Goal: Information Seeking & Learning: Learn about a topic

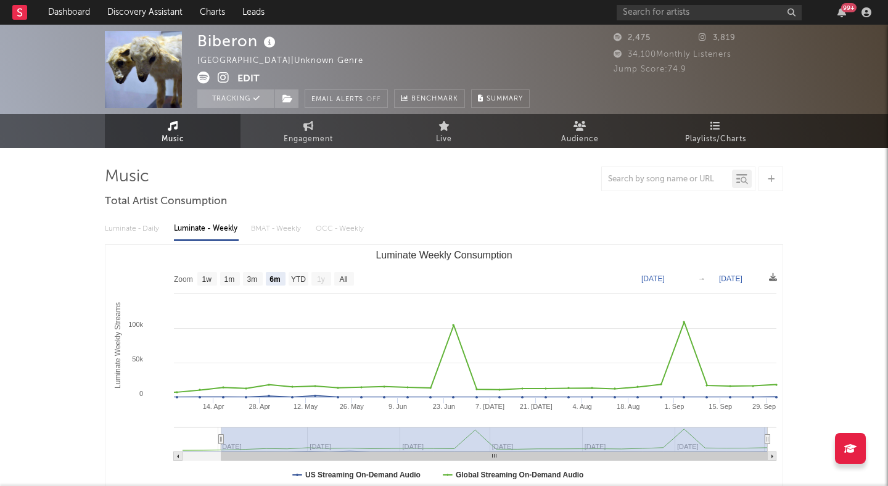
select select "6m"
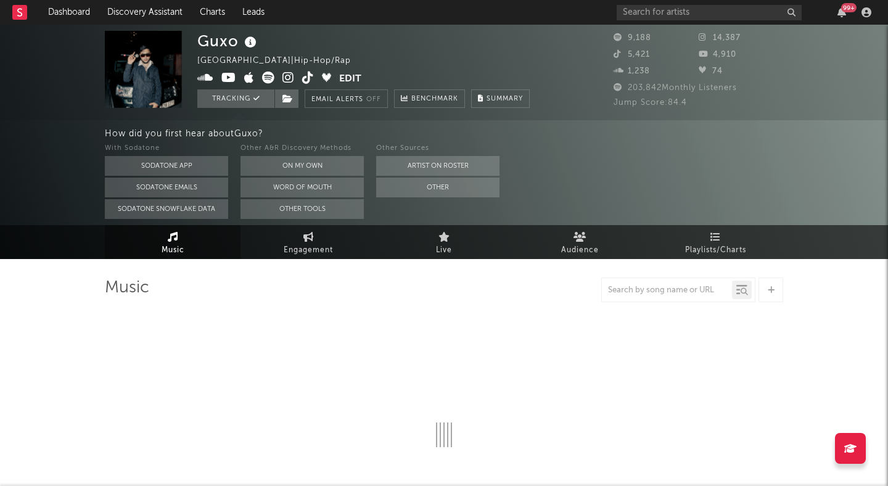
select select "6m"
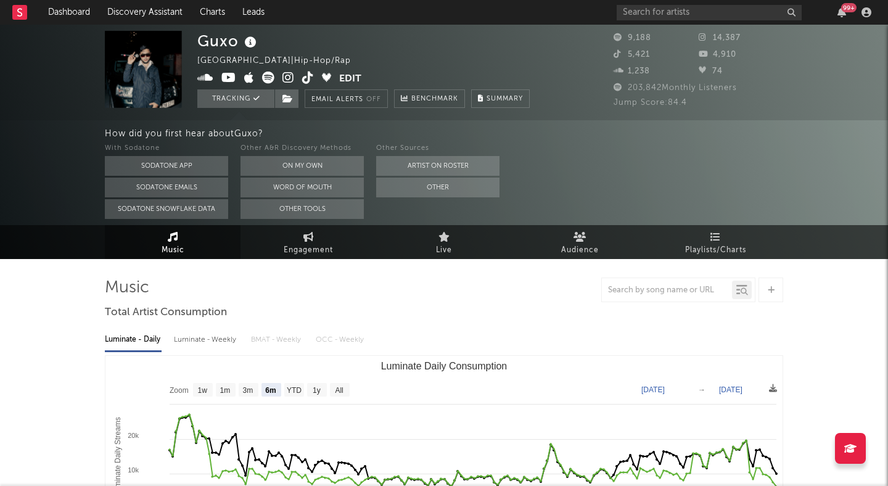
click at [286, 96] on icon at bounding box center [288, 98] width 10 height 9
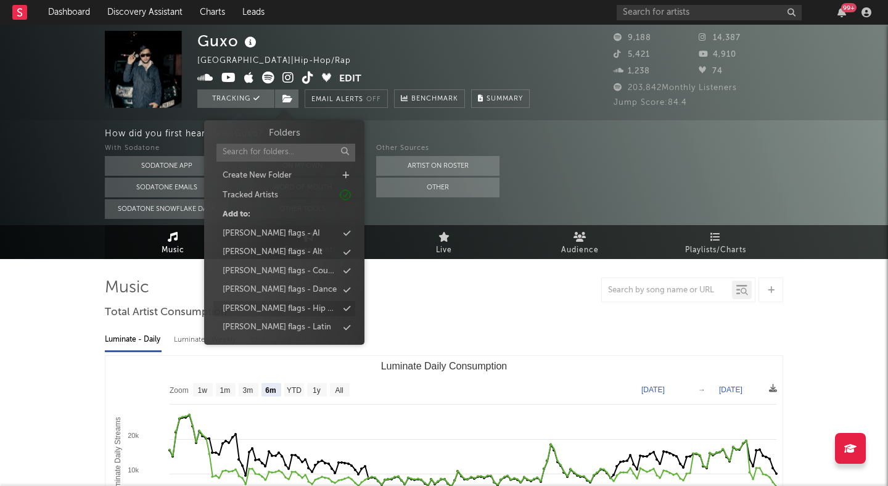
click at [297, 307] on div "[PERSON_NAME] flags - Hip Hop" at bounding box center [280, 309] width 115 height 12
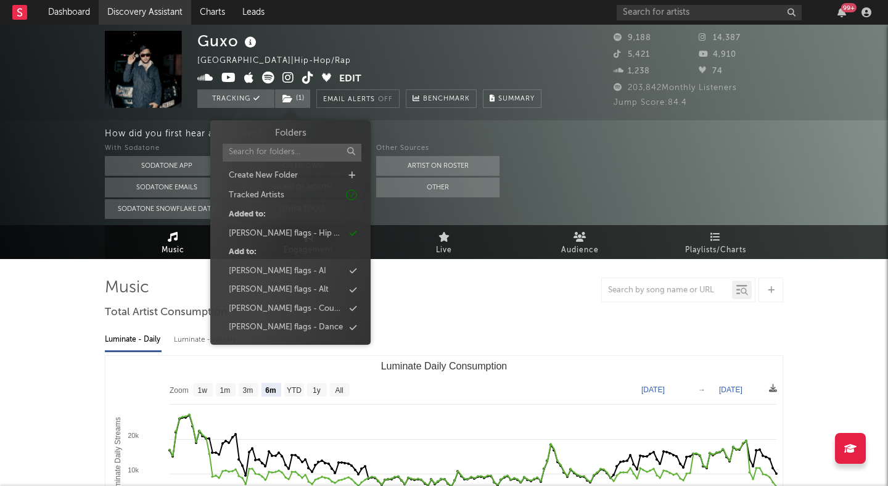
click at [149, 11] on link "Discovery Assistant" at bounding box center [145, 12] width 93 height 25
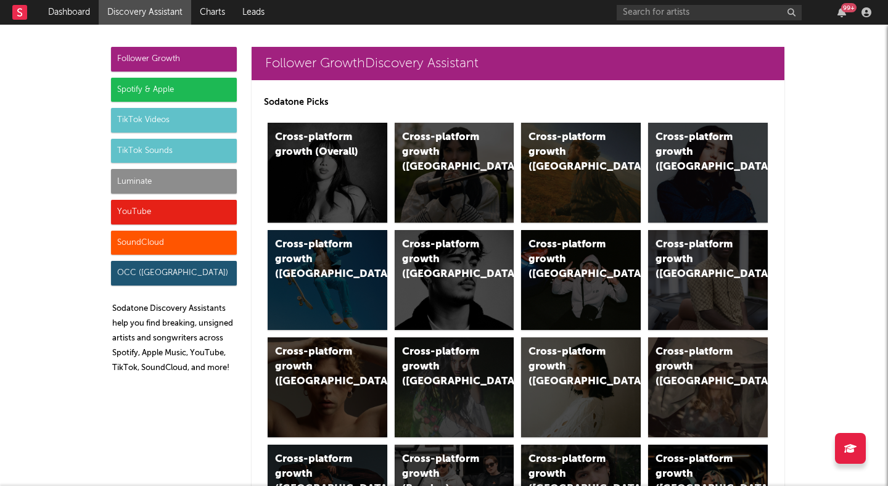
click at [172, 148] on div "TikTok Sounds" at bounding box center [174, 151] width 126 height 25
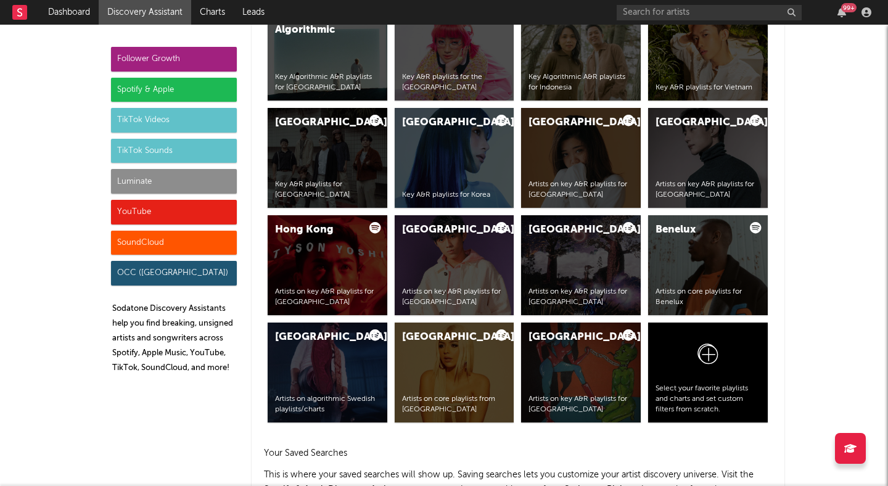
scroll to position [4049, 0]
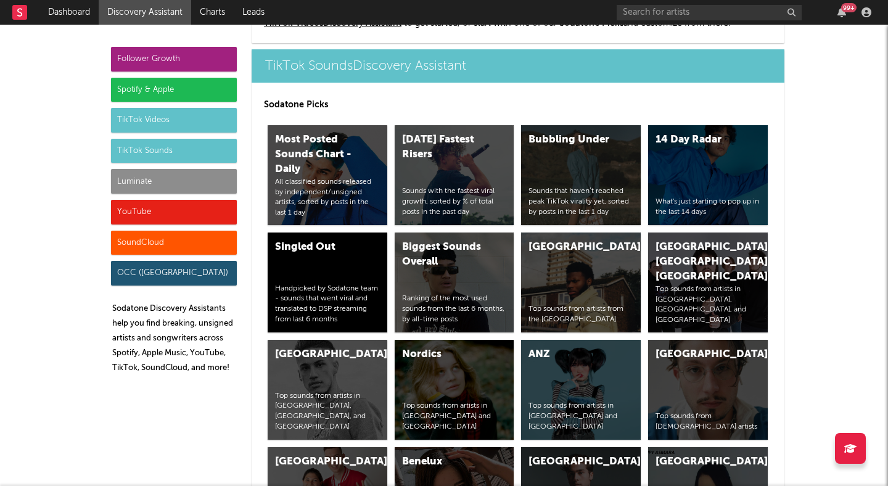
click at [177, 89] on div "Spotify & Apple" at bounding box center [174, 90] width 126 height 25
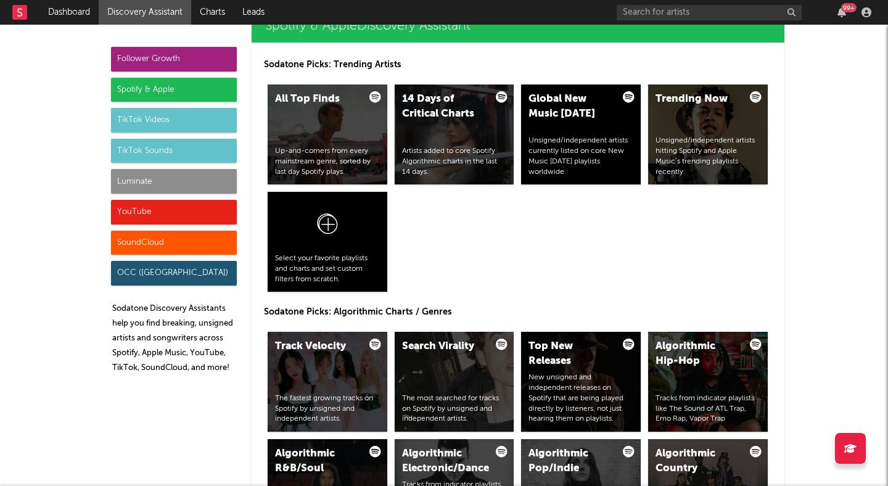
scroll to position [1233, 0]
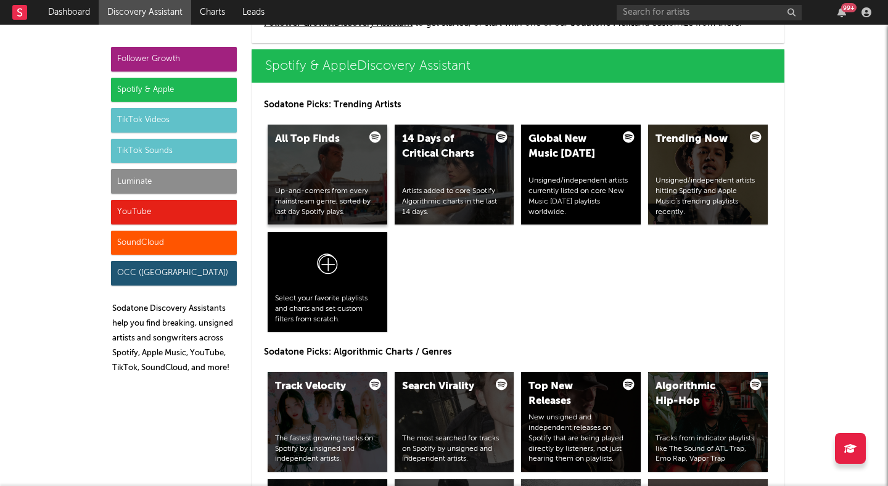
click at [325, 170] on div "All Top Finds Up-and-comers from every mainstream genre, sorted by last day Spo…" at bounding box center [328, 175] width 120 height 100
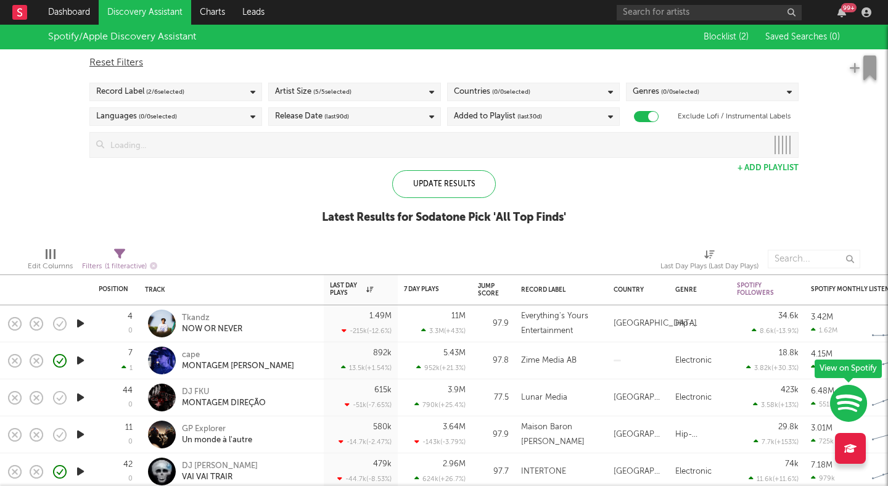
click at [651, 90] on div "Genres ( 0 / 0 selected)" at bounding box center [666, 92] width 67 height 15
click at [677, 104] on div "Deselect All" at bounding box center [713, 111] width 172 height 20
click at [684, 107] on button "Deselect All" at bounding box center [712, 111] width 159 height 14
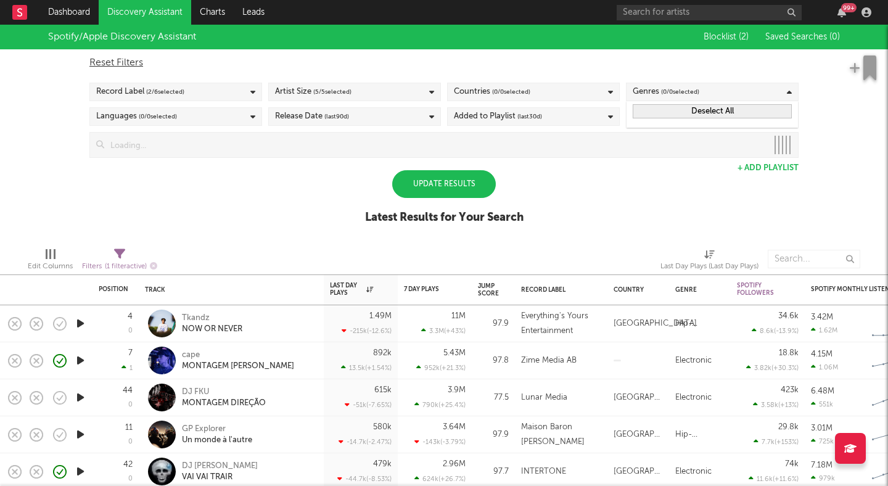
click at [687, 108] on button "Deselect All" at bounding box center [712, 111] width 159 height 14
click at [672, 66] on div "Reset Filters" at bounding box center [443, 63] width 709 height 15
checkbox input "false"
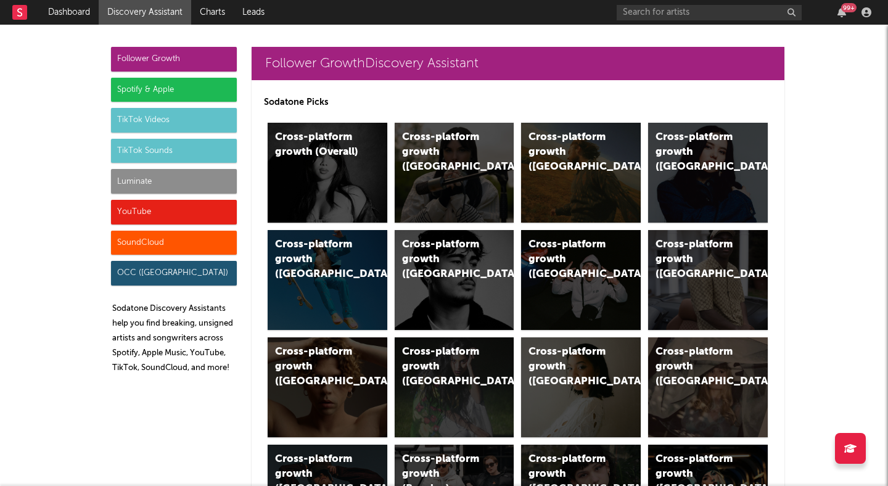
click at [199, 91] on div "Spotify & Apple" at bounding box center [174, 90] width 126 height 25
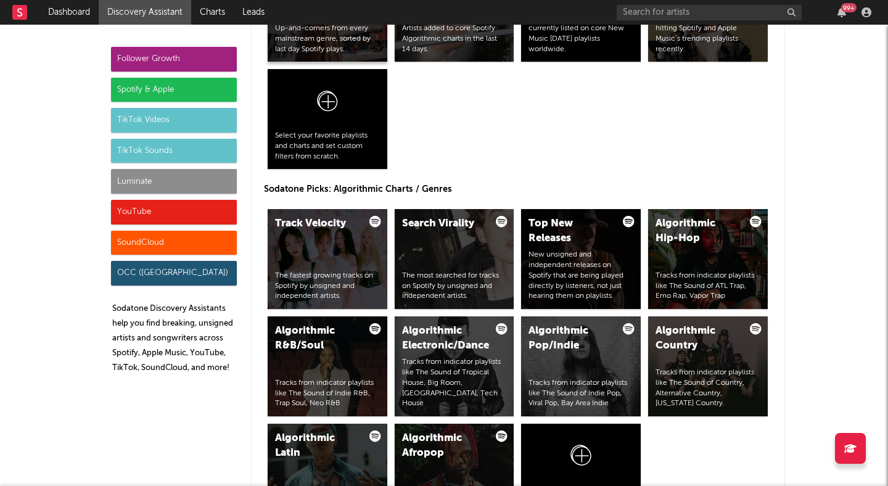
scroll to position [1399, 0]
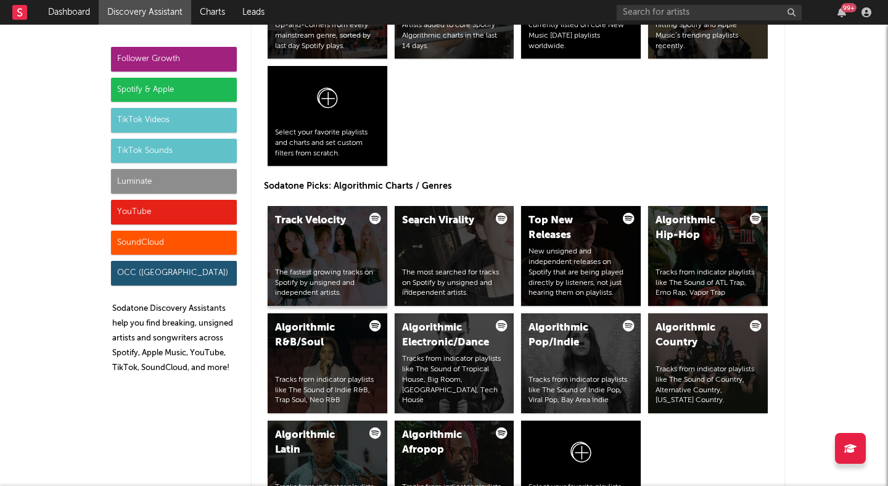
click at [313, 241] on div "Track Velocity The fastest growing tracks on Spotify by unsigned and independen…" at bounding box center [328, 256] width 120 height 100
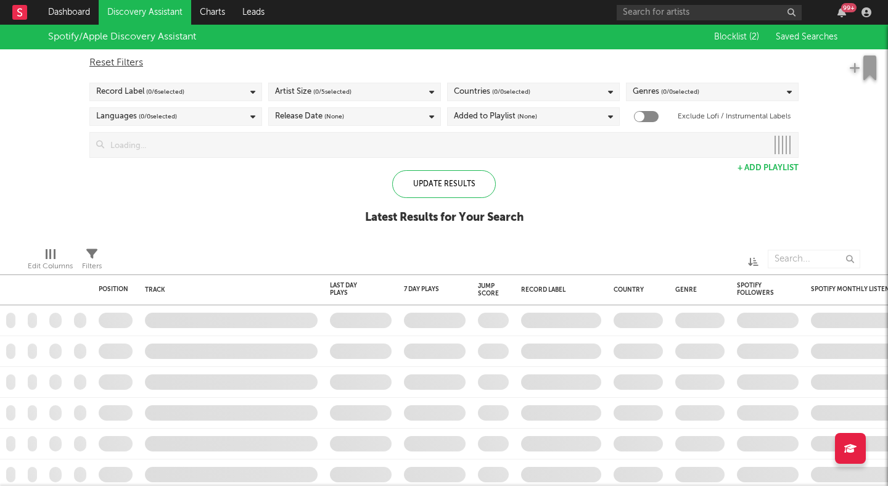
checkbox input "true"
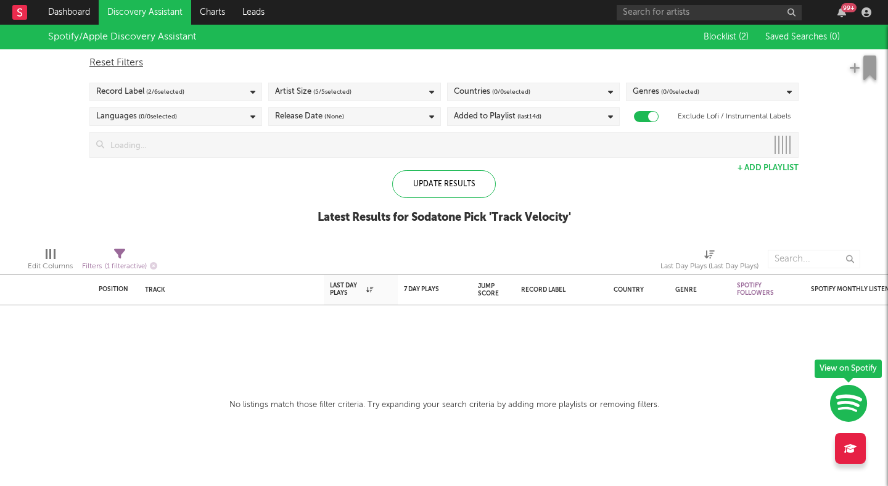
click at [547, 91] on div "Countries ( 0 / 0 selected)" at bounding box center [533, 92] width 173 height 19
click at [525, 49] on div "Spotify/Apple Discovery Assistant" at bounding box center [367, 37] width 638 height 25
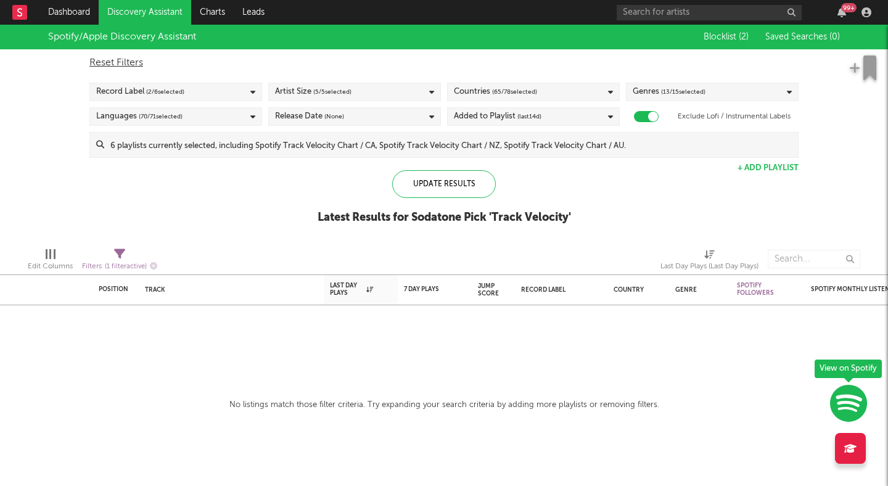
click at [378, 117] on div "Release Date (None)" at bounding box center [354, 116] width 173 height 19
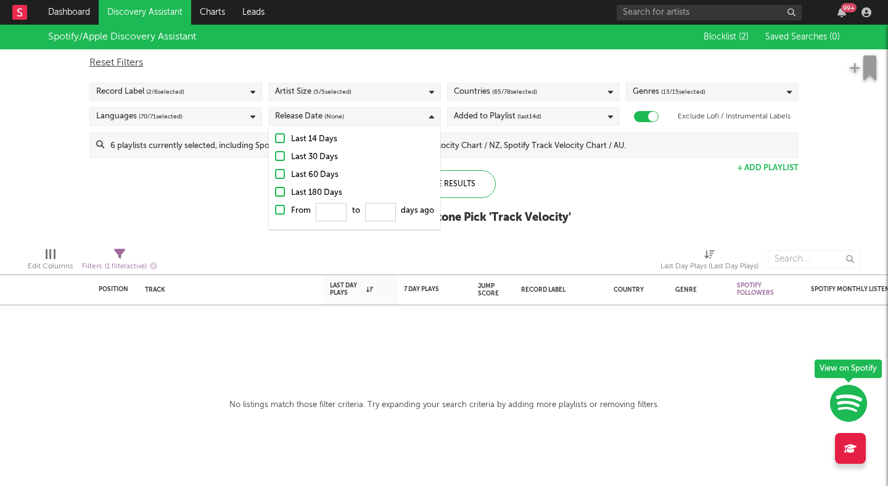
click at [423, 53] on div "Reset Filters Record Label ( 2 / 6 selected) Artist Size ( 5 / 5 selected) Coun…" at bounding box center [444, 103] width 722 height 109
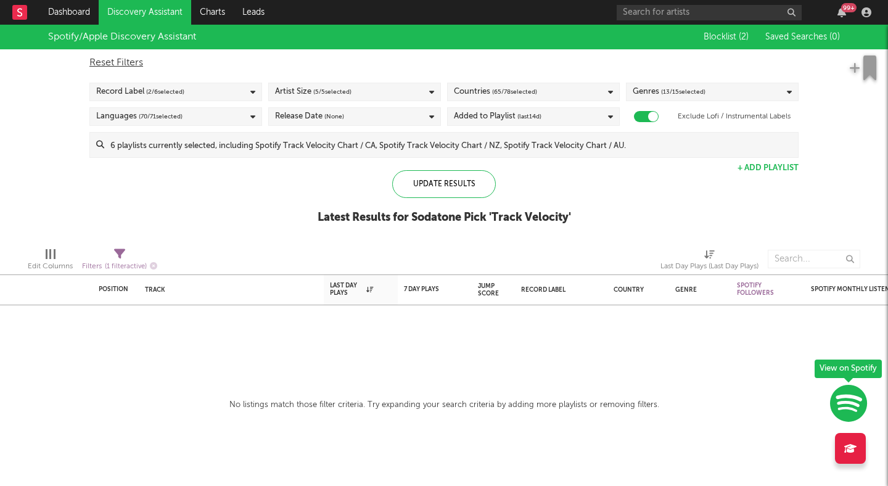
click at [676, 89] on span "( 13 / 15 selected)" at bounding box center [683, 92] width 44 height 15
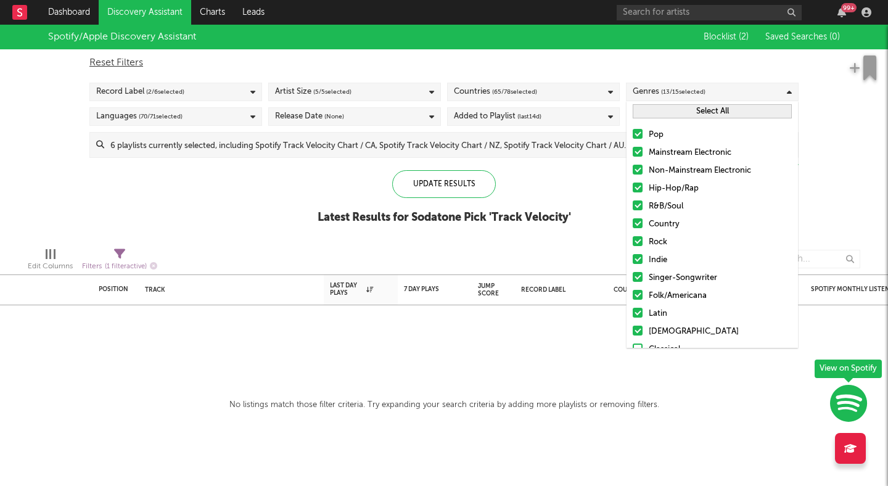
click at [668, 111] on button "Select All" at bounding box center [712, 111] width 159 height 14
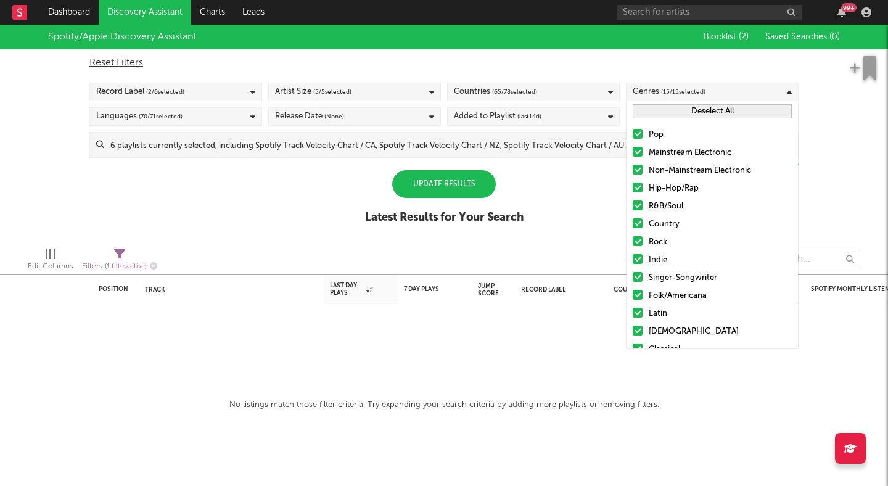
click at [668, 111] on button "Deselect All" at bounding box center [712, 111] width 159 height 14
click at [635, 238] on div at bounding box center [638, 241] width 10 height 10
click at [633, 238] on input "Rock" at bounding box center [633, 242] width 0 height 15
click at [465, 186] on div "Update Results" at bounding box center [444, 184] width 104 height 28
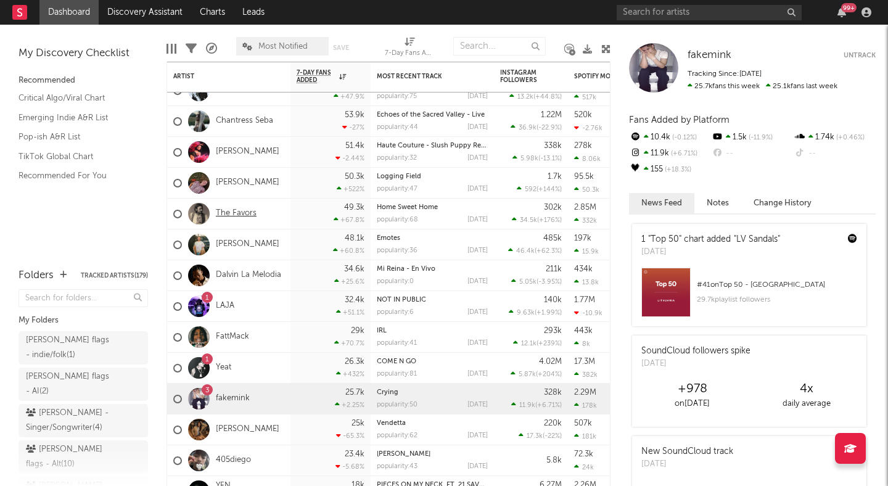
click at [242, 212] on link "The Favors" at bounding box center [236, 214] width 41 height 10
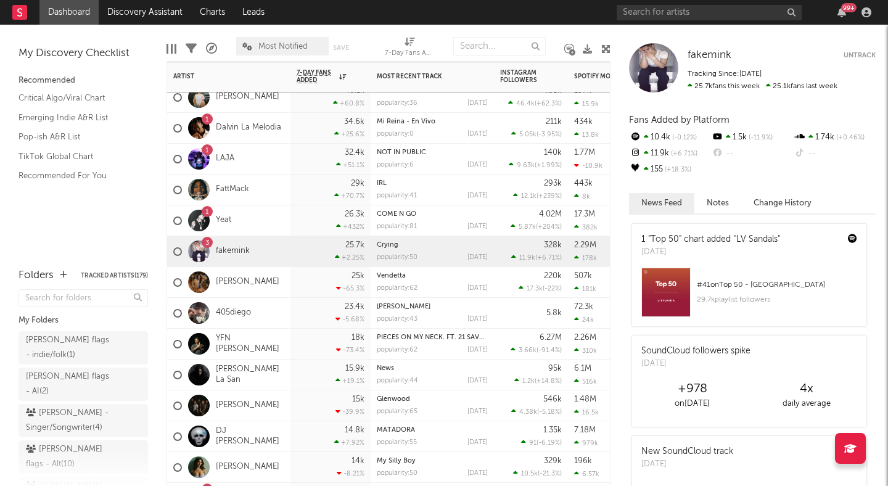
click at [263, 311] on div "405diego" at bounding box center [228, 313] width 123 height 31
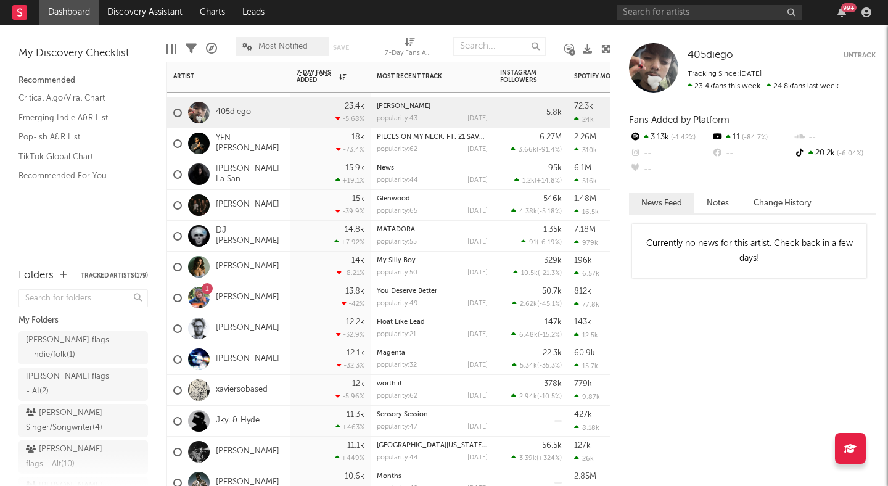
click at [276, 362] on div "[PERSON_NAME]" at bounding box center [228, 359] width 123 height 31
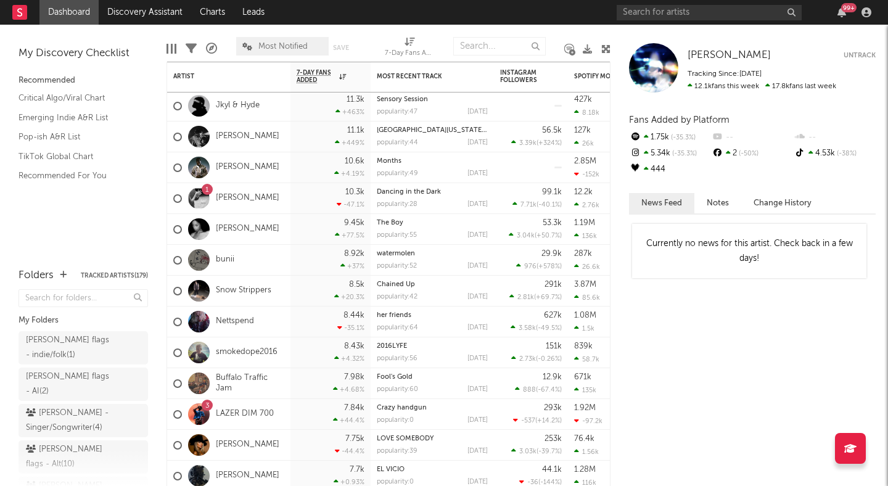
click at [605, 46] on icon at bounding box center [606, 48] width 9 height 9
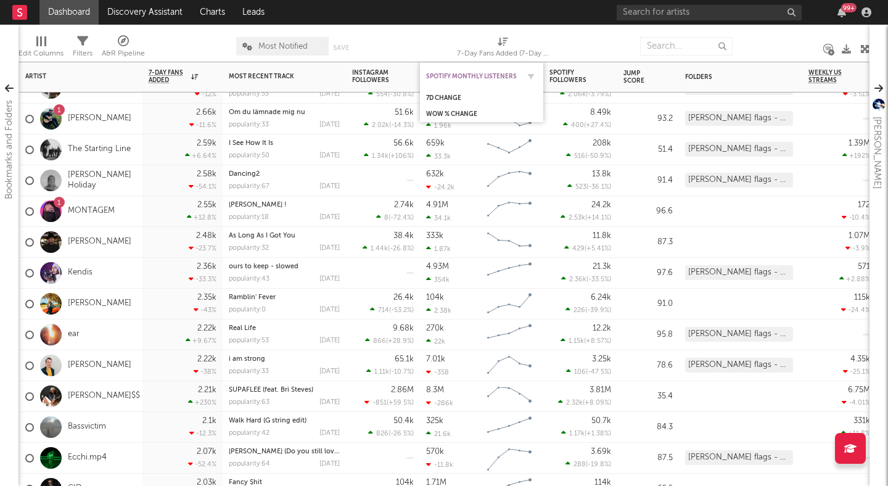
click at [508, 73] on div "Spotify Monthly Listeners" at bounding box center [472, 76] width 93 height 7
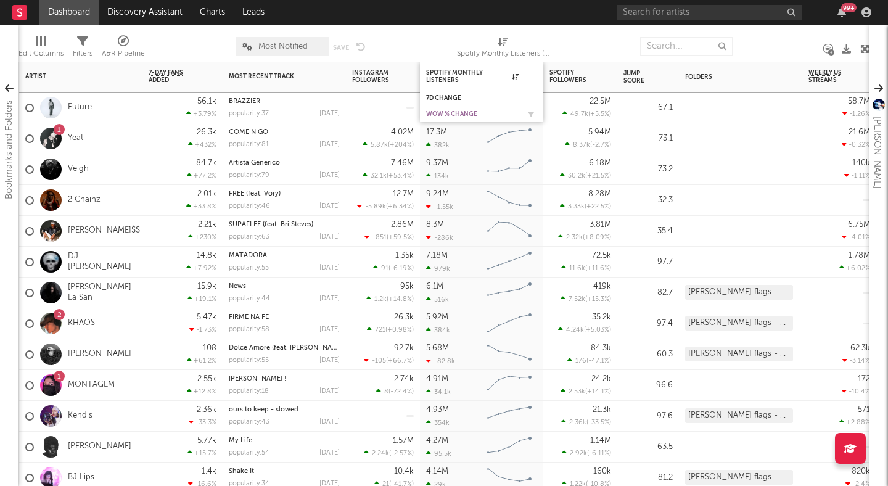
click at [463, 110] on div "WoW % Change" at bounding box center [472, 113] width 93 height 7
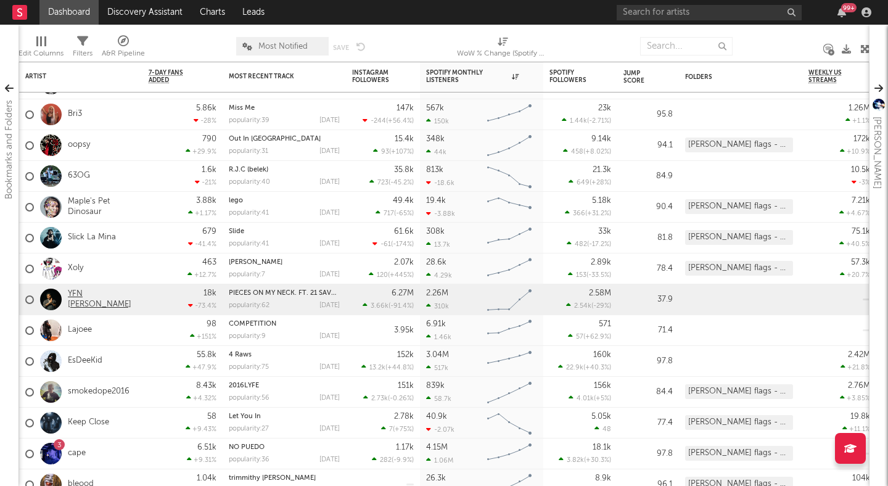
click at [80, 294] on link "YFN Lucci" at bounding box center [102, 299] width 68 height 21
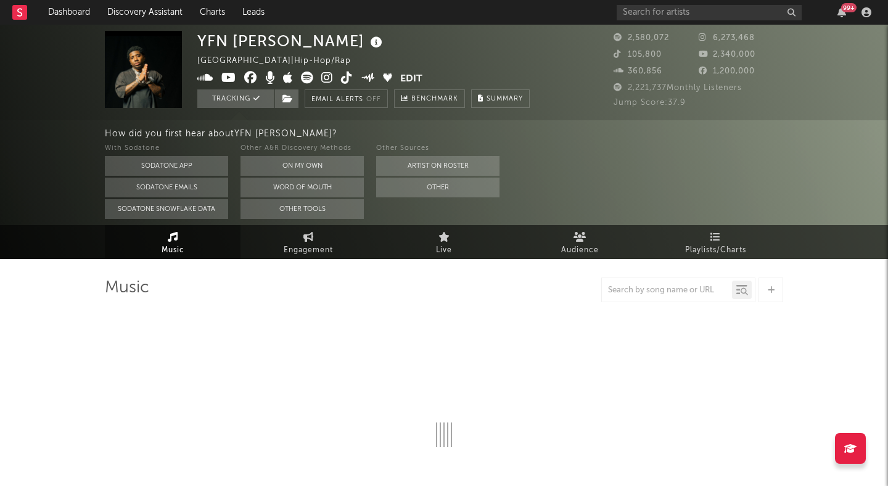
select select "6m"
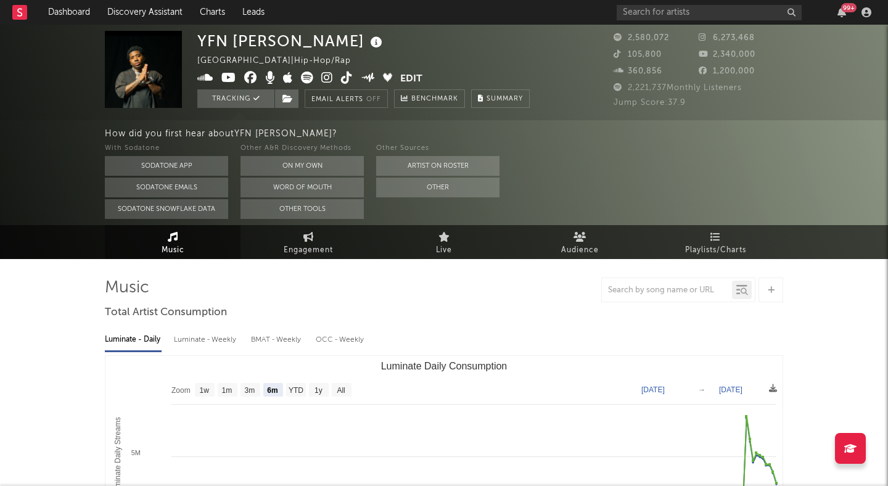
click at [326, 73] on icon at bounding box center [327, 78] width 12 height 12
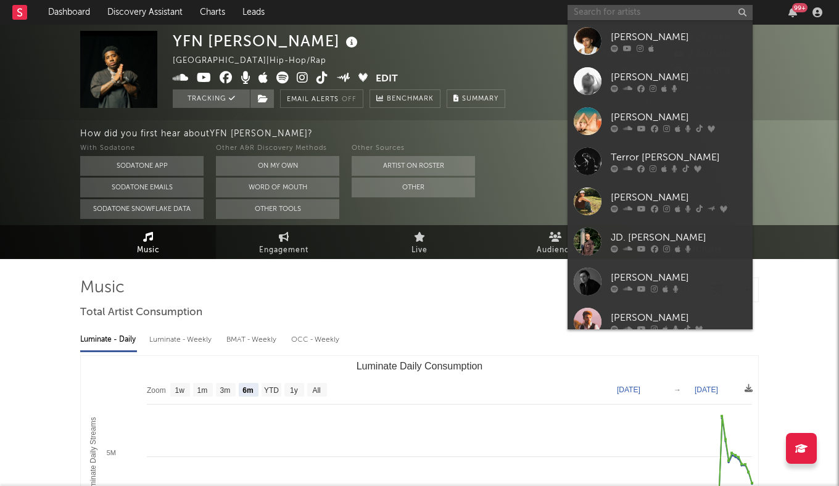
click at [598, 6] on input "text" at bounding box center [660, 12] width 185 height 15
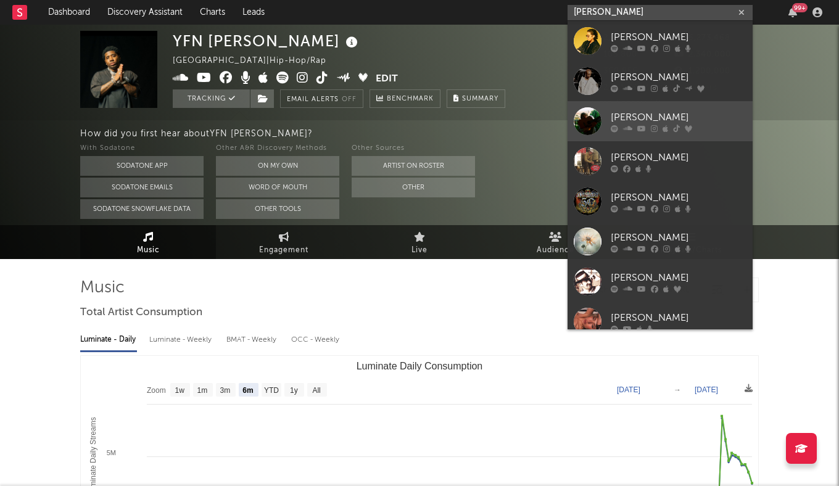
type input "sinclair"
click at [630, 110] on div "Truman Sinclair" at bounding box center [679, 117] width 136 height 15
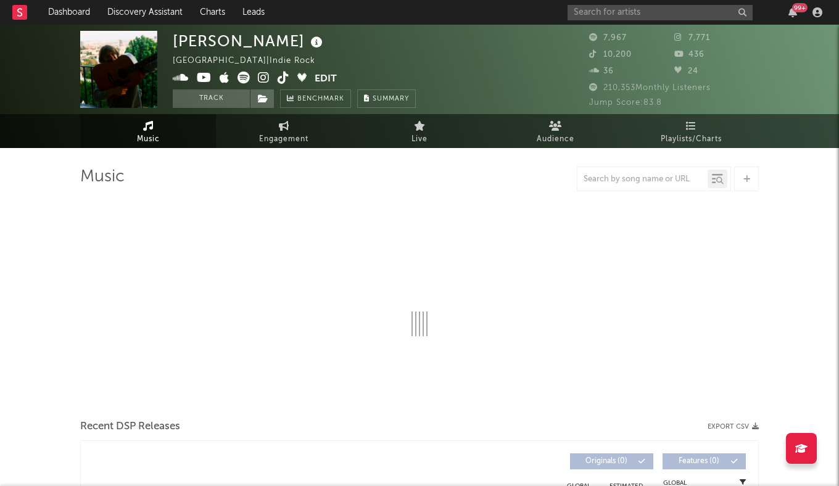
select select "6m"
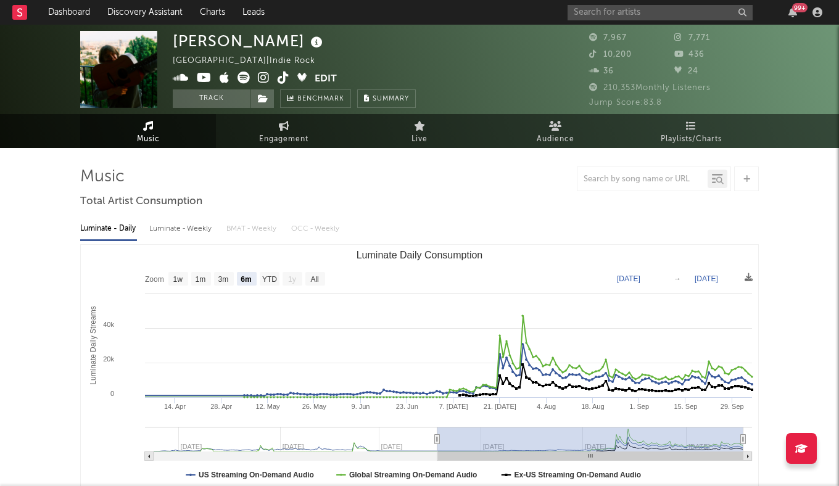
click at [261, 73] on icon at bounding box center [264, 78] width 12 height 12
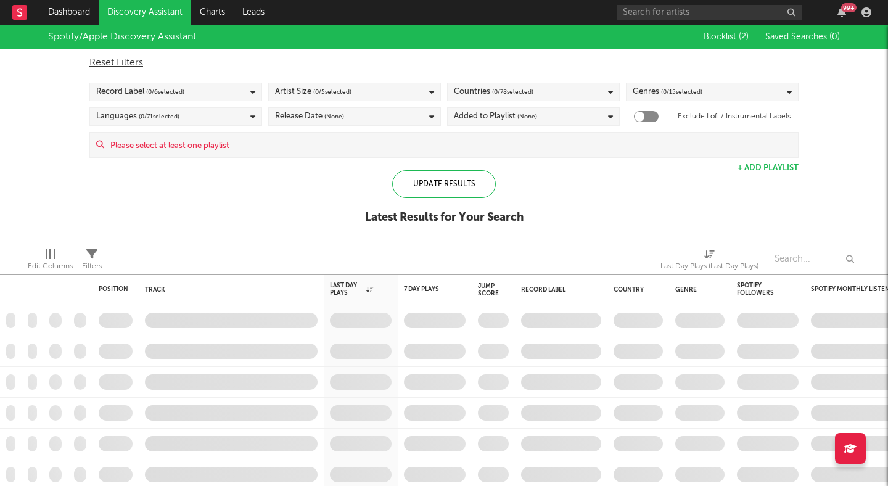
click at [651, 92] on div "Genres ( 0 / 15 selected)" at bounding box center [668, 92] width 70 height 15
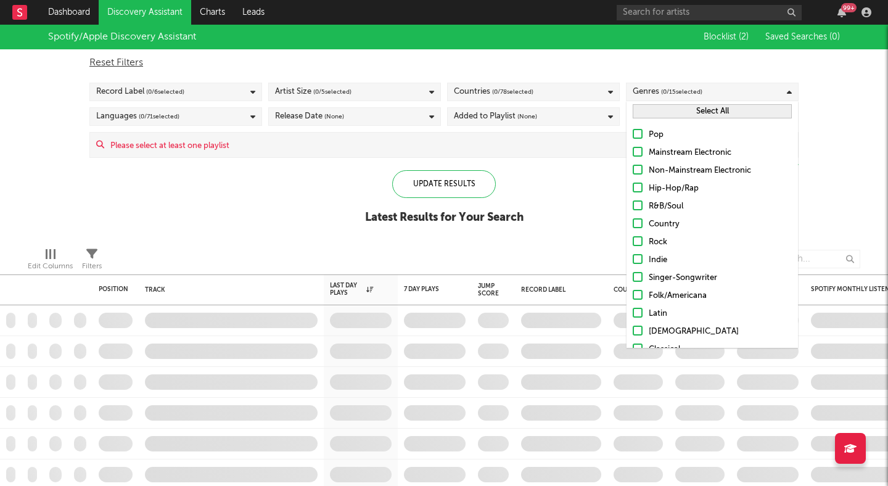
click at [655, 111] on button "Select All" at bounding box center [712, 111] width 159 height 14
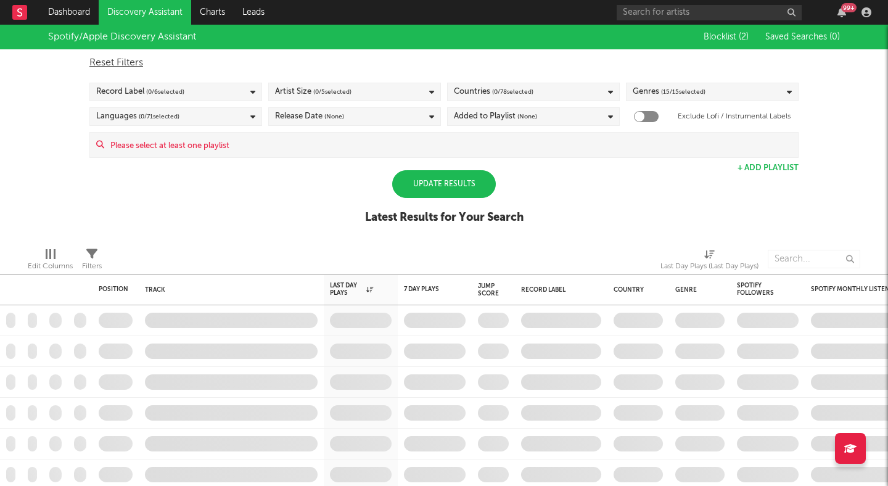
click at [465, 189] on div "Update Results" at bounding box center [444, 184] width 104 height 28
click at [421, 173] on div "Update Results" at bounding box center [444, 184] width 104 height 28
click at [547, 113] on div "Added to Playlist (None)" at bounding box center [533, 116] width 173 height 19
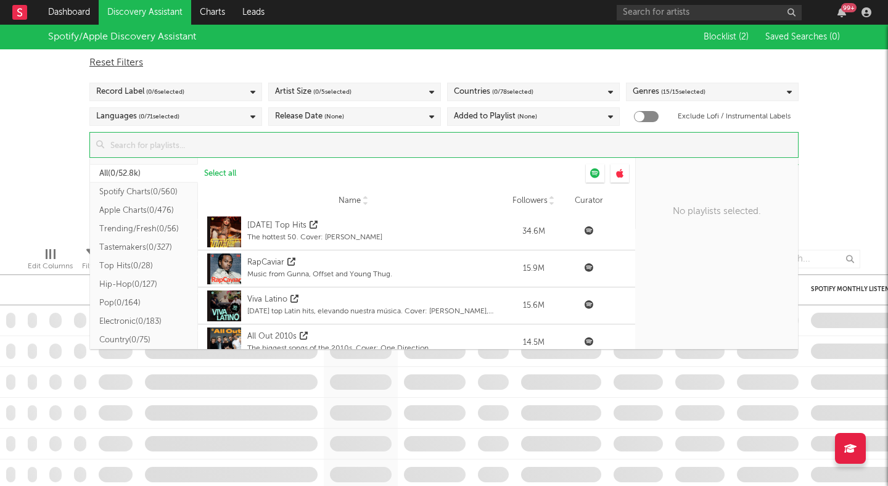
click at [362, 154] on input at bounding box center [451, 145] width 694 height 25
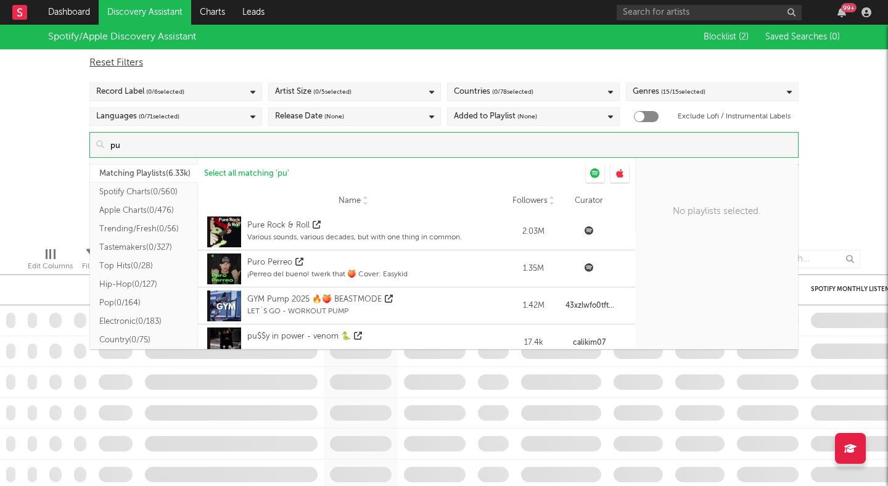
type input "p"
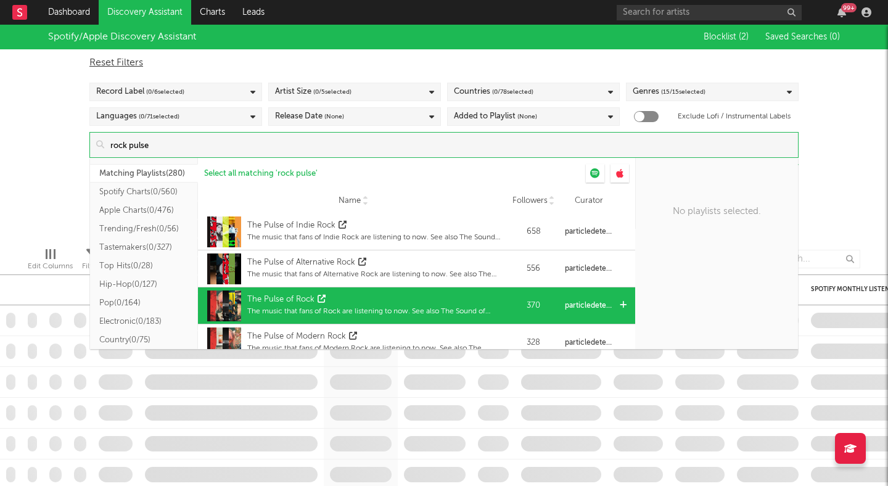
type input "rock pulse"
click at [387, 296] on div "The Pulse of Rock" at bounding box center [374, 300] width 255 height 12
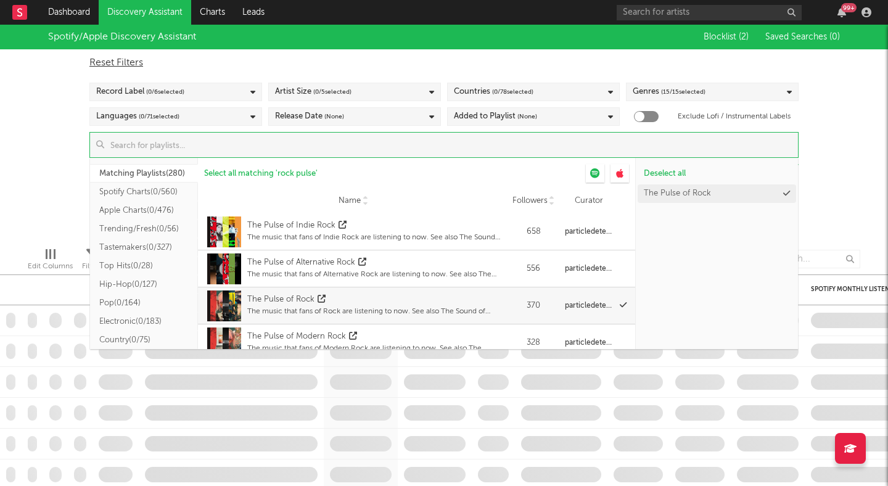
click at [848, 138] on div "Spotify/Apple Discovery Assistant Blocklist ( 2 ) Saved Searches ( 0 ) Reset Fi…" at bounding box center [444, 131] width 888 height 213
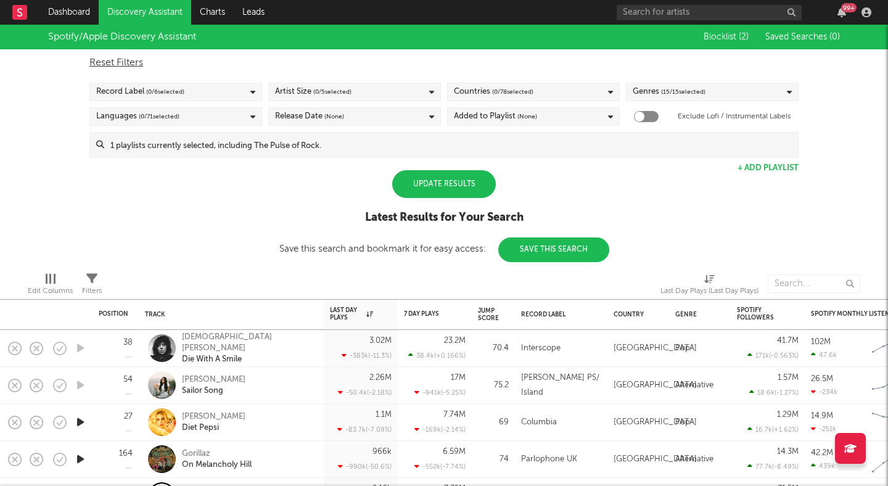
click at [460, 181] on div "Update Results" at bounding box center [444, 184] width 104 height 28
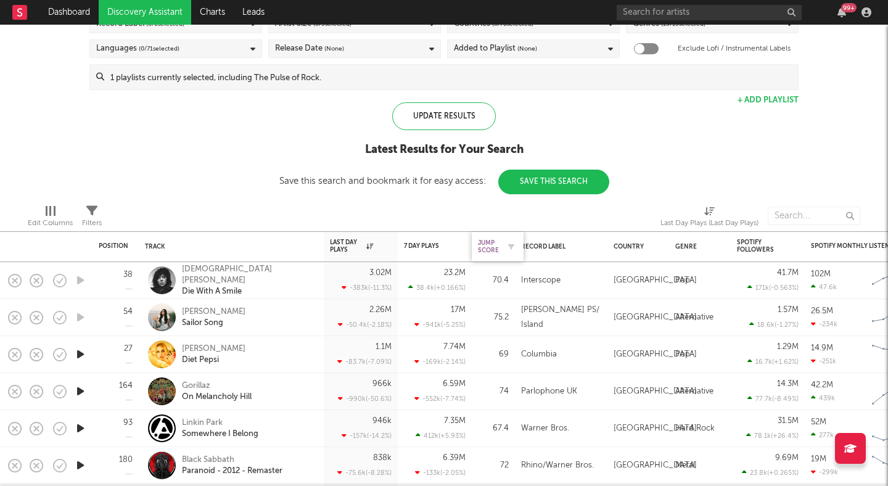
click at [495, 242] on div "Jump Score" at bounding box center [488, 246] width 21 height 15
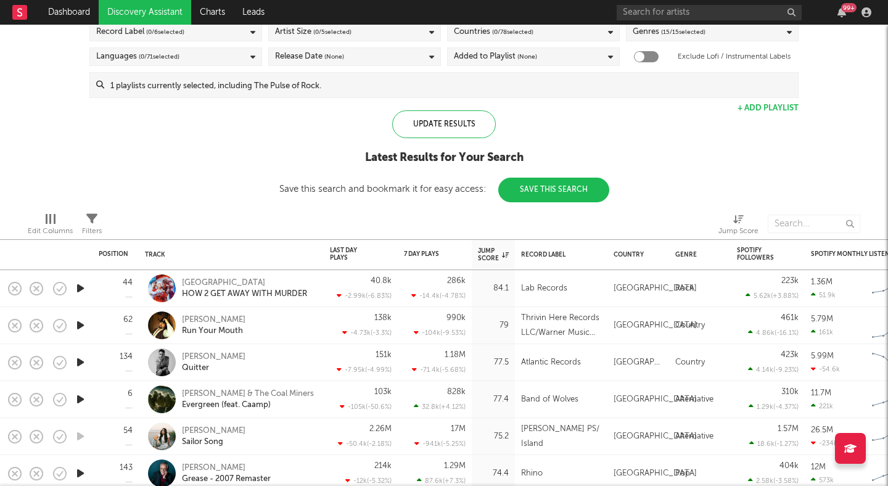
click at [94, 220] on icon at bounding box center [91, 218] width 11 height 11
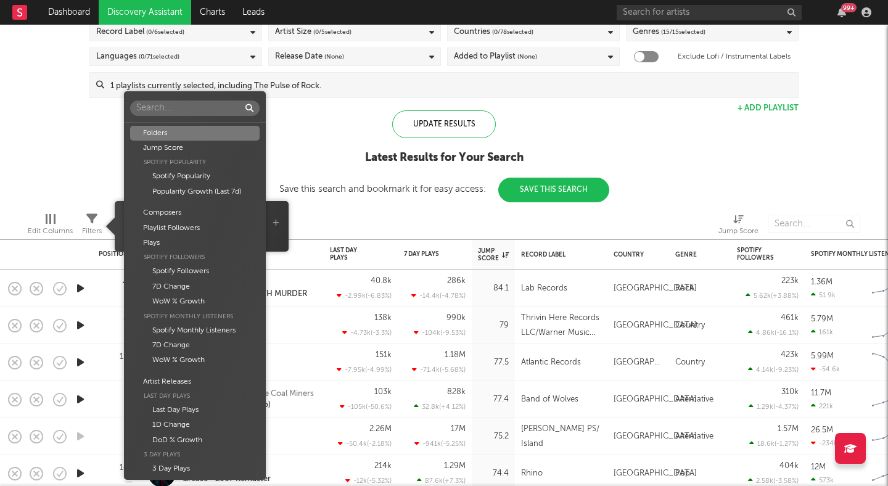
click at [158, 219] on body "Dashboard Discovery Assistant Charts Leads 99 + Notifications Settings Mark all…" at bounding box center [444, 243] width 888 height 486
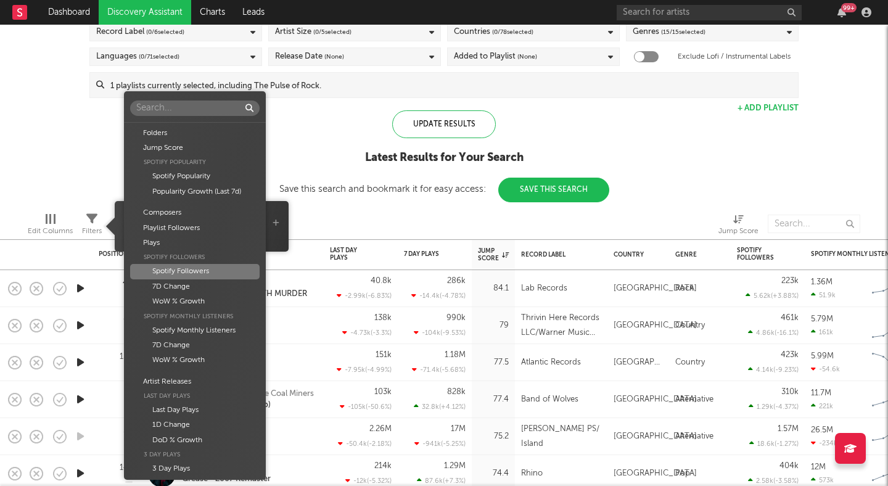
click at [188, 271] on div "Spotify Followers" at bounding box center [195, 271] width 130 height 15
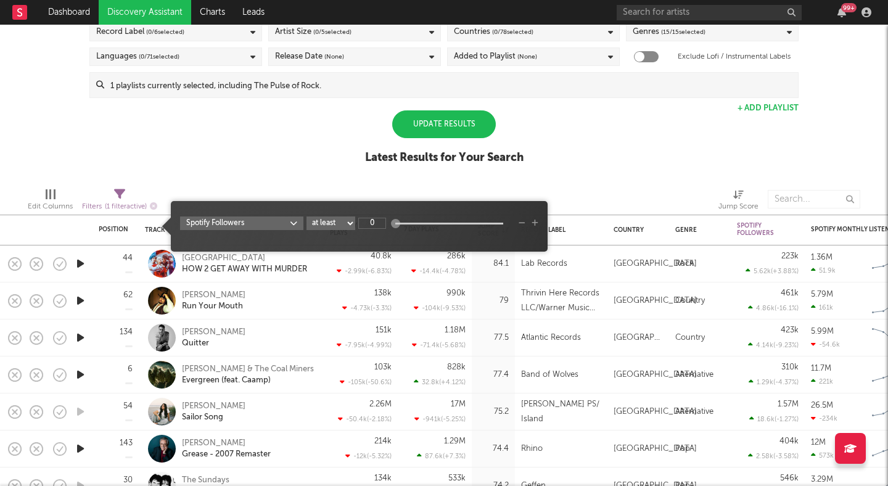
click at [347, 217] on select "at least at most between" at bounding box center [331, 224] width 49 height 14
click at [307, 217] on select "at least at most between" at bounding box center [331, 224] width 49 height 14
select select "max"
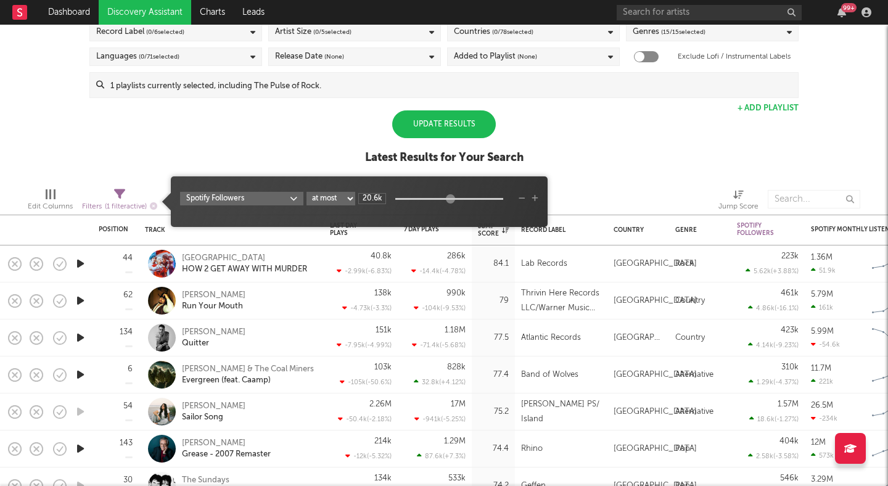
type input "23k"
drag, startPoint x: 397, startPoint y: 197, endPoint x: 454, endPoint y: 199, distance: 57.4
click at [454, 199] on div at bounding box center [450, 198] width 9 height 9
click at [453, 123] on div "Update Results" at bounding box center [444, 124] width 104 height 28
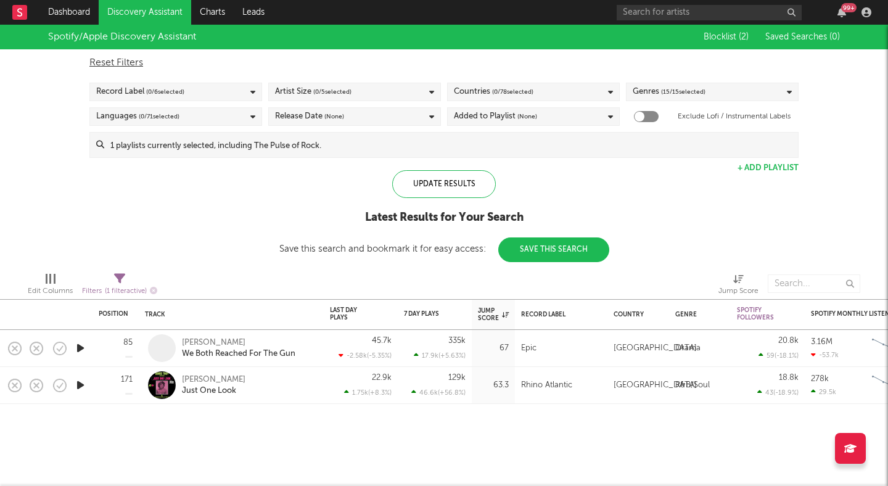
click at [115, 287] on div "Filters ( 1 filter active)" at bounding box center [119, 291] width 75 height 15
select select "max"
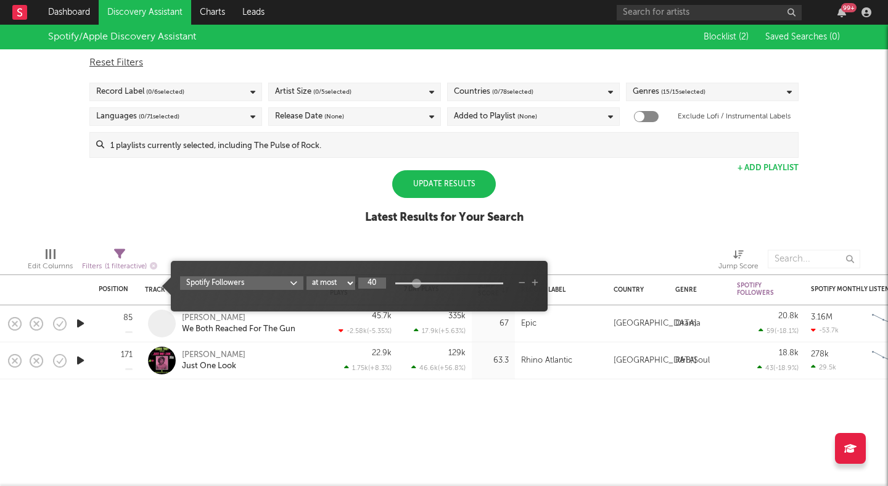
click at [374, 282] on input "40" at bounding box center [372, 283] width 28 height 11
type input "40k"
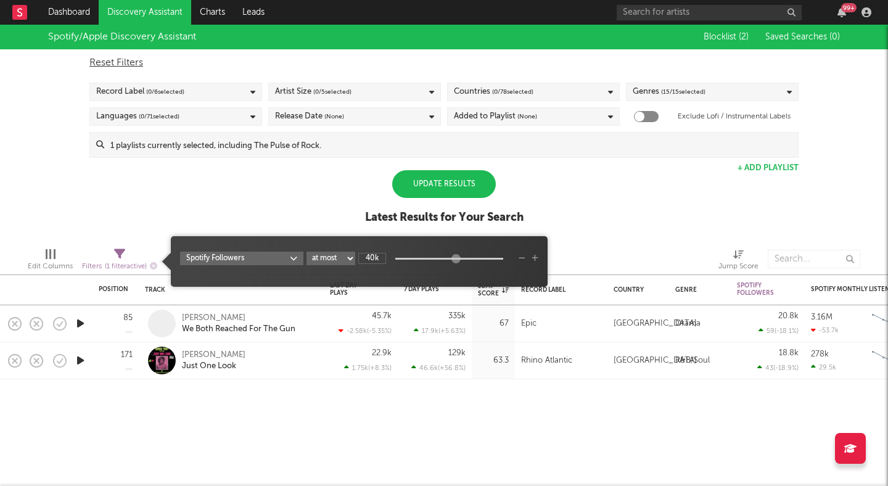
click at [221, 210] on div "Spotify/Apple Discovery Assistant Blocklist ( 2 ) Saved Searches ( 0 ) Reset Fi…" at bounding box center [444, 131] width 888 height 213
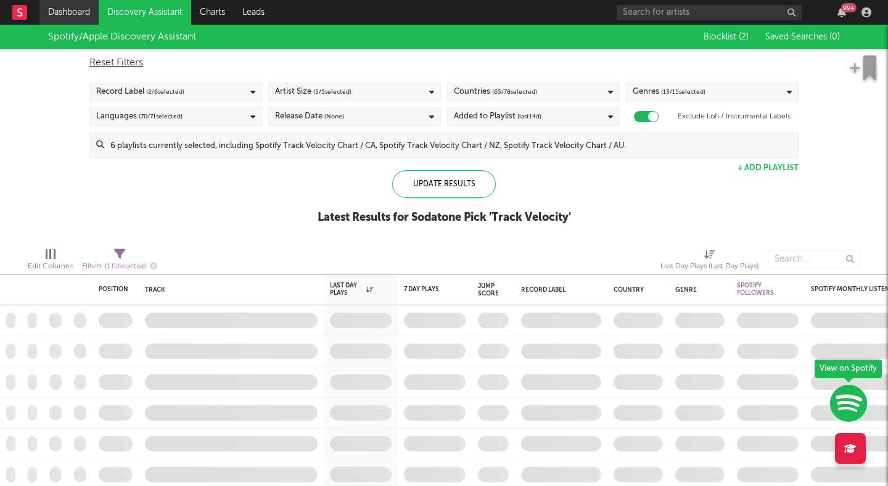
checkbox input "true"
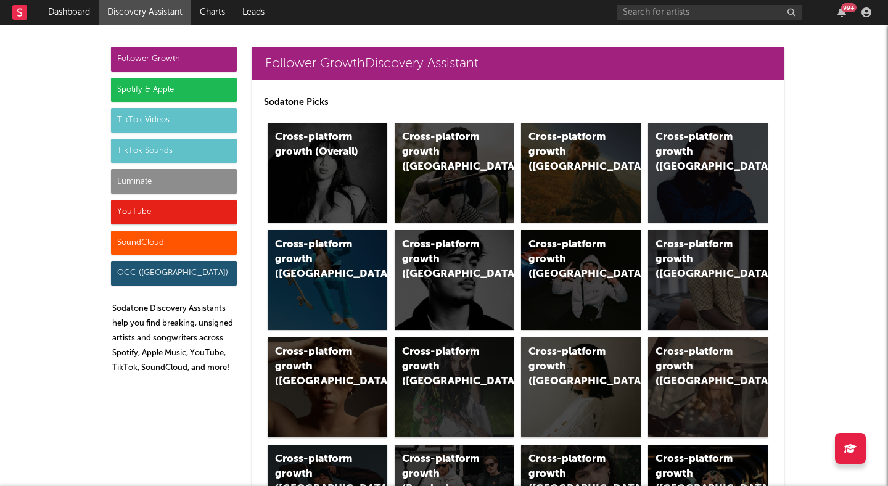
click at [190, 218] on div "YouTube" at bounding box center [174, 212] width 126 height 25
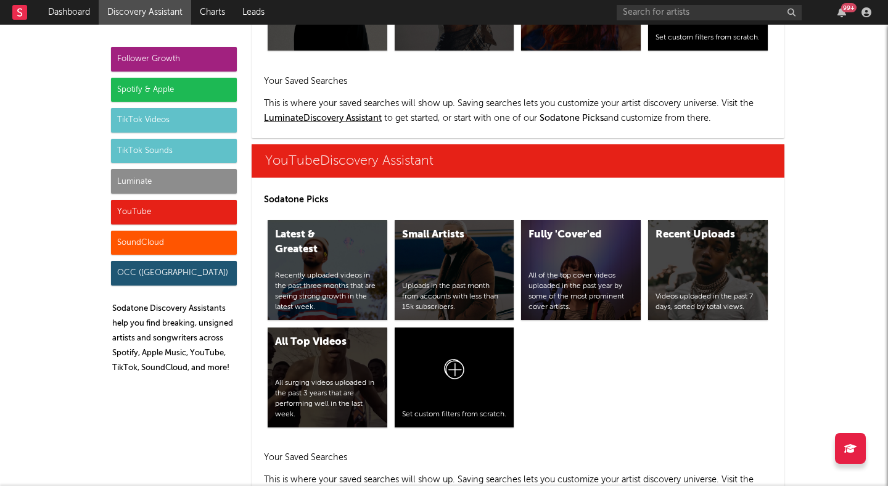
scroll to position [6832, 0]
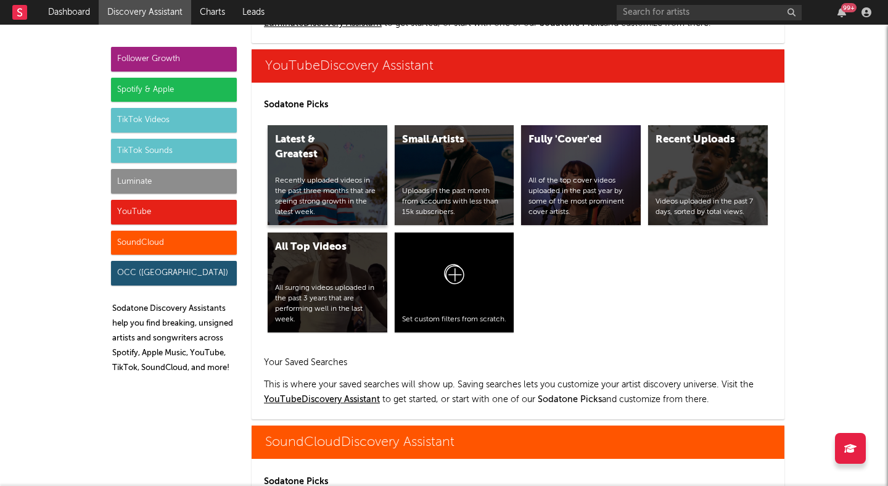
click at [335, 169] on div "Latest & Greatest Recently uploaded videos in the past three months that are se…" at bounding box center [328, 175] width 120 height 100
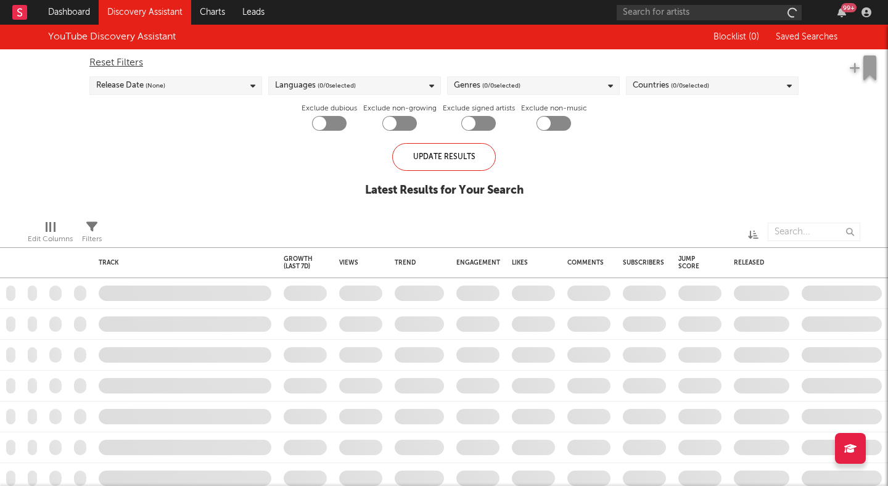
checkbox input "true"
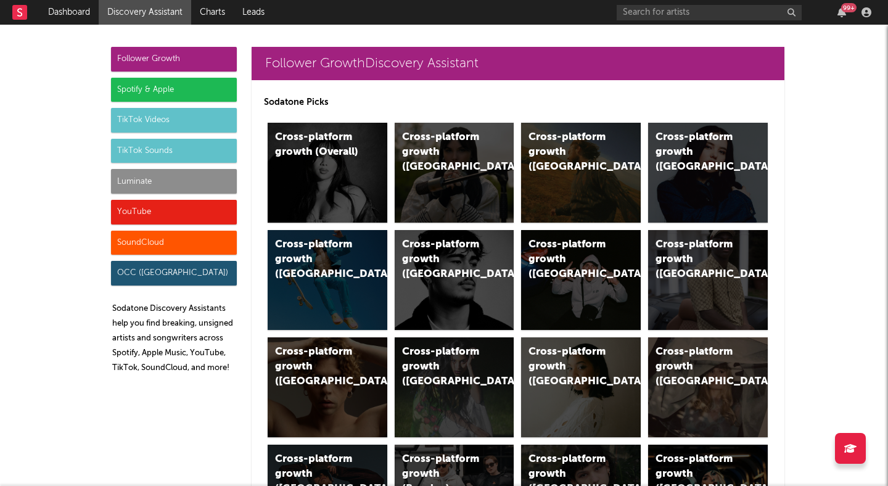
click at [201, 213] on div "YouTube" at bounding box center [174, 212] width 126 height 25
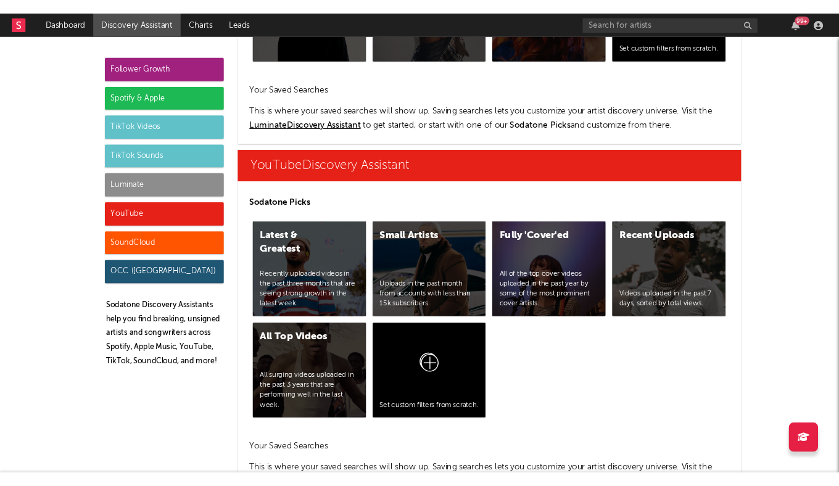
scroll to position [6832, 0]
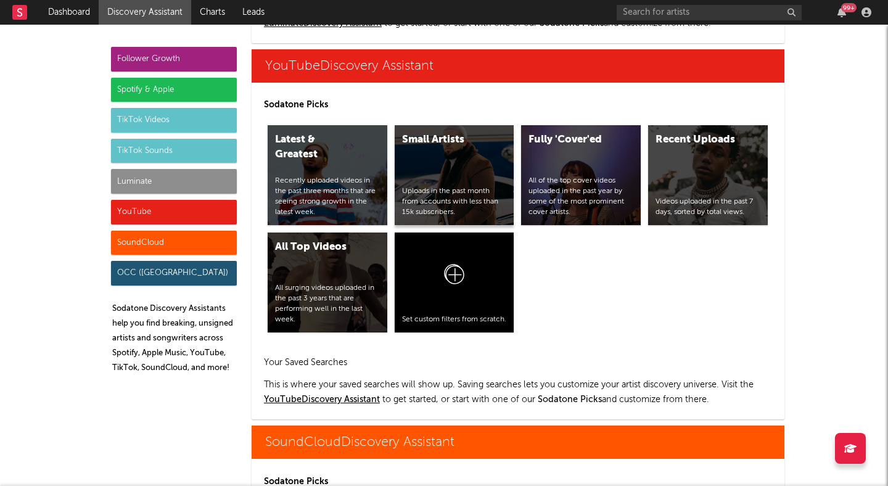
click at [462, 167] on div "Small Artists Uploads in the past month from accounts with less than 15k subscr…" at bounding box center [455, 175] width 120 height 100
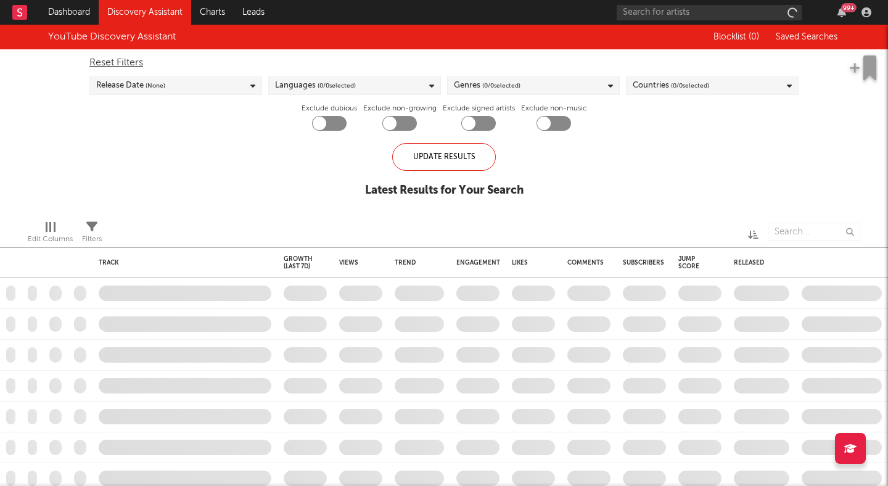
checkbox input "true"
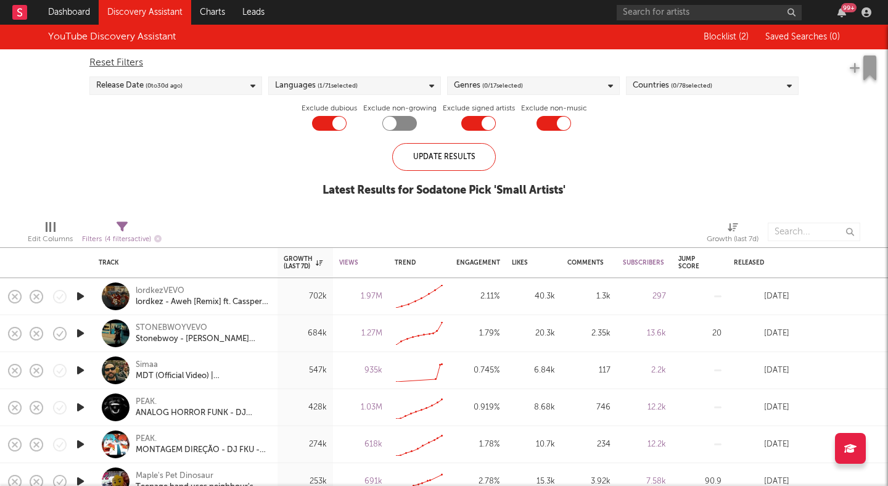
click at [574, 82] on div "Genres ( 0 / 17 selected)" at bounding box center [533, 85] width 173 height 19
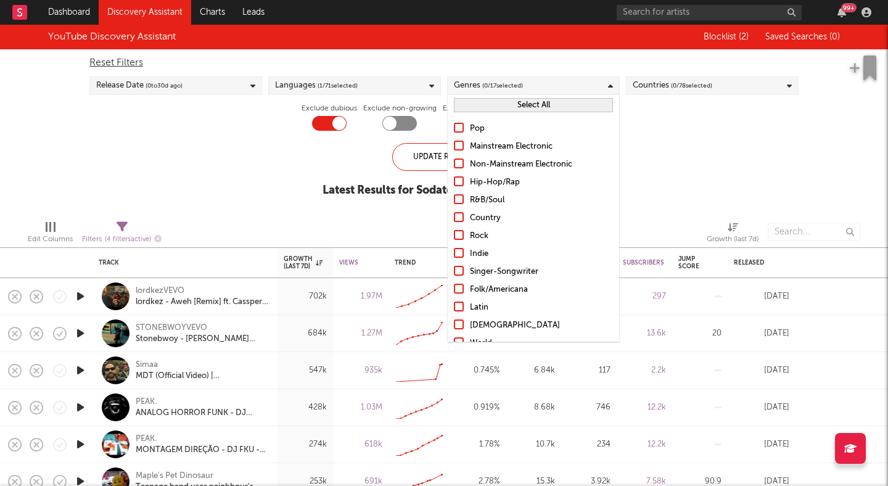
click at [457, 236] on div at bounding box center [459, 235] width 10 height 10
click at [454, 236] on input "Rock" at bounding box center [454, 236] width 0 height 15
click at [426, 151] on div "Update Results" at bounding box center [444, 157] width 104 height 28
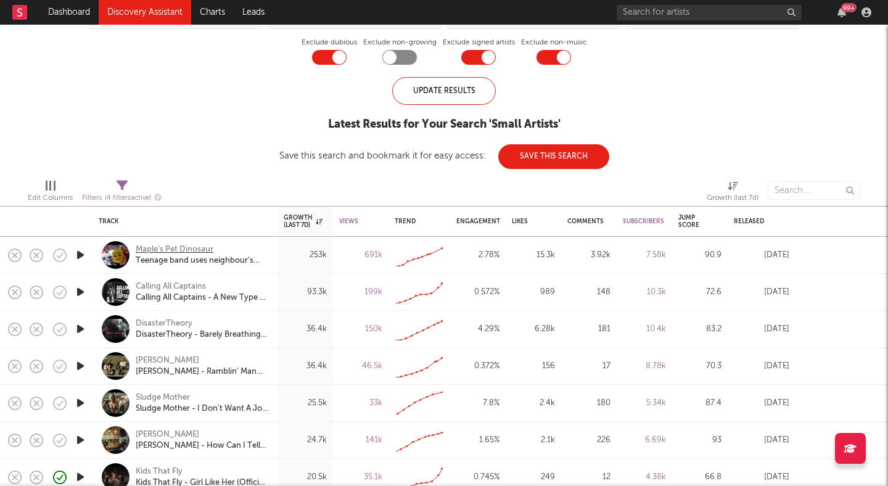
click at [176, 248] on div "Maple's Pet Dinosaur" at bounding box center [175, 249] width 78 height 11
click at [188, 285] on div "Calling All Captains" at bounding box center [171, 286] width 70 height 11
click at [157, 321] on div "DisasterTheory" at bounding box center [164, 323] width 57 height 11
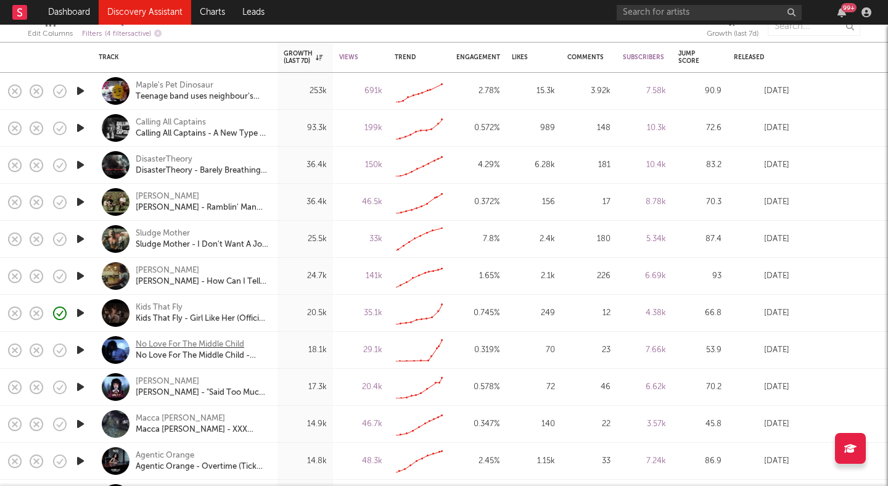
click at [221, 343] on div "No Love For The Middle Child" at bounding box center [190, 344] width 109 height 11
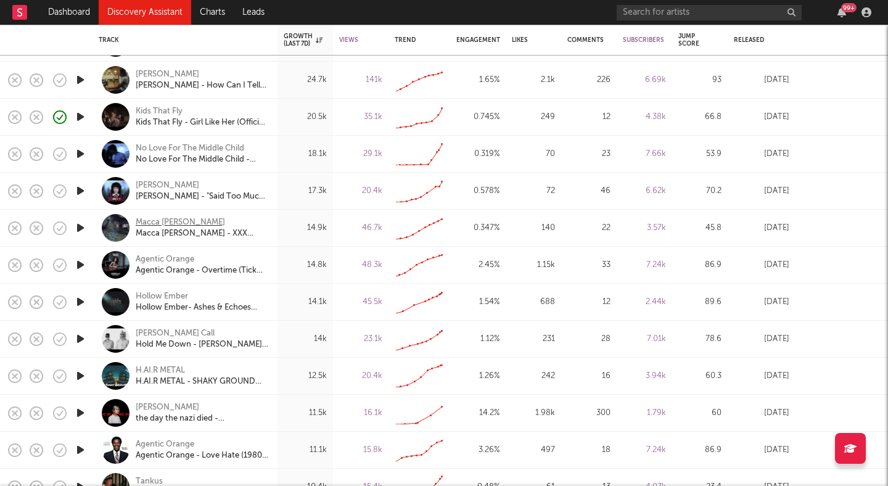
click at [150, 218] on div "Macca Wiles" at bounding box center [180, 222] width 89 height 11
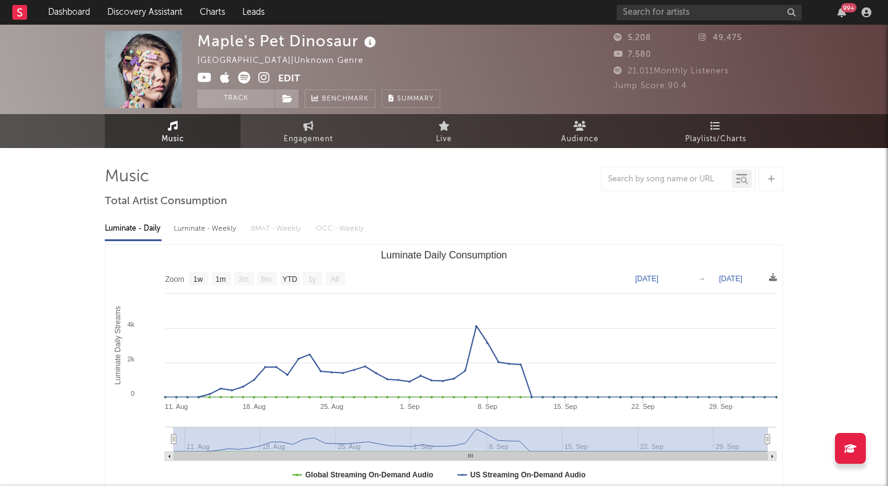
select select "1w"
click at [261, 77] on icon at bounding box center [264, 78] width 12 height 12
click at [255, 97] on button "Track" at bounding box center [235, 98] width 77 height 19
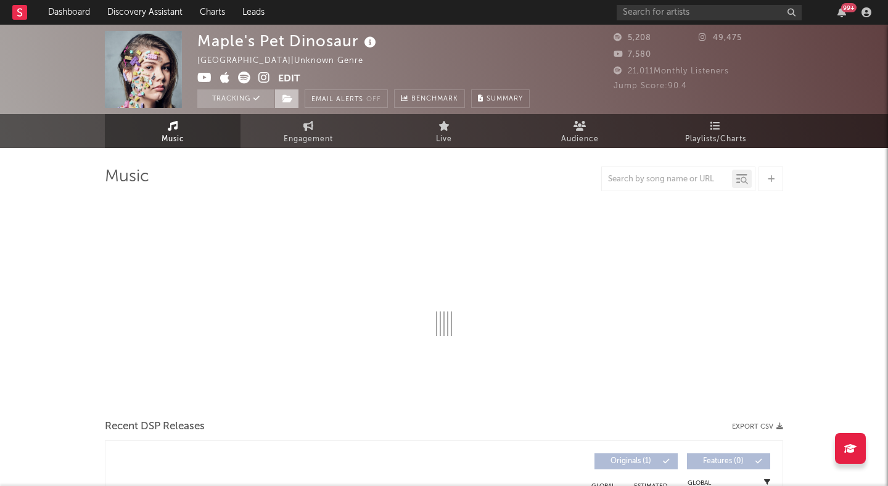
select select "1w"
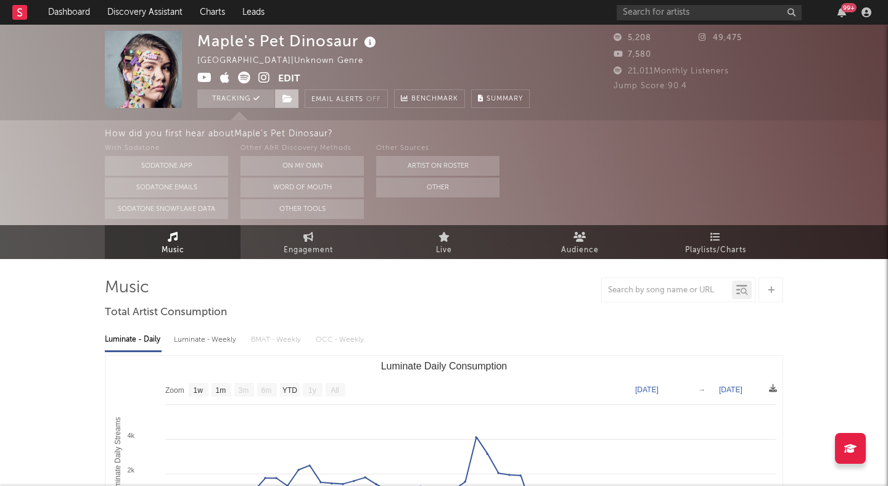
click at [284, 96] on icon at bounding box center [288, 98] width 10 height 9
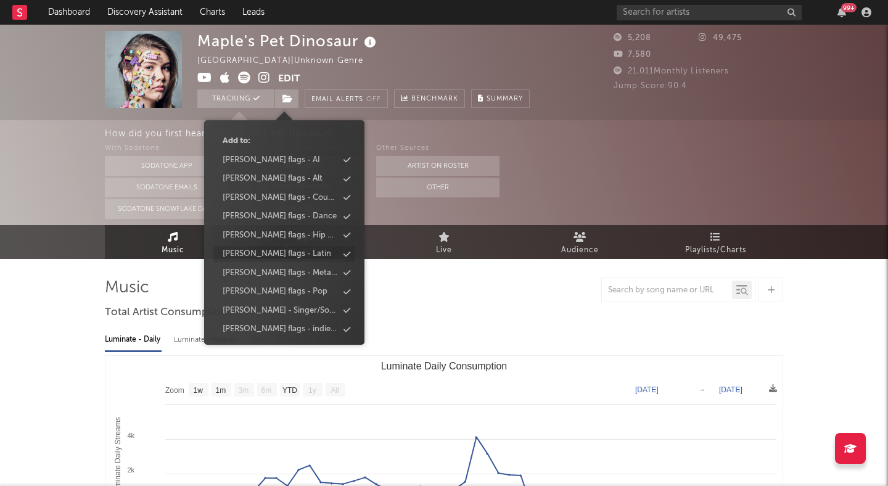
scroll to position [94, 0]
click at [305, 254] on div "peter flags - Metal/Rock" at bounding box center [280, 253] width 115 height 12
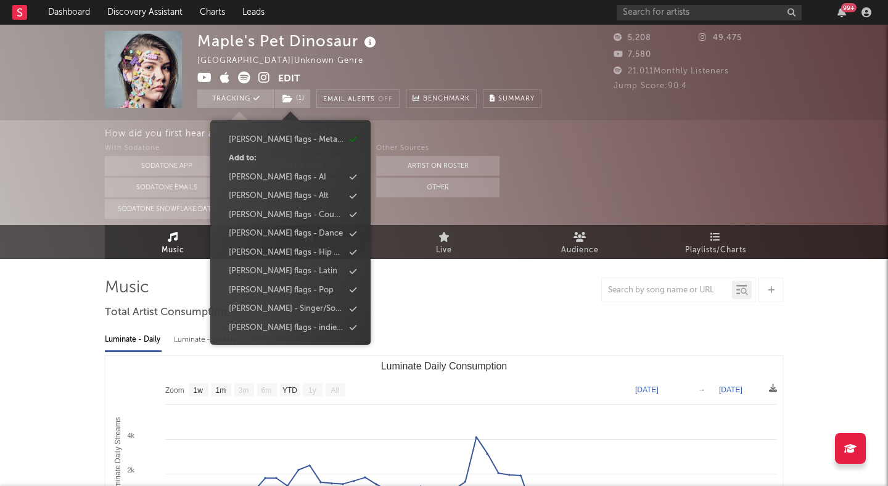
scroll to position [113, 0]
click at [435, 293] on div at bounding box center [444, 290] width 679 height 25
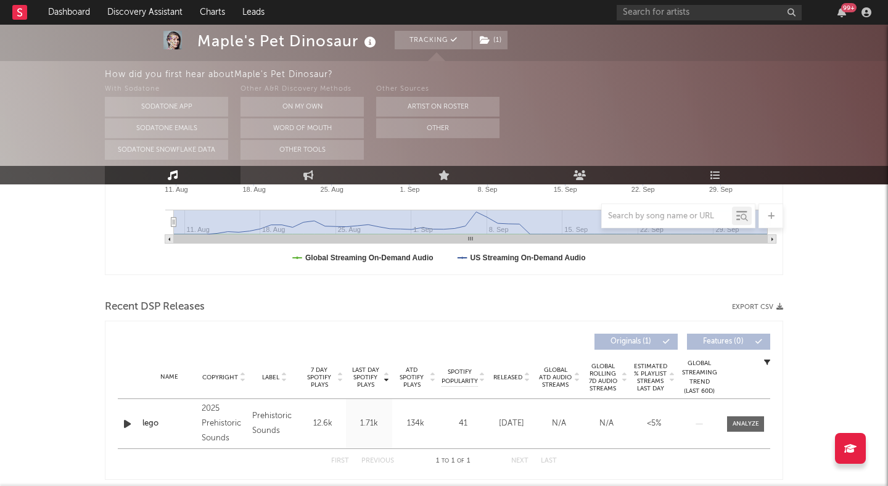
scroll to position [0, 0]
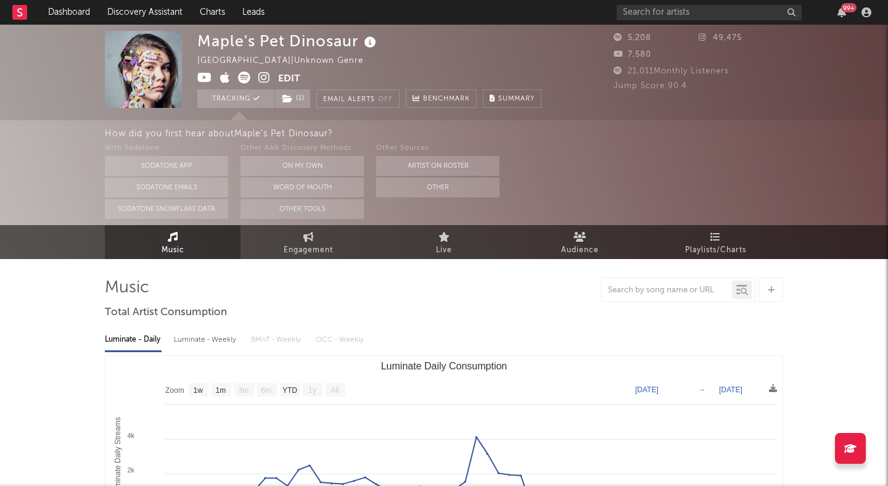
click at [246, 74] on icon at bounding box center [244, 78] width 12 height 12
click at [201, 72] on icon at bounding box center [204, 78] width 15 height 12
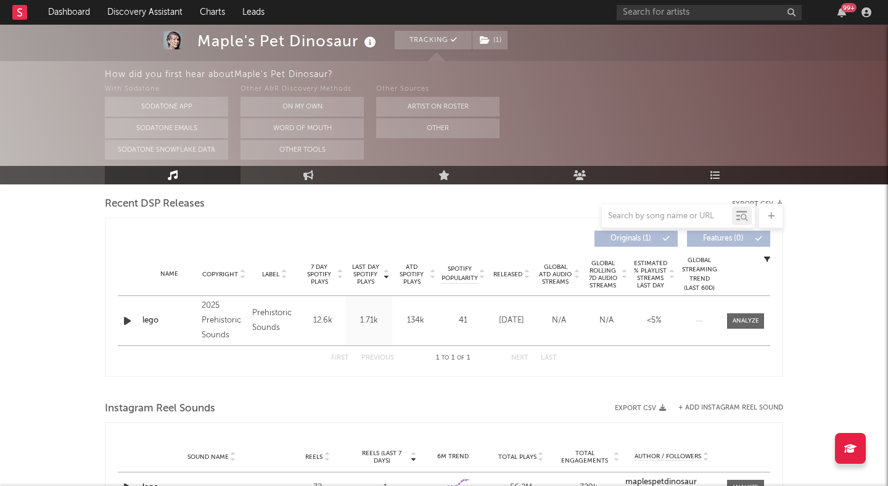
scroll to position [432, 0]
click at [734, 315] on div at bounding box center [746, 319] width 27 height 9
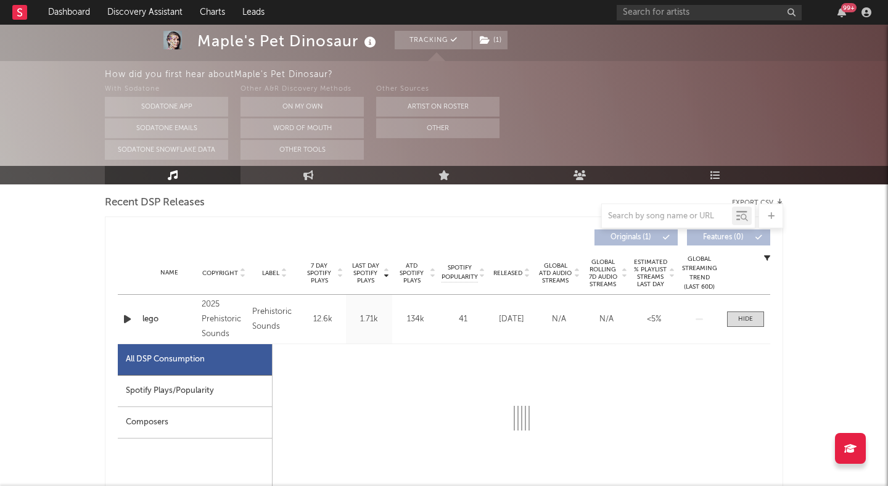
select select "1w"
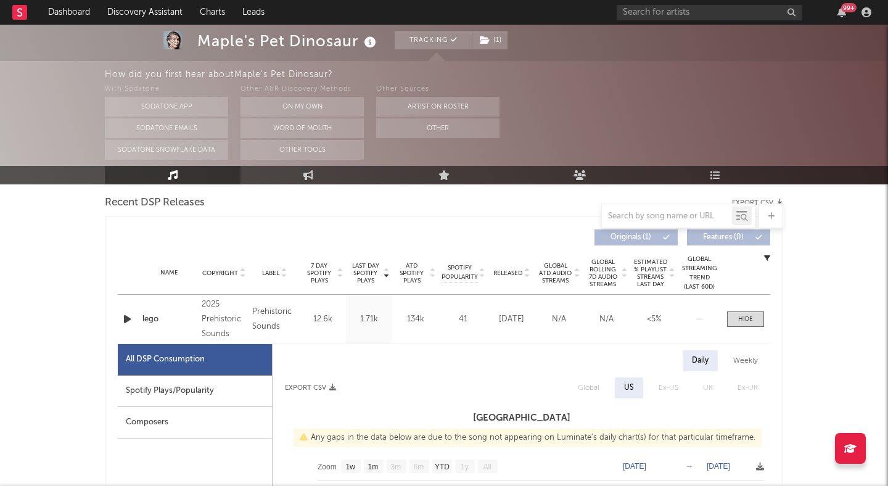
scroll to position [583, 0]
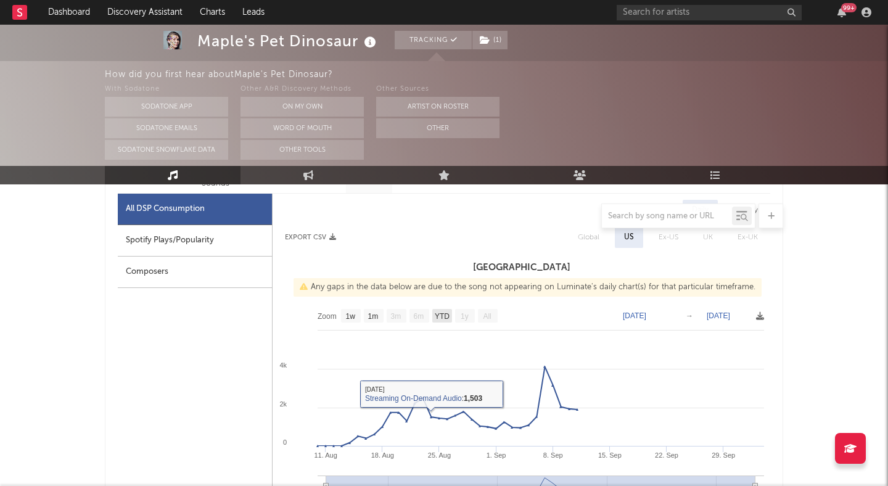
click at [437, 319] on text "YTD" at bounding box center [442, 316] width 15 height 9
select select "All"
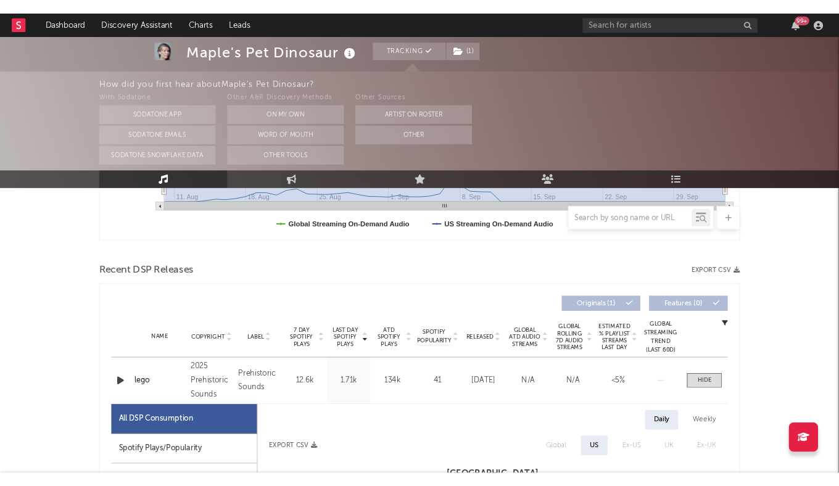
scroll to position [0, 0]
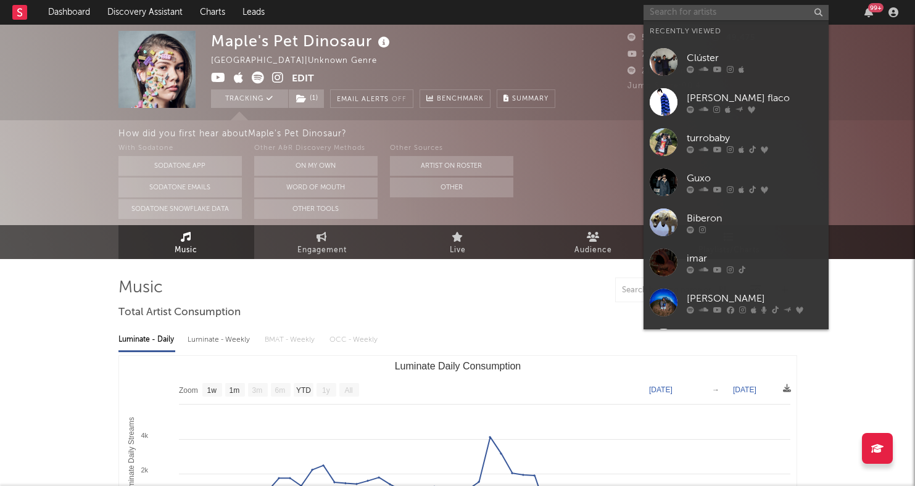
click at [671, 11] on input "text" at bounding box center [735, 12] width 185 height 15
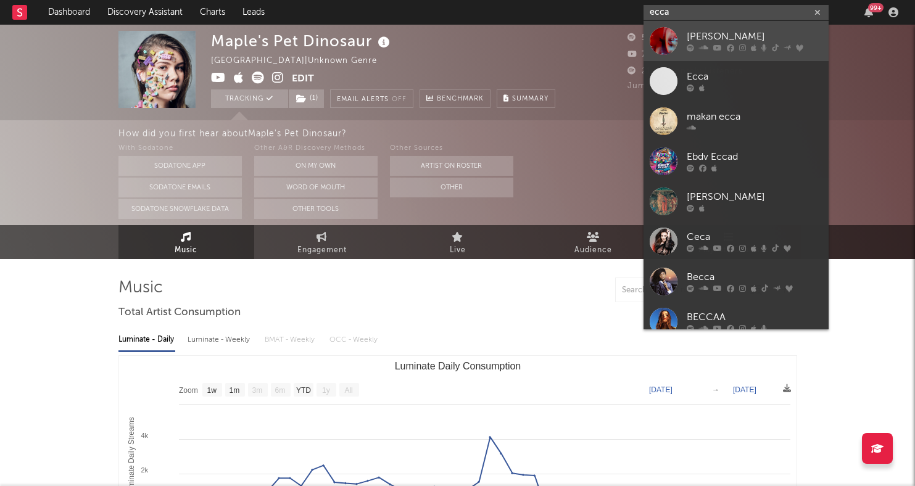
type input "ecca"
click at [695, 27] on link "Ecca Vandal" at bounding box center [735, 41] width 185 height 40
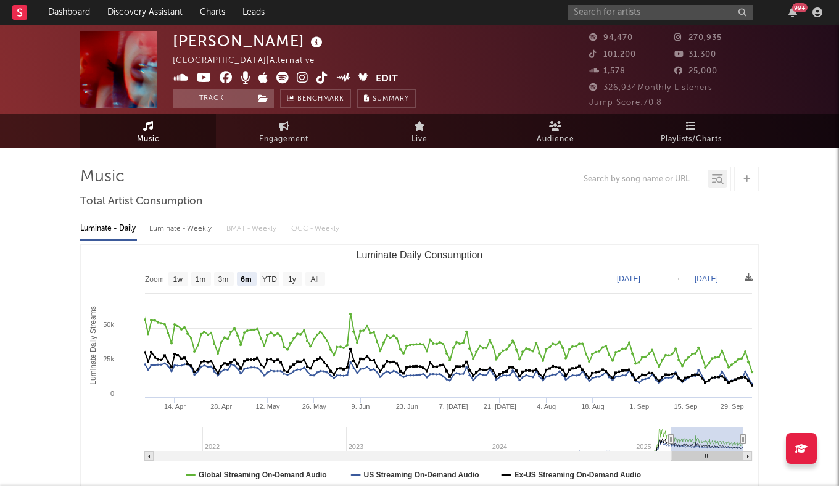
click at [305, 277] on rect "Luminate Daily Consumption" at bounding box center [419, 368] width 677 height 247
click at [310, 277] on text "All" at bounding box center [314, 279] width 8 height 9
select select "All"
type input "2021-08-29"
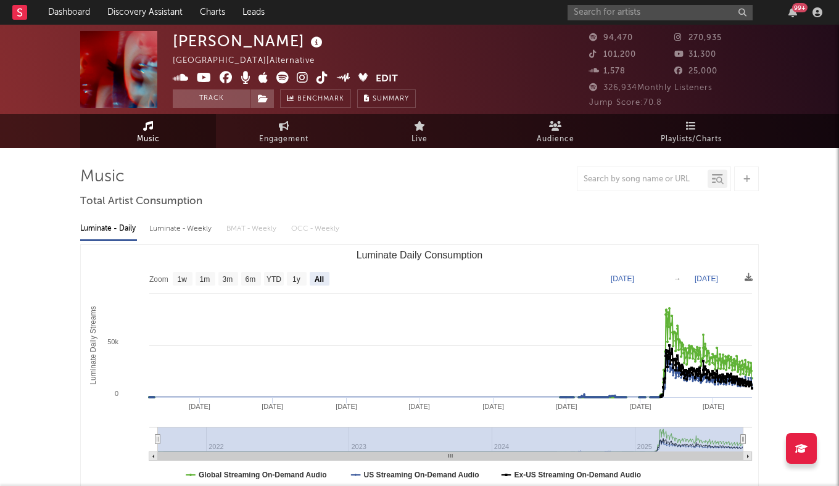
click at [302, 74] on icon at bounding box center [303, 78] width 12 height 12
click at [68, 8] on link "Dashboard" at bounding box center [68, 12] width 59 height 25
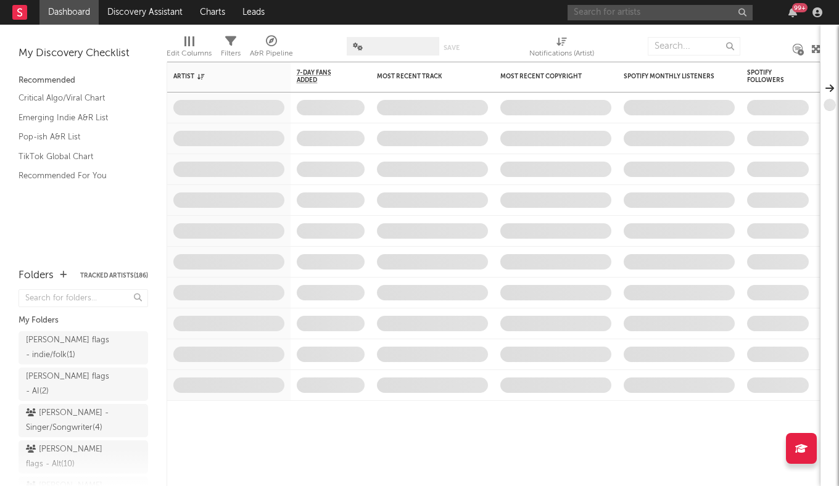
click at [626, 11] on input "text" at bounding box center [660, 12] width 185 height 15
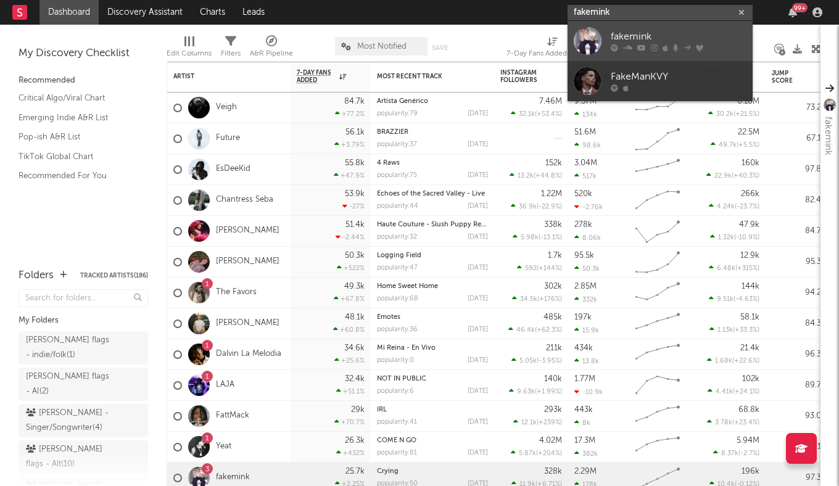
type input "fakemink"
click at [637, 33] on div "fakemink" at bounding box center [679, 37] width 136 height 15
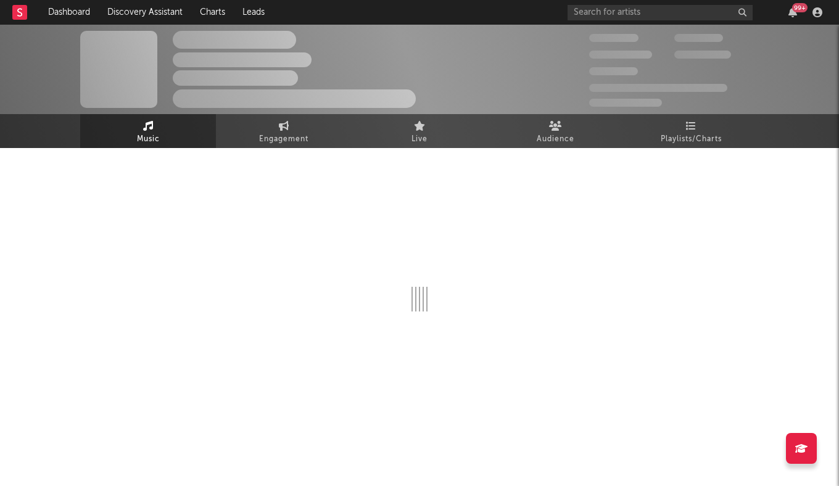
select select "6m"
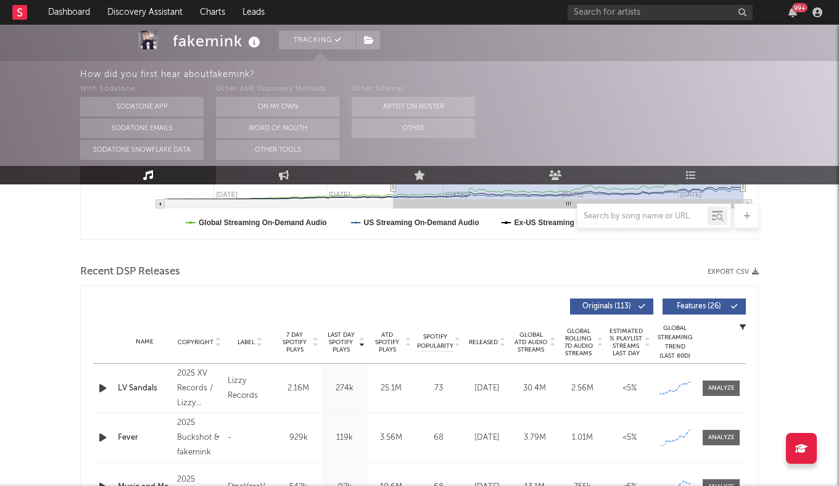
scroll to position [453, 0]
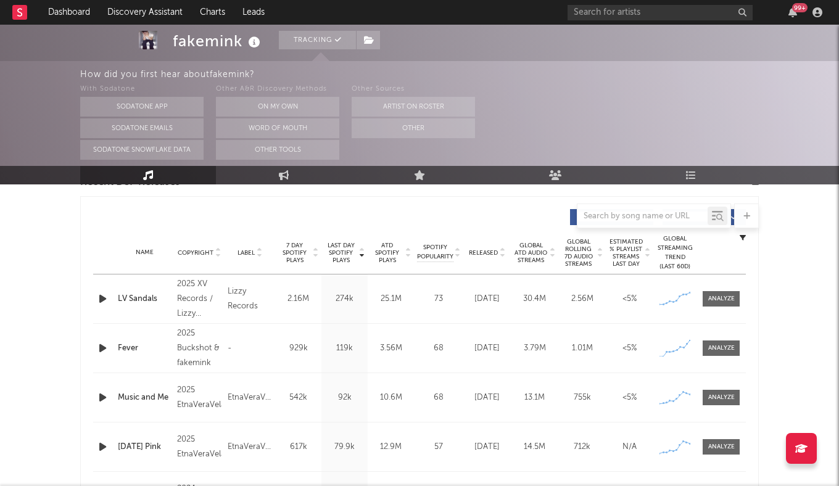
click at [505, 252] on icon at bounding box center [502, 250] width 6 height 5
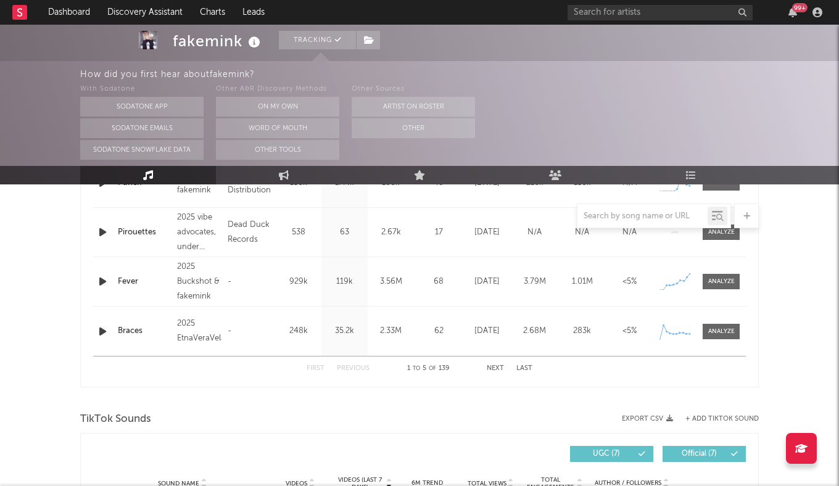
scroll to position [611, 0]
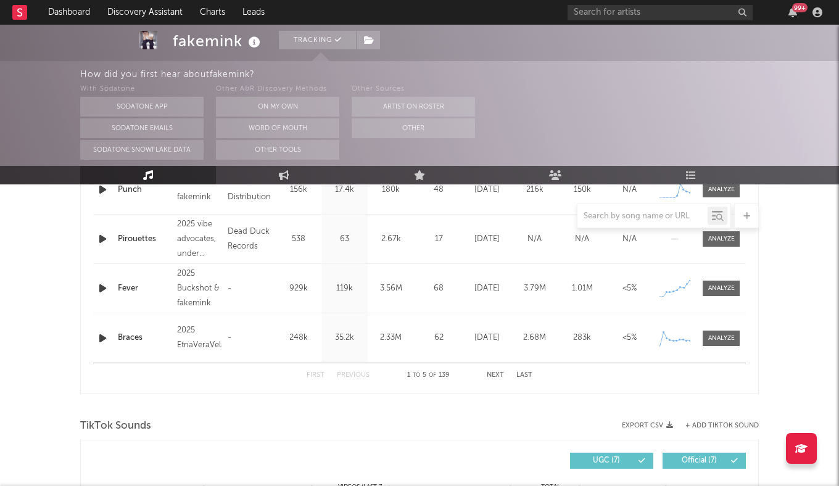
click at [496, 378] on button "Next" at bounding box center [495, 375] width 17 height 7
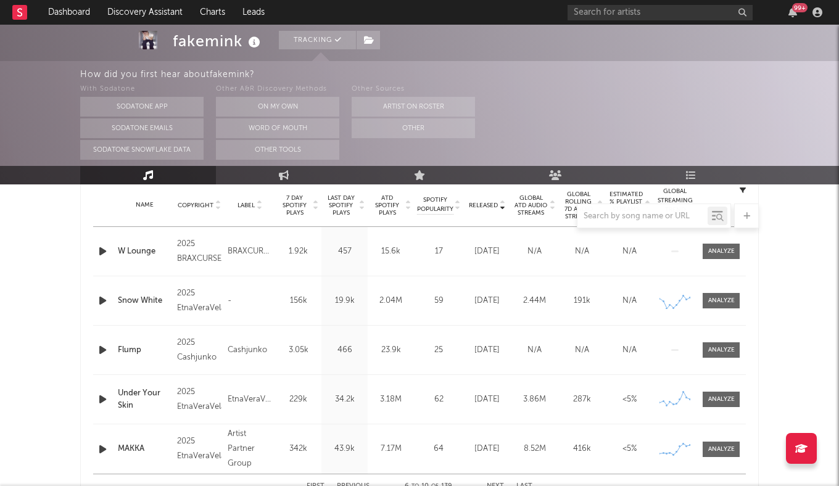
scroll to position [499, 0]
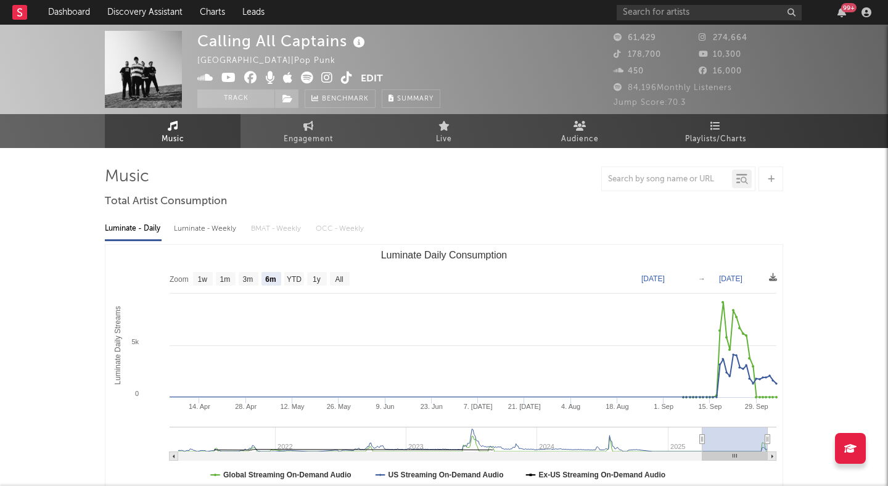
select select "6m"
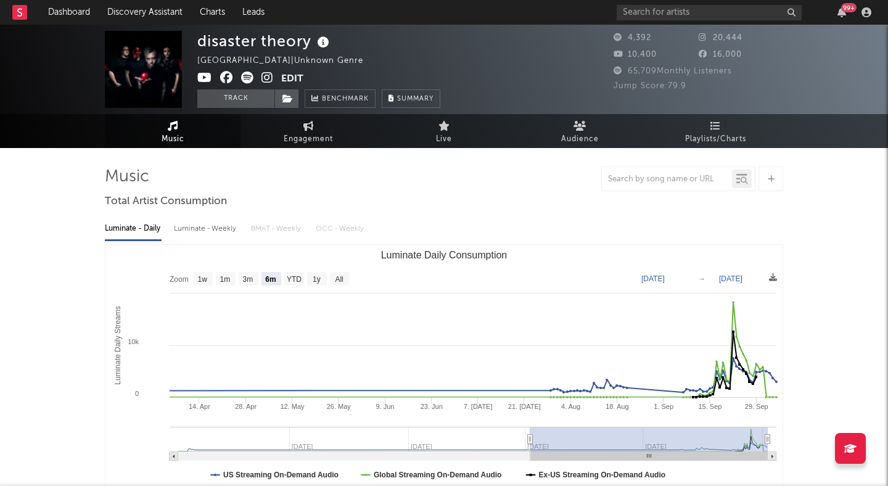
select select "6m"
click at [268, 76] on icon at bounding box center [268, 78] width 12 height 12
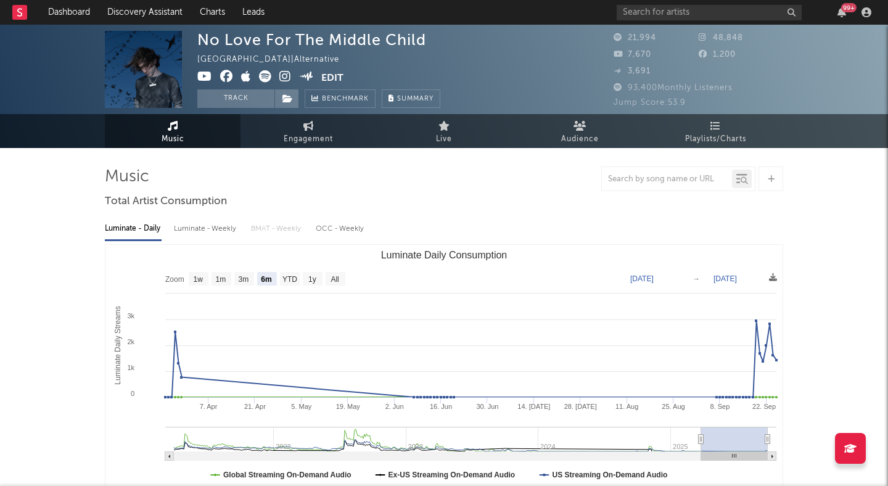
select select "6m"
click at [282, 75] on icon at bounding box center [285, 76] width 12 height 12
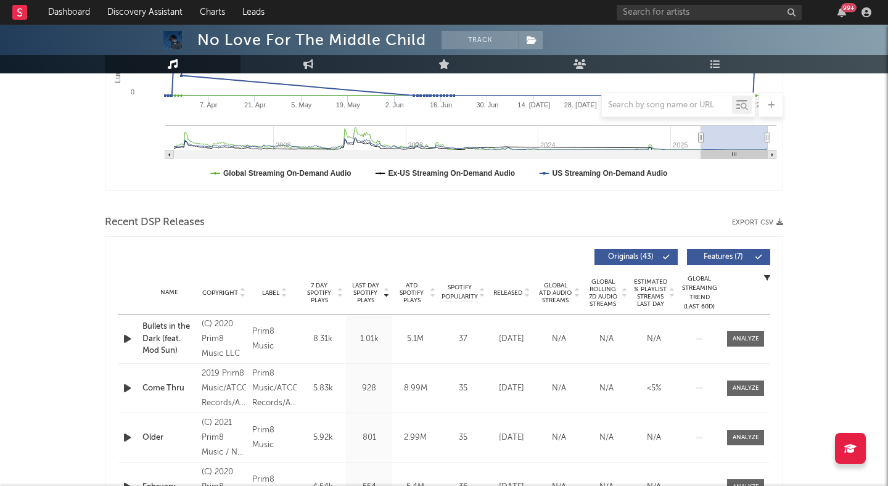
scroll to position [307, 0]
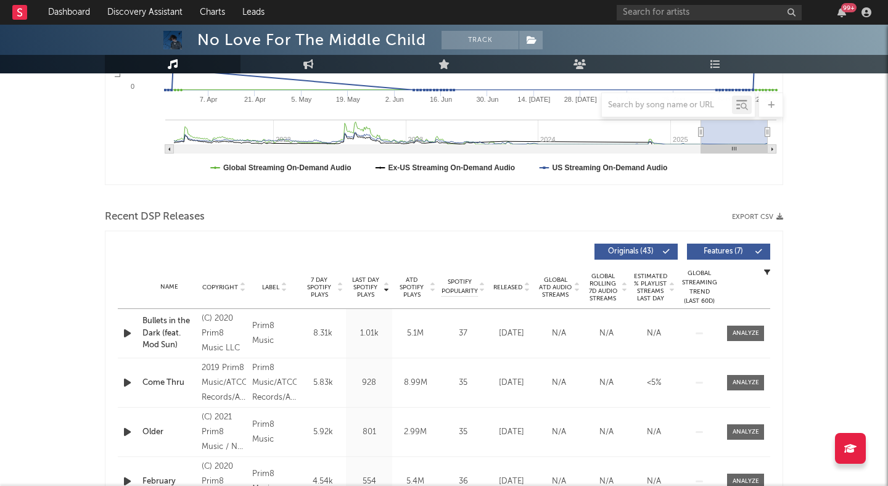
click at [527, 290] on icon at bounding box center [527, 289] width 6 height 5
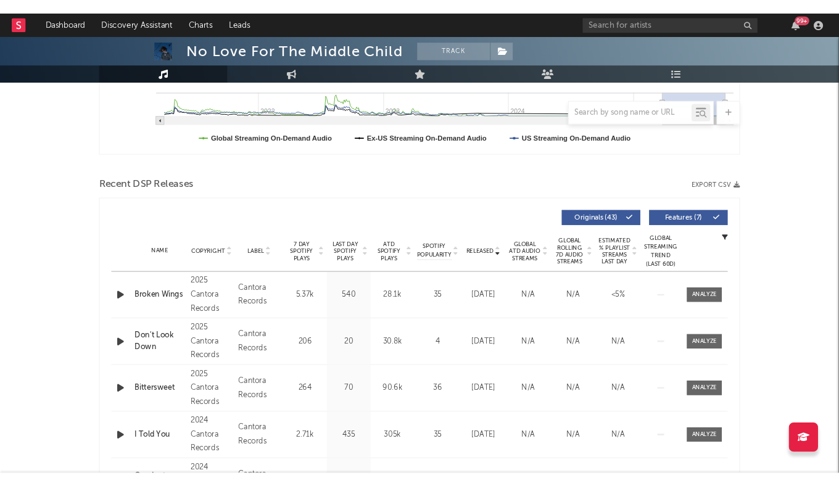
scroll to position [0, 0]
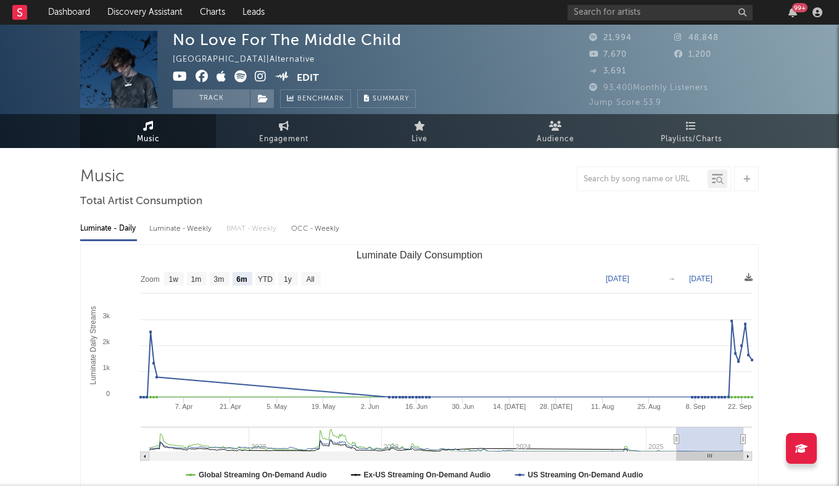
click at [610, 2] on div "99 +" at bounding box center [697, 12] width 259 height 25
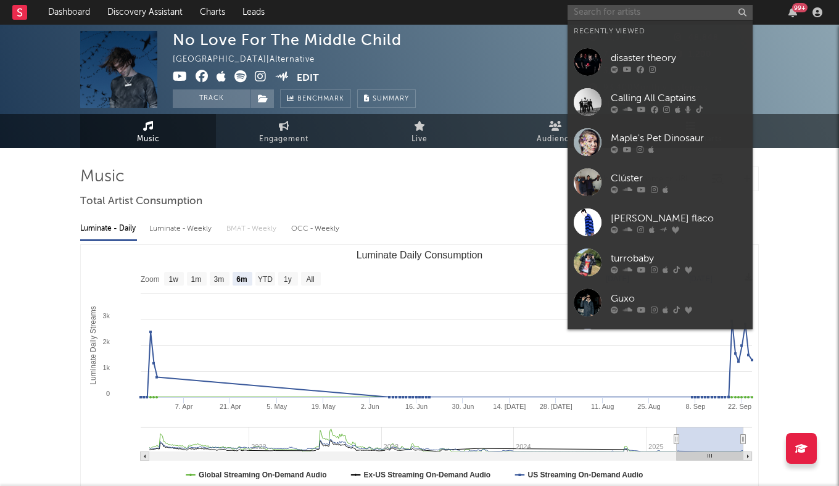
click at [608, 7] on input "text" at bounding box center [660, 12] width 185 height 15
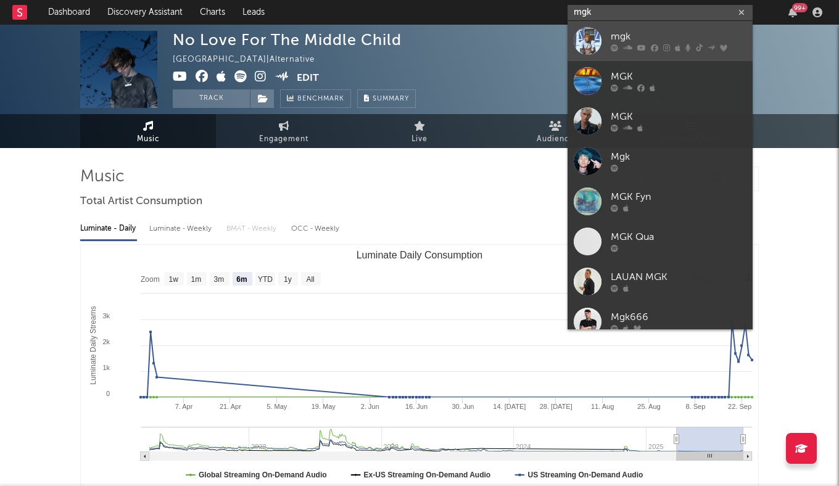
type input "mgk"
click at [649, 32] on div "mgk" at bounding box center [679, 37] width 136 height 15
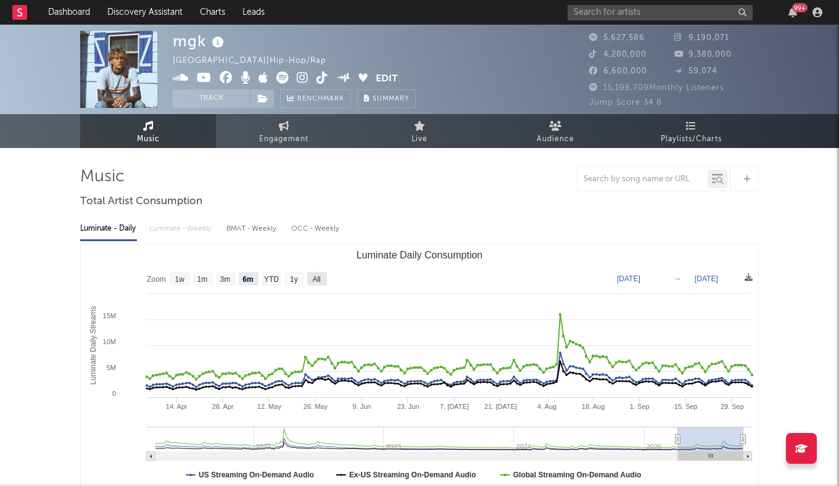
click at [316, 279] on text "All" at bounding box center [316, 279] width 8 height 9
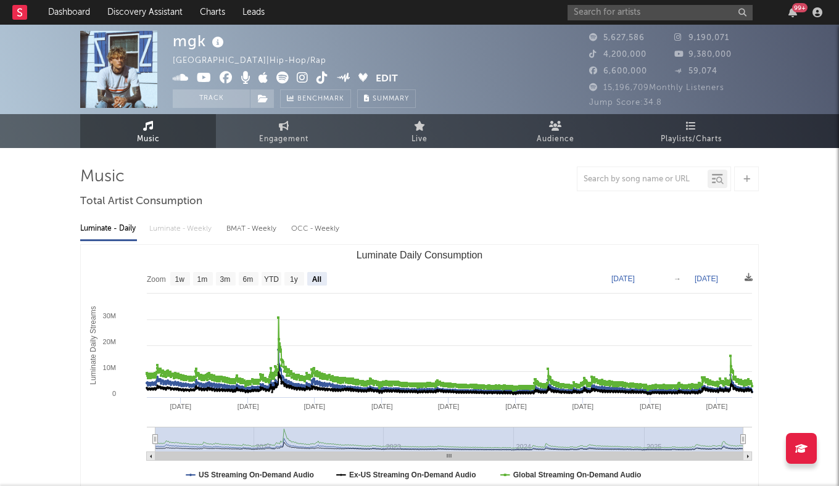
select select "All"
type input "2021-03-31"
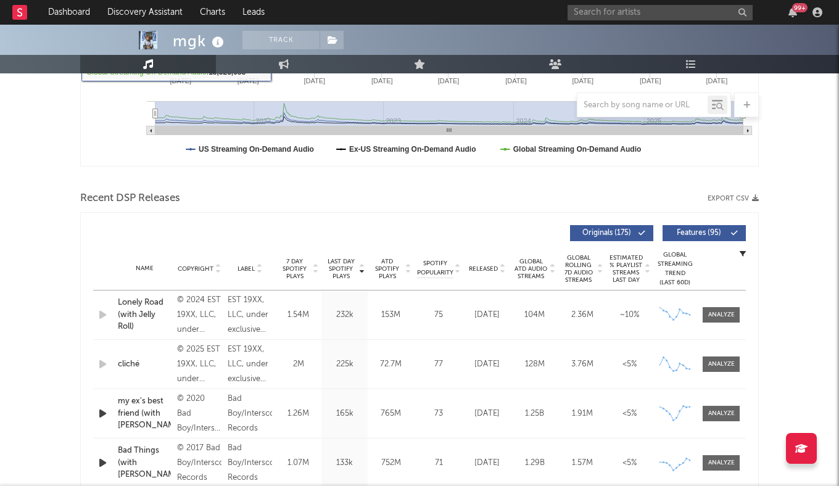
scroll to position [326, 0]
click at [312, 271] on icon at bounding box center [315, 270] width 6 height 5
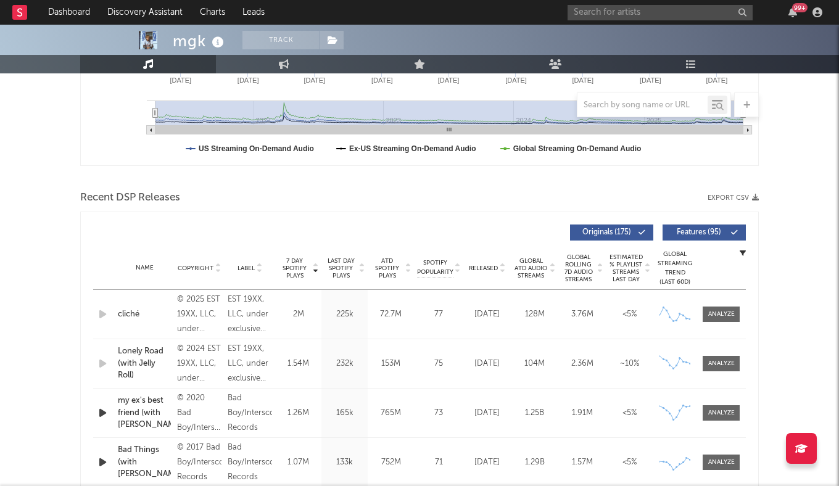
click at [386, 263] on span "ATD Spotify Plays" at bounding box center [387, 268] width 33 height 22
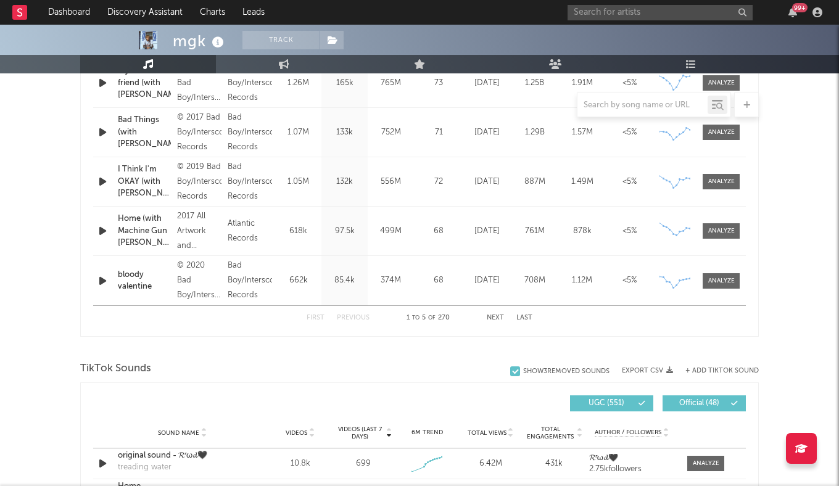
scroll to position [0, 0]
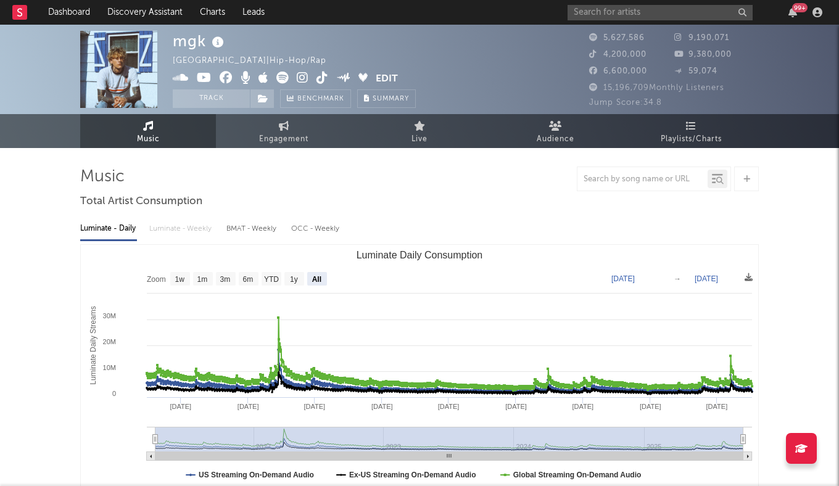
click at [301, 76] on icon at bounding box center [303, 78] width 12 height 12
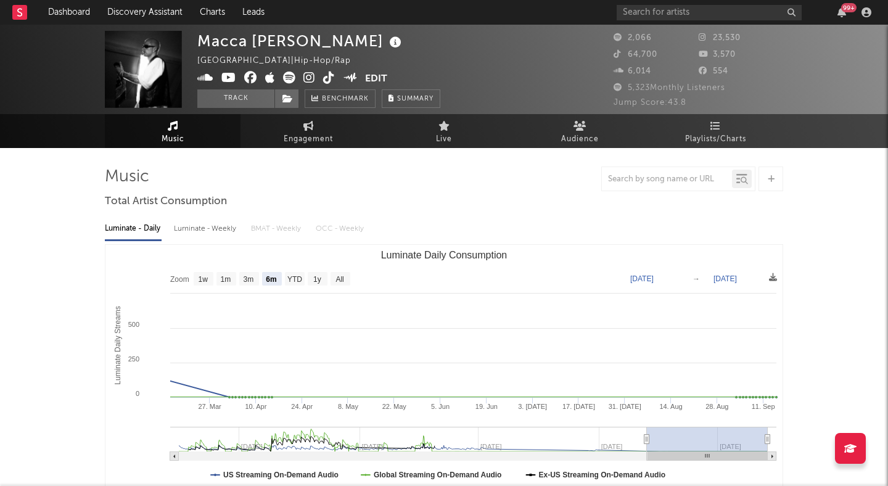
select select "6m"
click at [305, 75] on icon at bounding box center [310, 78] width 12 height 12
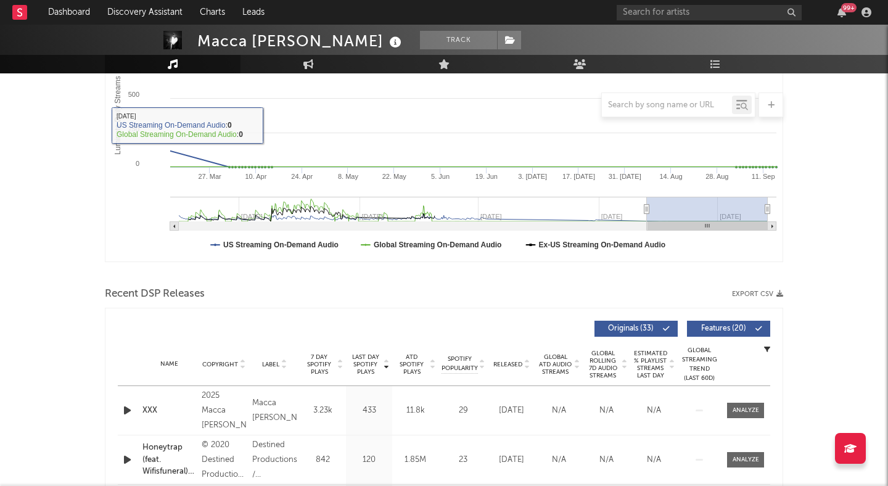
scroll to position [252, 0]
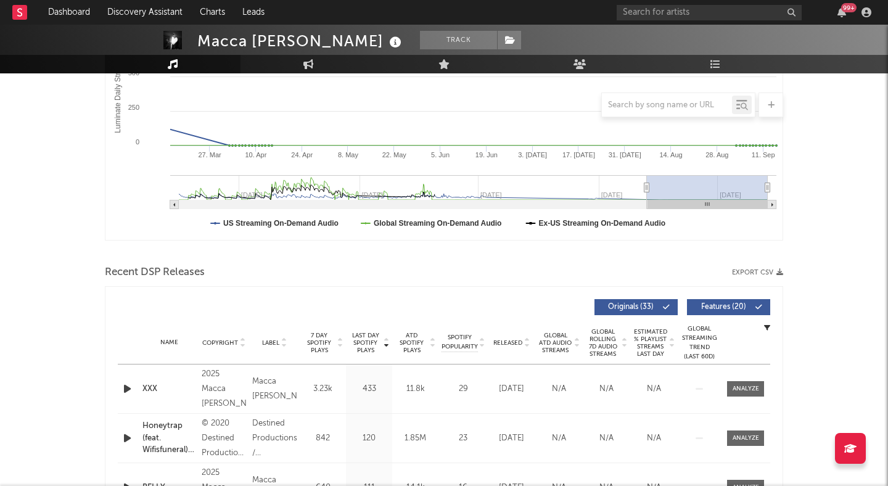
click at [120, 389] on div at bounding box center [129, 388] width 22 height 15
click at [126, 389] on icon "button" at bounding box center [127, 388] width 13 height 15
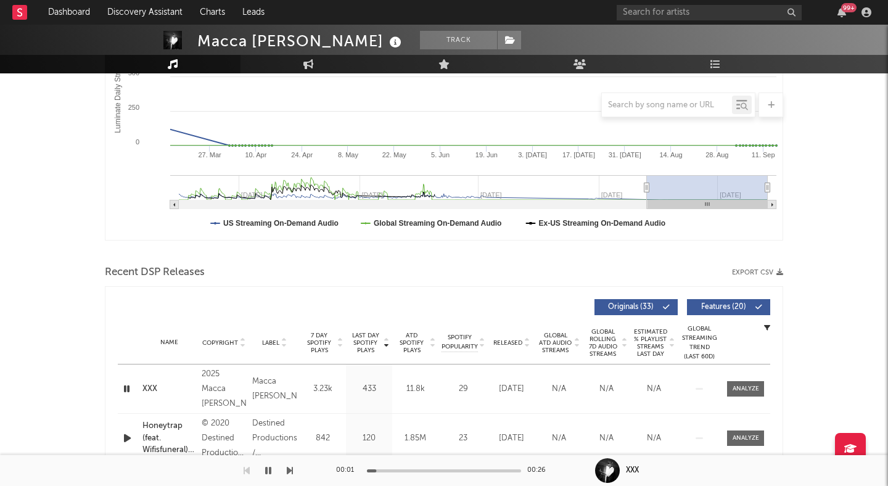
click at [394, 468] on div "00:01 00:26" at bounding box center [444, 470] width 216 height 31
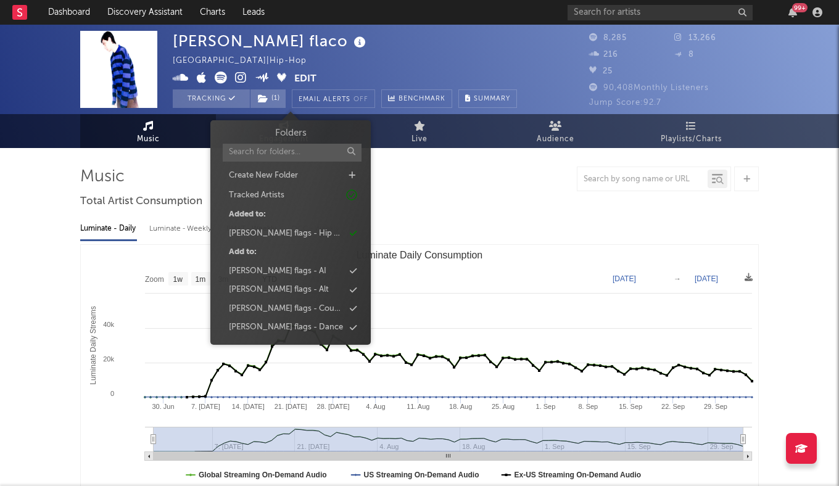
select select "1w"
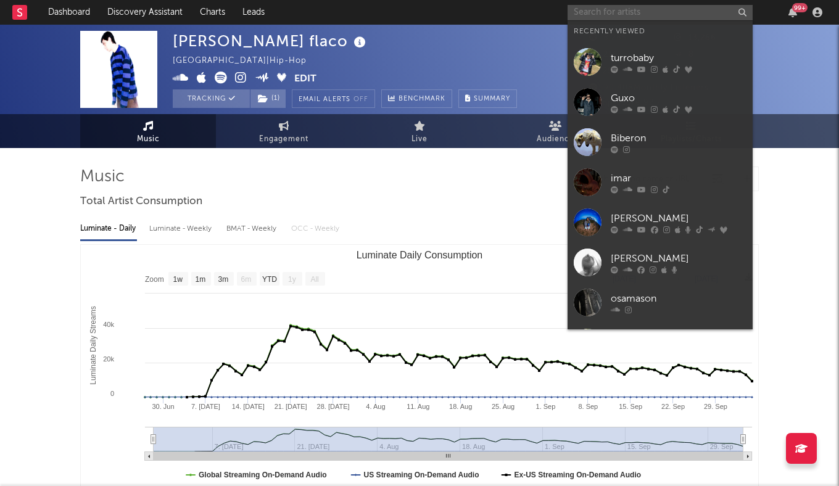
click at [622, 14] on input "text" at bounding box center [660, 12] width 185 height 15
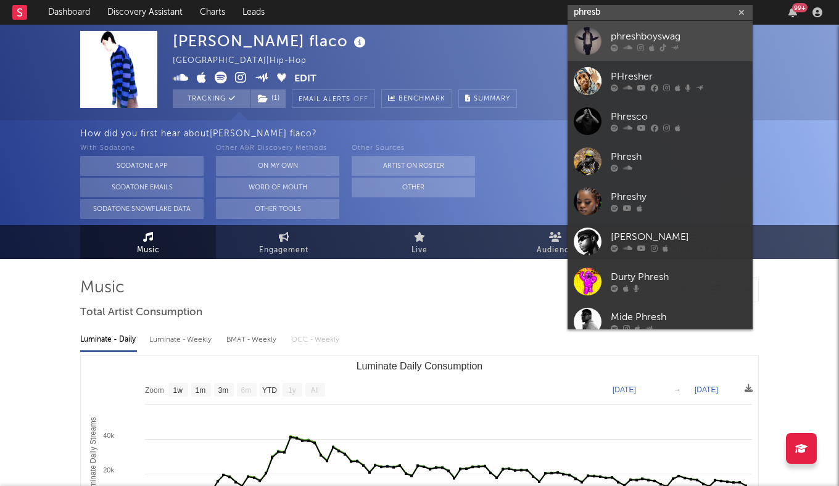
type input "phresb"
click at [674, 30] on div "phreshboyswag" at bounding box center [679, 37] width 136 height 15
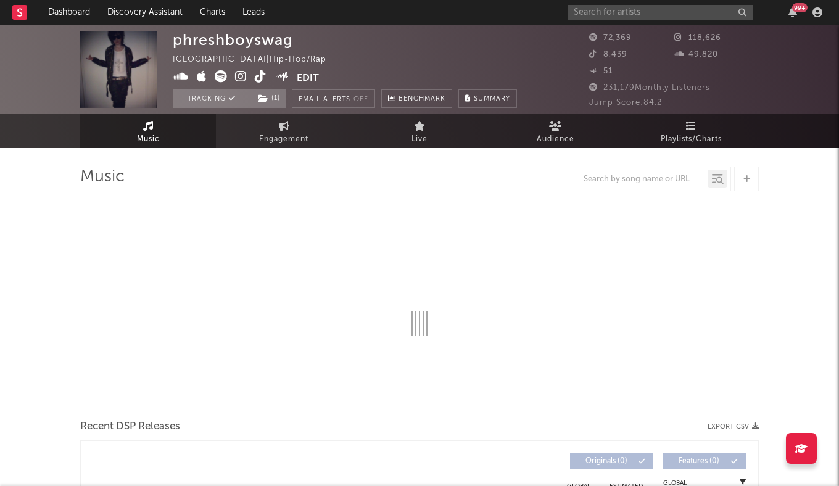
select select "6m"
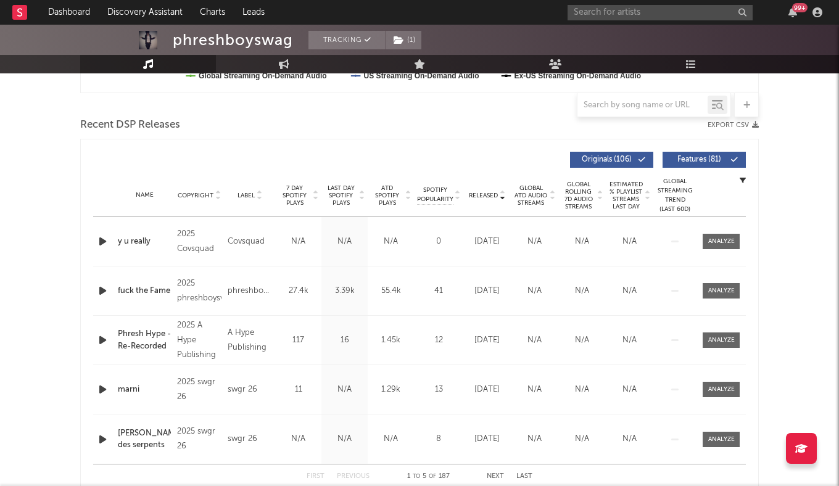
scroll to position [395, 0]
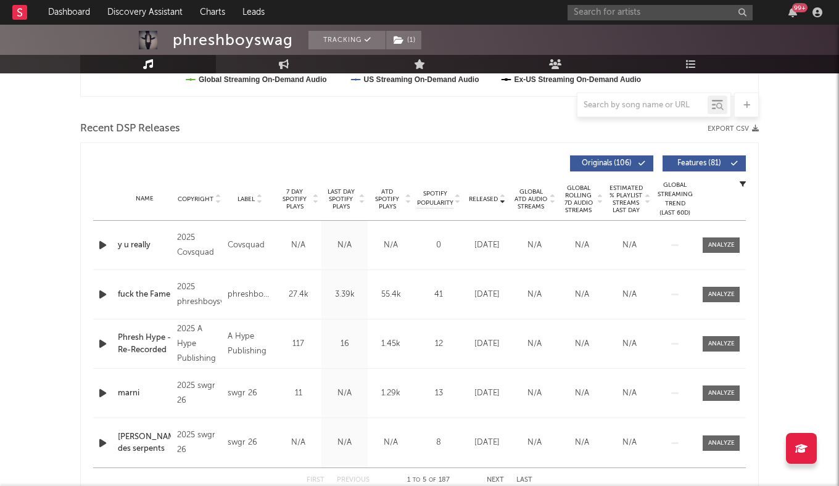
click at [681, 165] on span "Features ( 81 )" at bounding box center [699, 163] width 57 height 7
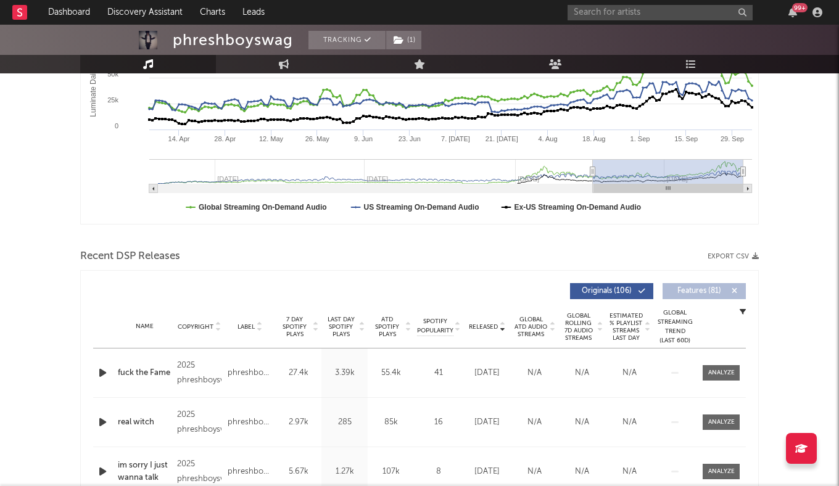
scroll to position [0, 0]
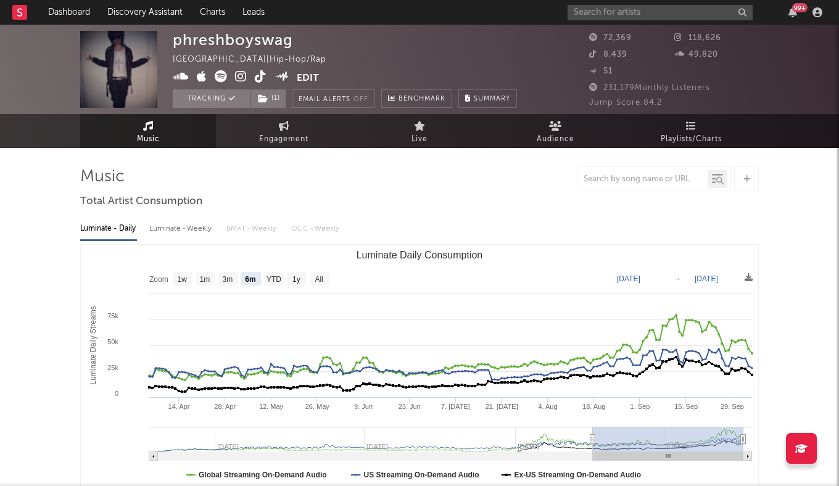
click at [241, 79] on icon at bounding box center [241, 76] width 12 height 12
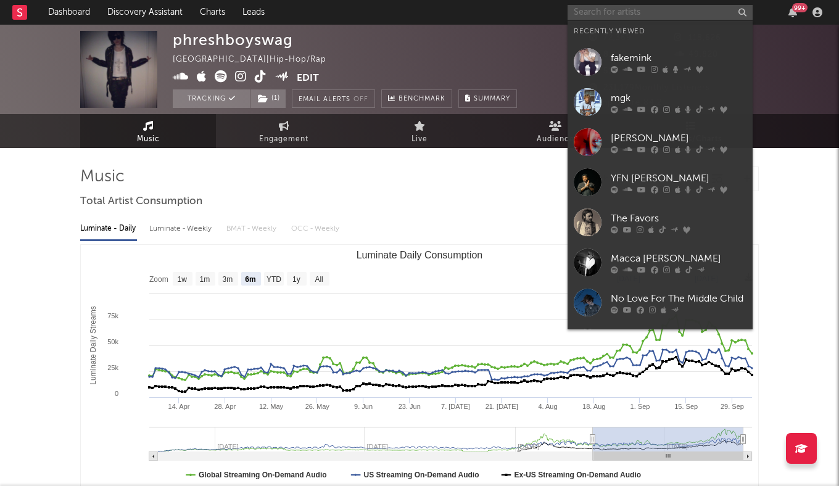
click at [635, 18] on input "text" at bounding box center [660, 12] width 185 height 15
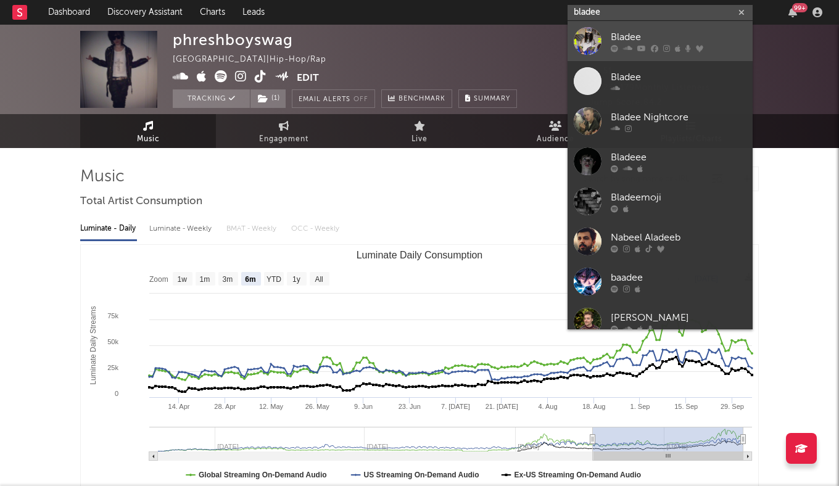
type input "bladee"
click at [640, 24] on link "Bladee" at bounding box center [660, 41] width 185 height 40
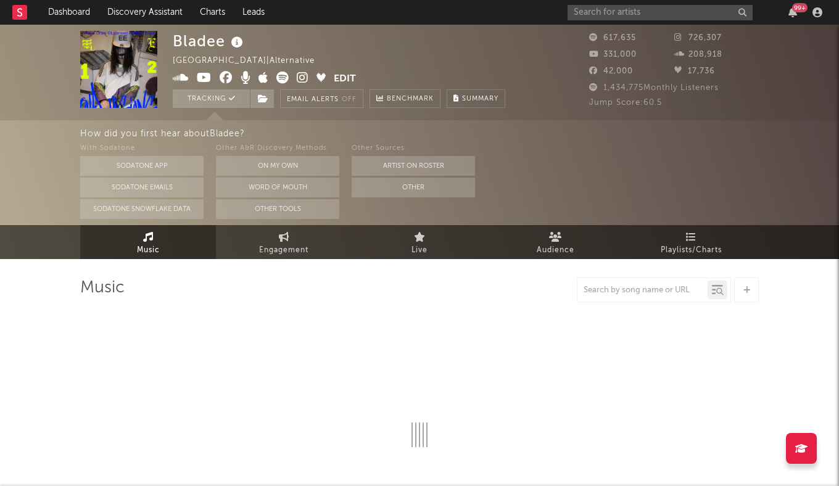
select select "6m"
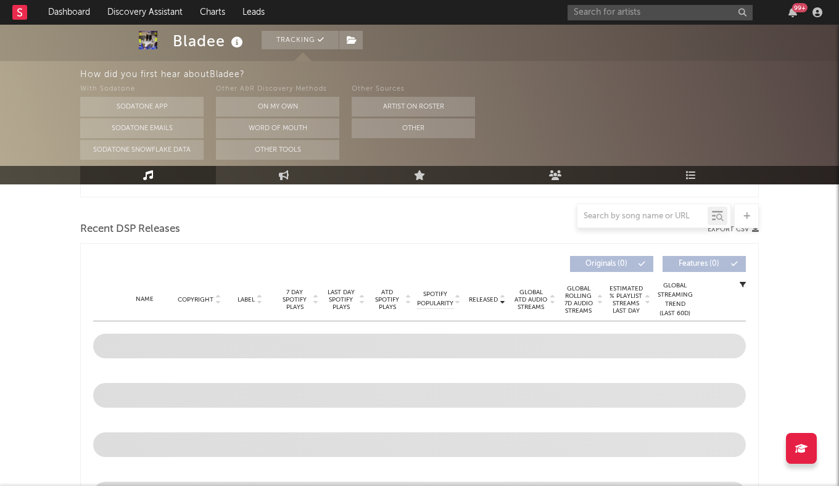
scroll to position [412, 0]
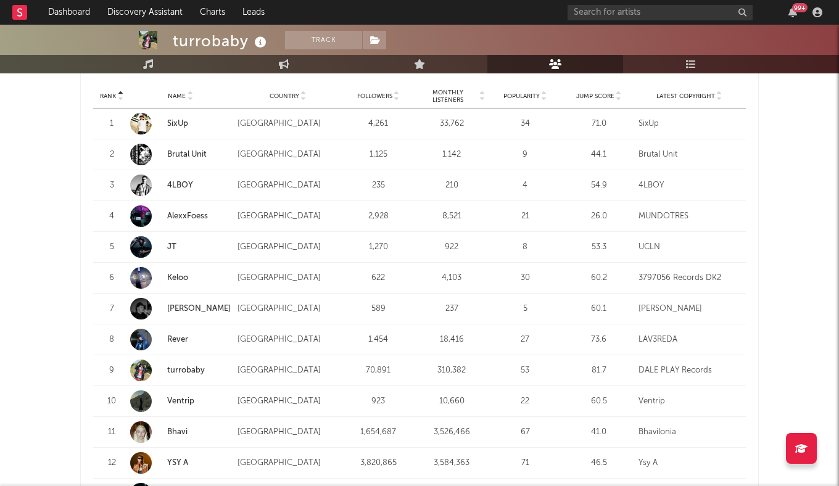
scroll to position [1226, 0]
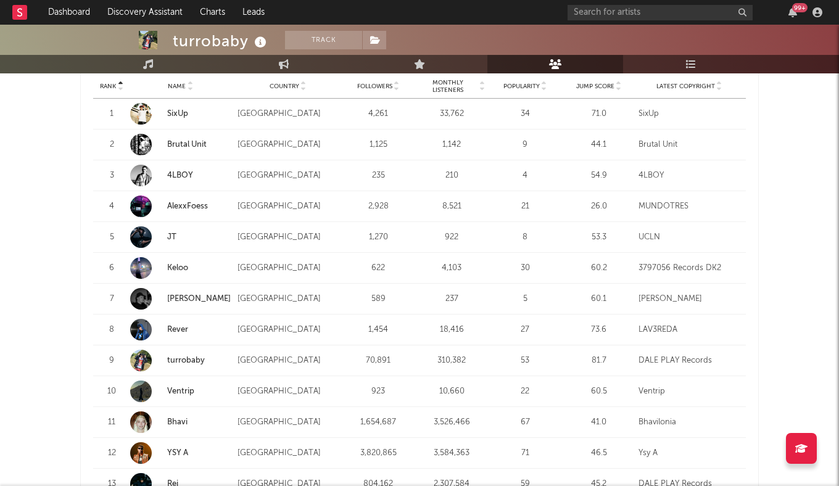
click at [170, 235] on link "JT" at bounding box center [171, 237] width 9 height 8
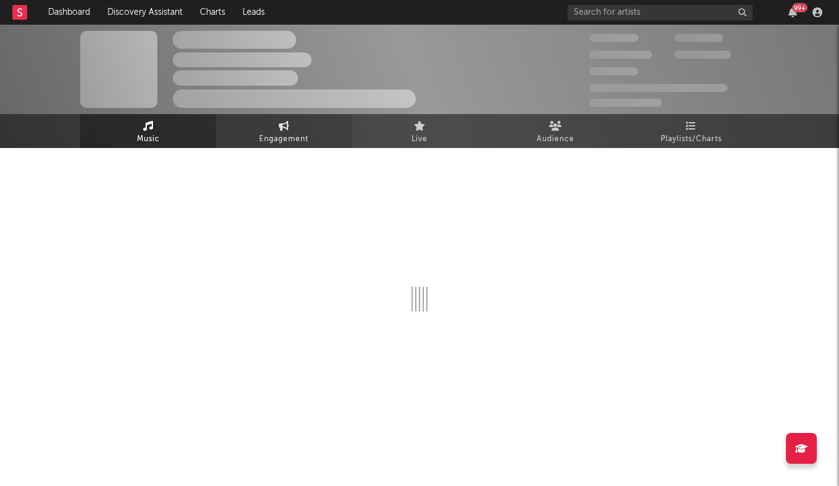
select select "1w"
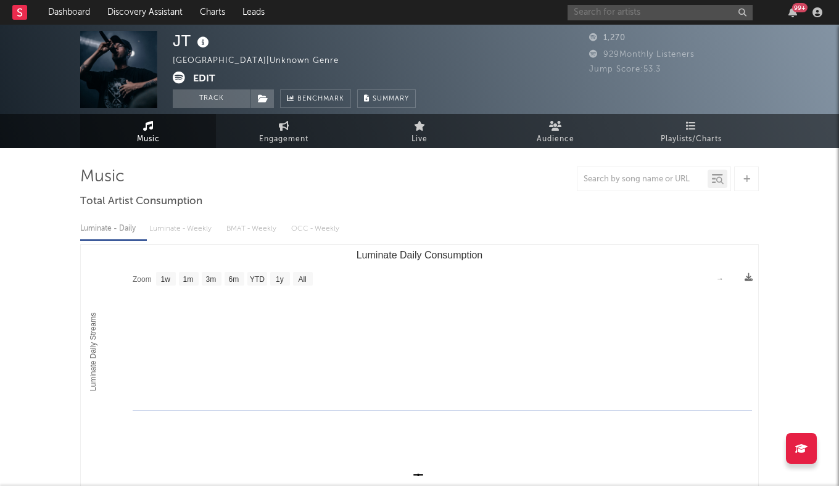
click at [640, 10] on input "text" at bounding box center [660, 12] width 185 height 15
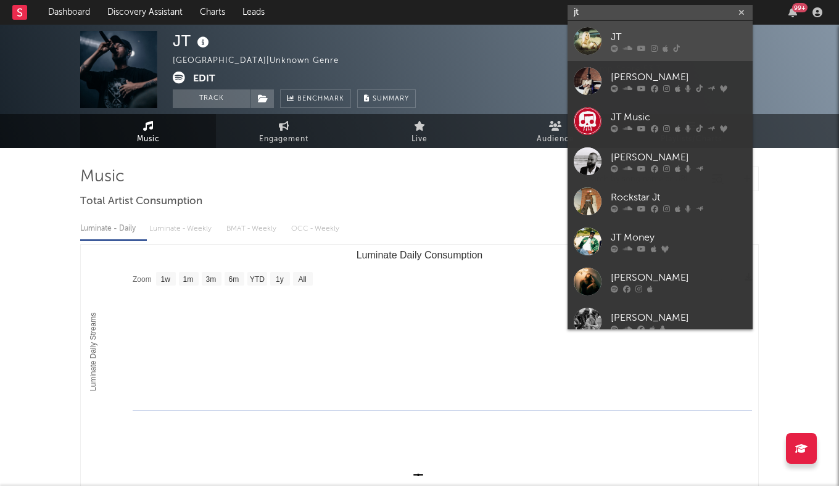
type input "jt"
click at [643, 36] on div "JT" at bounding box center [679, 37] width 136 height 15
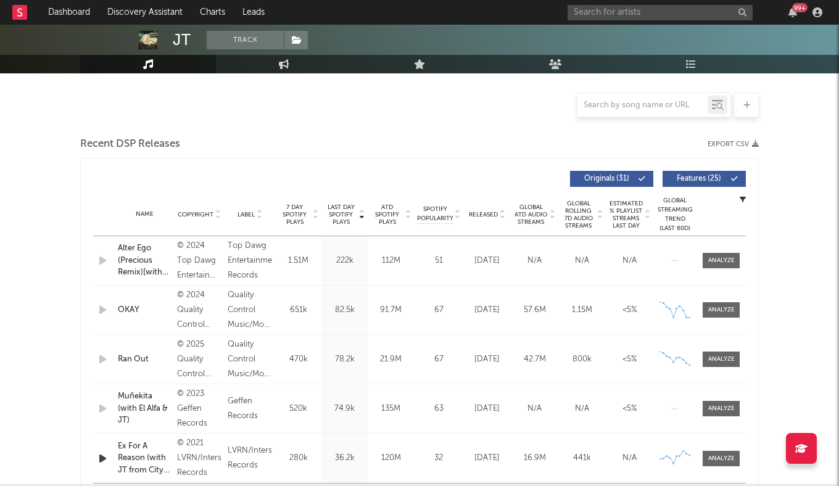
select select "6m"
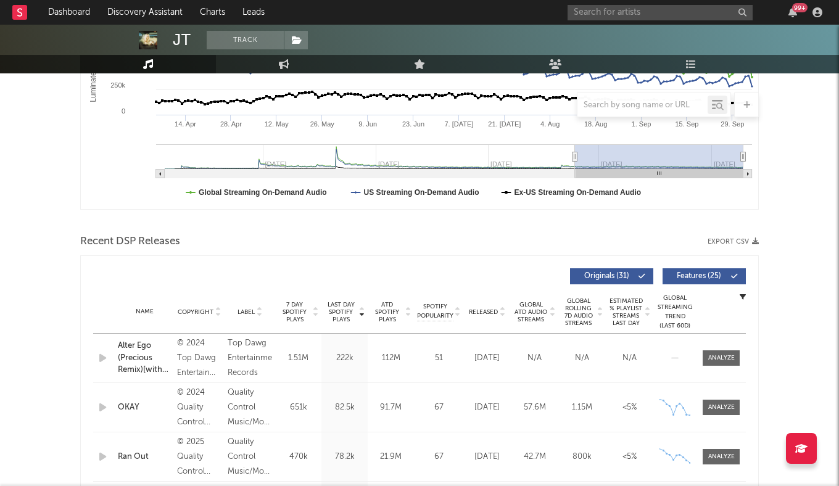
scroll to position [380, 0]
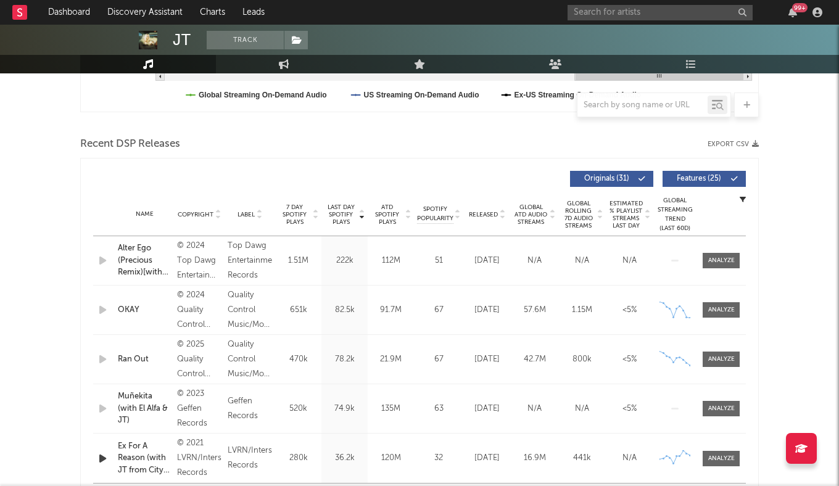
click at [732, 180] on icon at bounding box center [733, 178] width 7 height 7
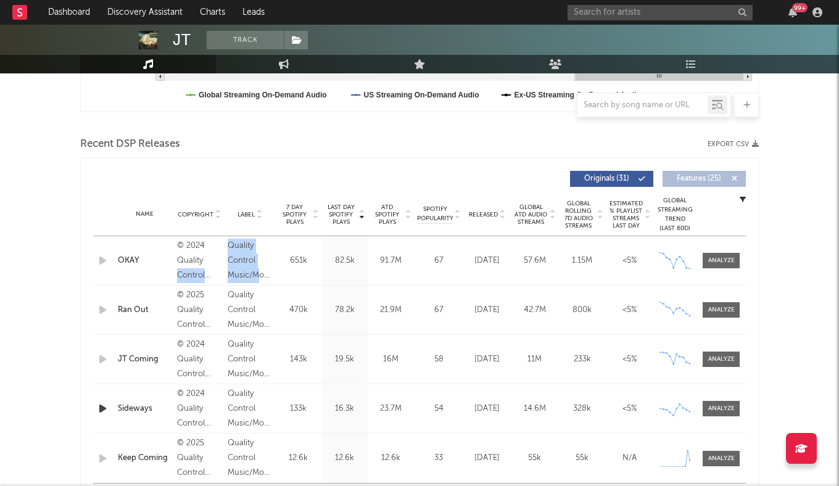
drag, startPoint x: 255, startPoint y: 274, endPoint x: 223, endPoint y: 258, distance: 36.4
click at [223, 259] on div "Name OKAY Copyright © 2024 Quality Control Music, LLC, under exclusive license …" at bounding box center [419, 260] width 653 height 49
copy div "Control Music, LLC, under exclusive license to UMG Recordings, Inc. Label Quali…"
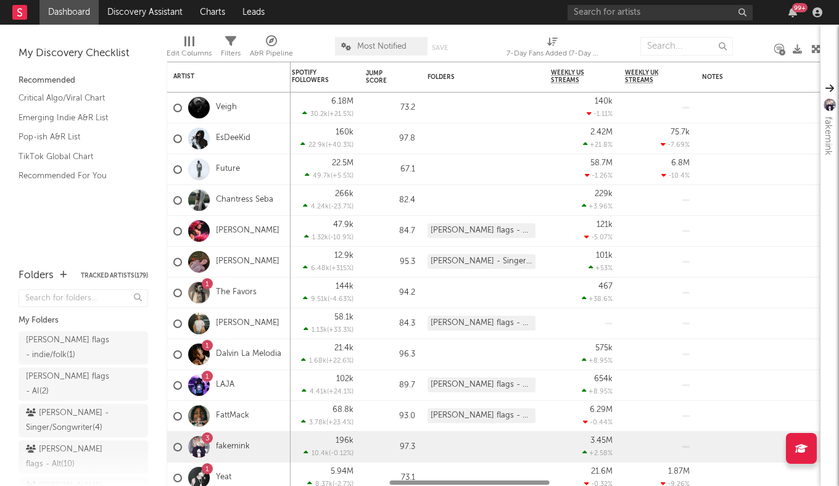
click at [226, 43] on icon at bounding box center [230, 41] width 11 height 11
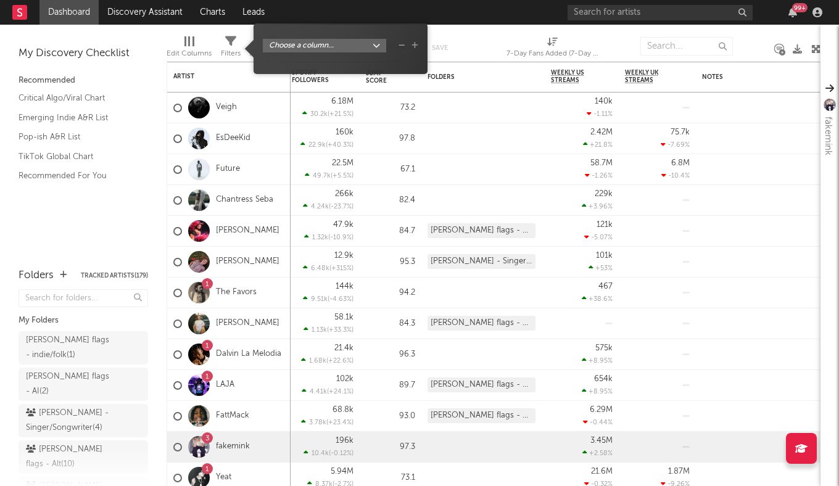
click at [297, 46] on body "Dashboard Discovery Assistant Charts Leads 99 + Notifications Settings Mark all…" at bounding box center [419, 243] width 839 height 486
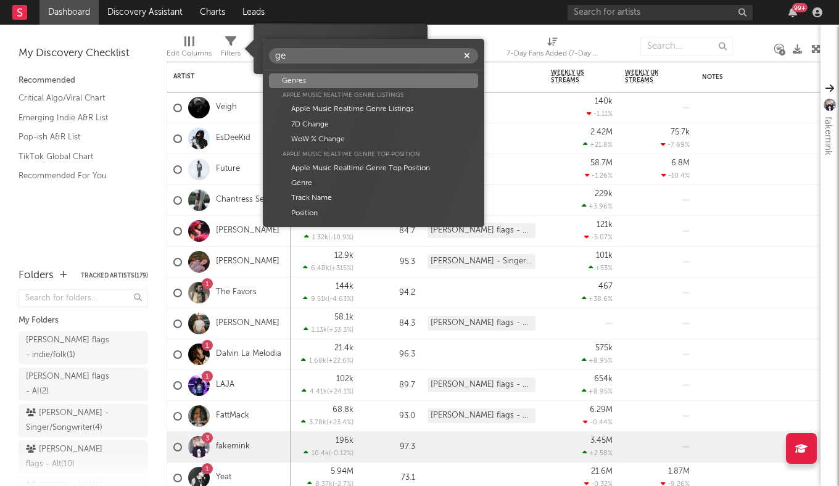
type input "ge"
click at [308, 81] on div "Genres" at bounding box center [373, 80] width 209 height 15
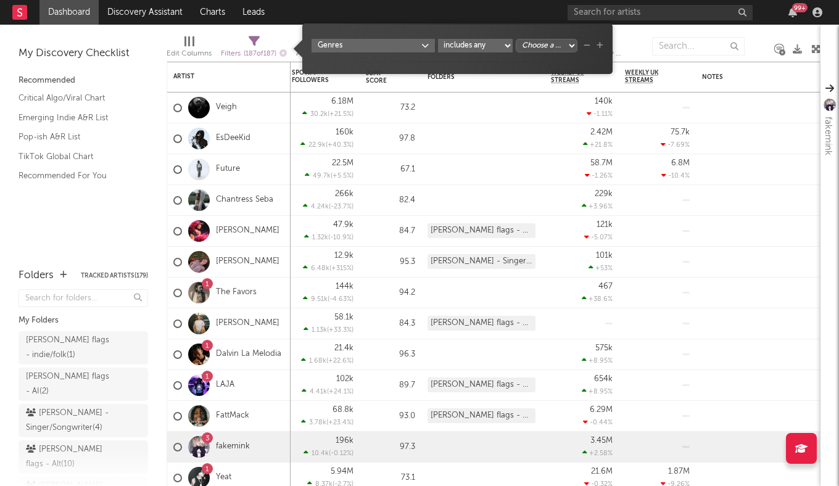
click at [552, 39] on select "Choose a column... Pop Hip-Hop/Rap R&B/Soul Indie Indie Pop Dance Folk Country" at bounding box center [547, 46] width 62 height 14
click at [573, 39] on select "Choose a column... Pop Hip-Hop/Rap R&B/Soul Indie Indie Pop Dance Folk Country" at bounding box center [547, 46] width 62 height 14
select select "___choose___"
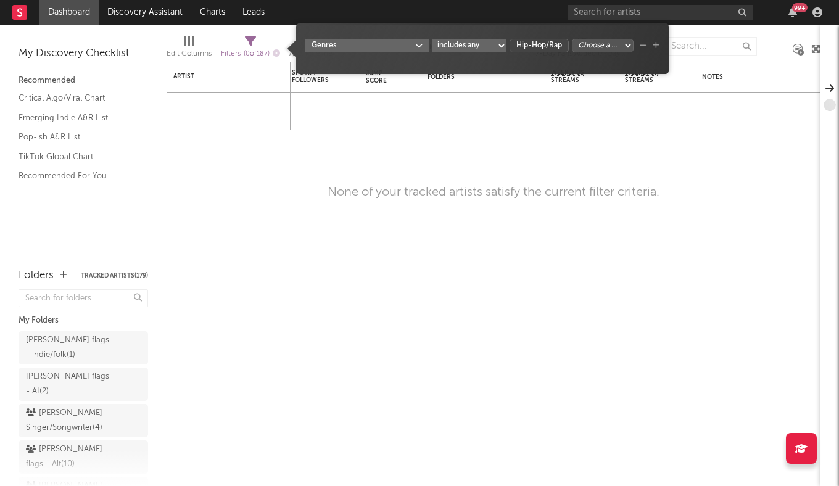
click at [611, 46] on select "Choose a column... Pop R&B/Soul Indie Indie Pop Dance Folk Country" at bounding box center [603, 46] width 62 height 14
click at [553, 126] on div at bounding box center [582, 111] width 74 height 37
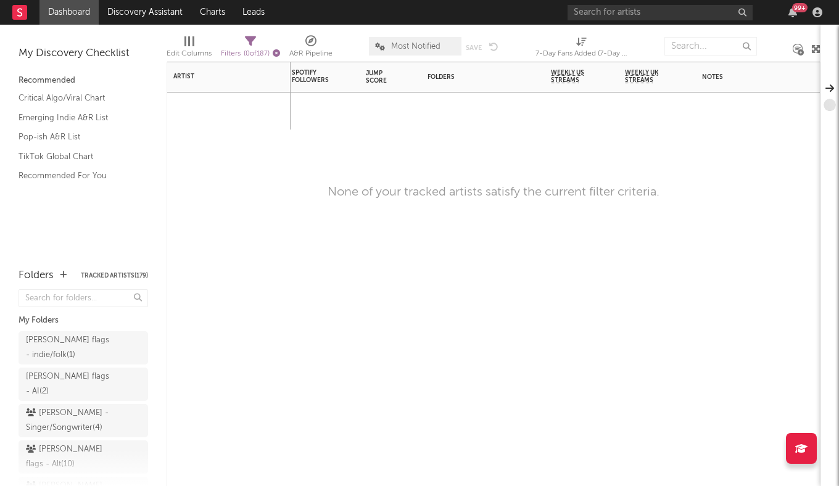
click at [279, 50] on icon "button" at bounding box center [276, 52] width 7 height 7
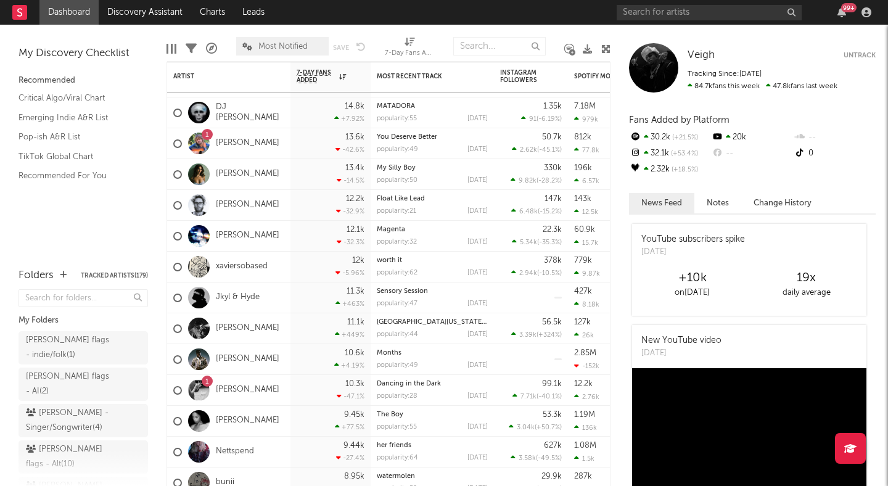
click at [154, 52] on div "My Discovery Checklist Recommended Critical Algo/Viral Chart Emerging Indie A&R…" at bounding box center [83, 140] width 167 height 231
click at [147, 38] on div "My Discovery Checklist Recommended Critical Algo/Viral Chart Emerging Indie A&R…" at bounding box center [83, 140] width 167 height 231
click at [605, 44] on icon at bounding box center [606, 48] width 9 height 9
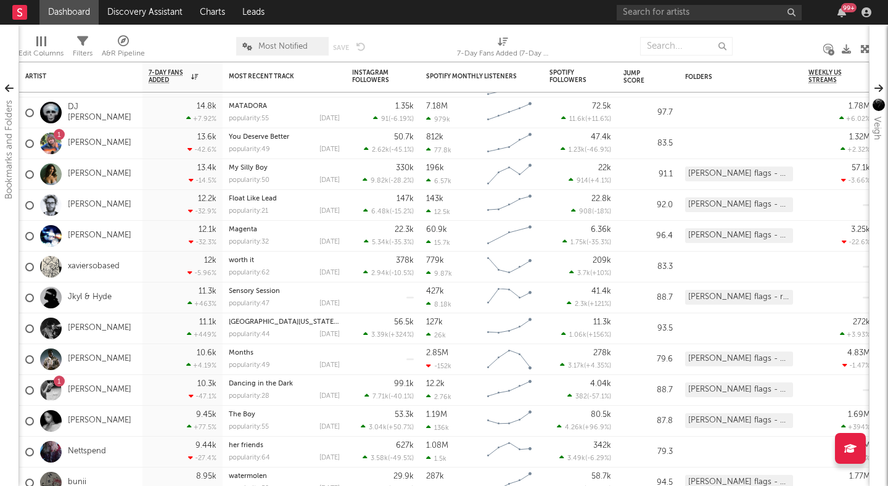
click at [838, 47] on icon at bounding box center [865, 48] width 9 height 9
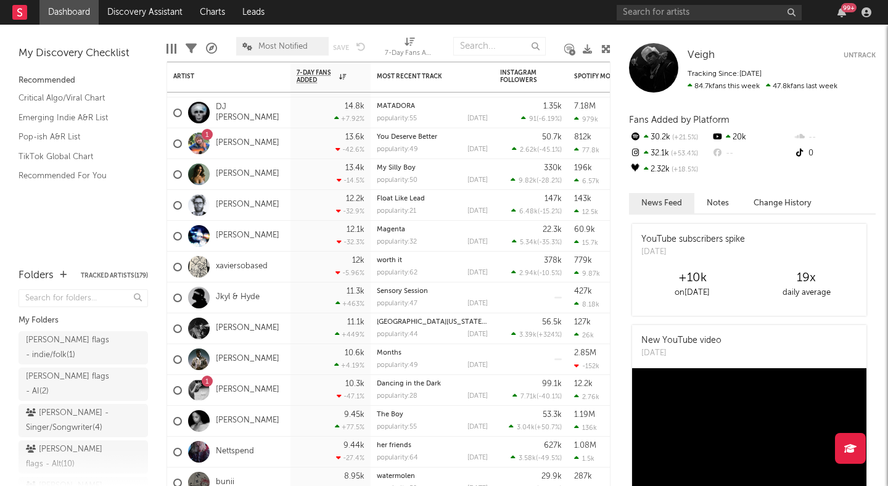
click at [584, 30] on div "Edit Columns Filters A&R Pipeline Most Notified Save Save as 7-Day Fans Added (…" at bounding box center [389, 43] width 444 height 37
click at [607, 43] on div at bounding box center [606, 49] width 9 height 36
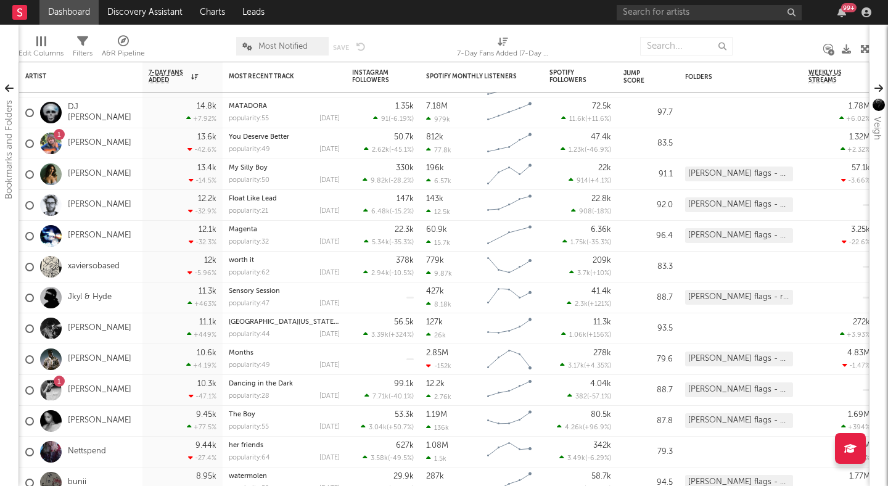
click at [838, 49] on icon at bounding box center [865, 48] width 9 height 9
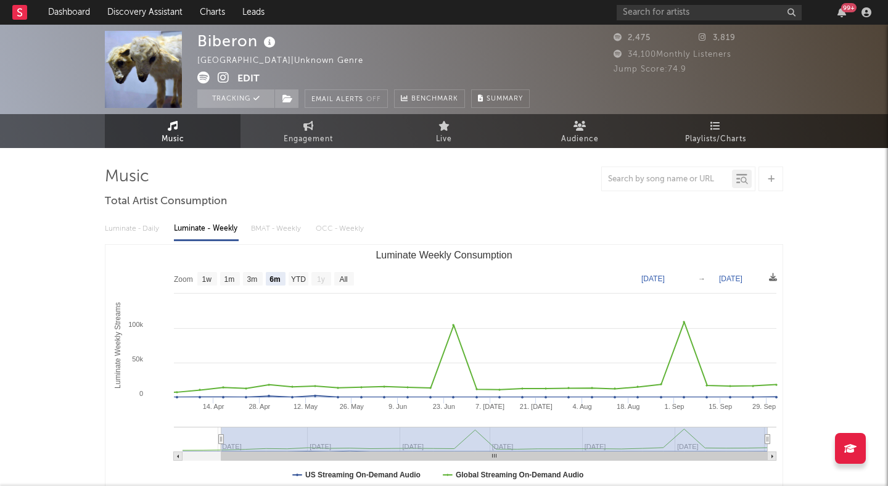
select select "6m"
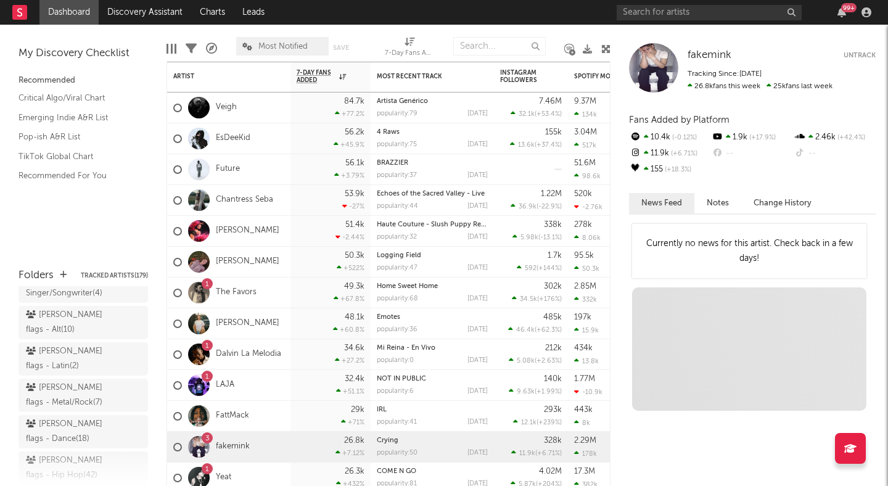
scroll to position [225, 0]
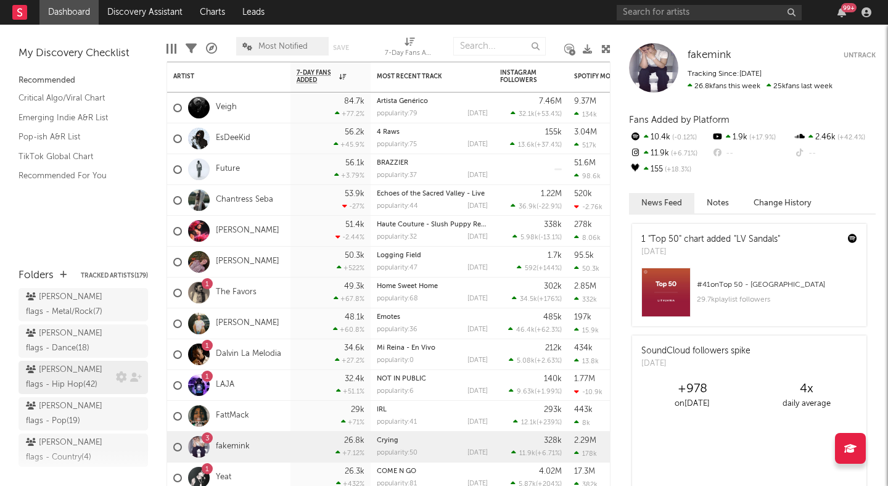
click at [69, 363] on div "peter flags - Hip Hop ( 42 )" at bounding box center [69, 378] width 87 height 30
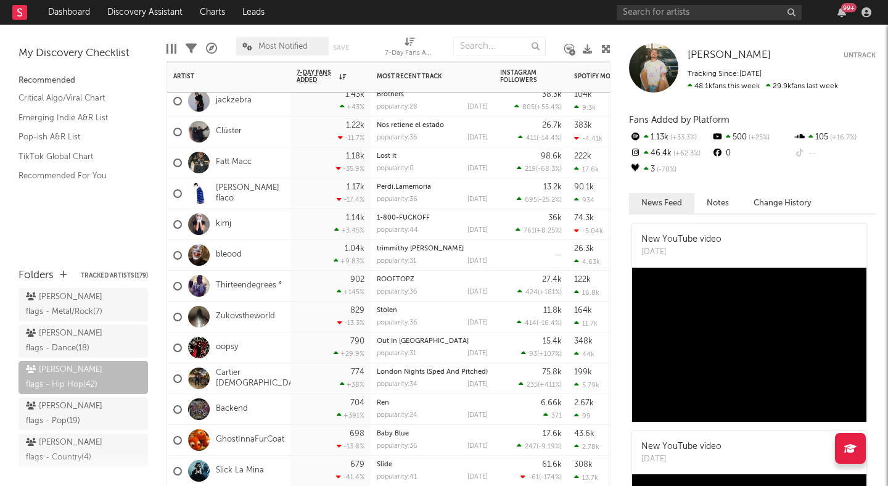
click at [243, 223] on div "kimj" at bounding box center [228, 224] width 123 height 31
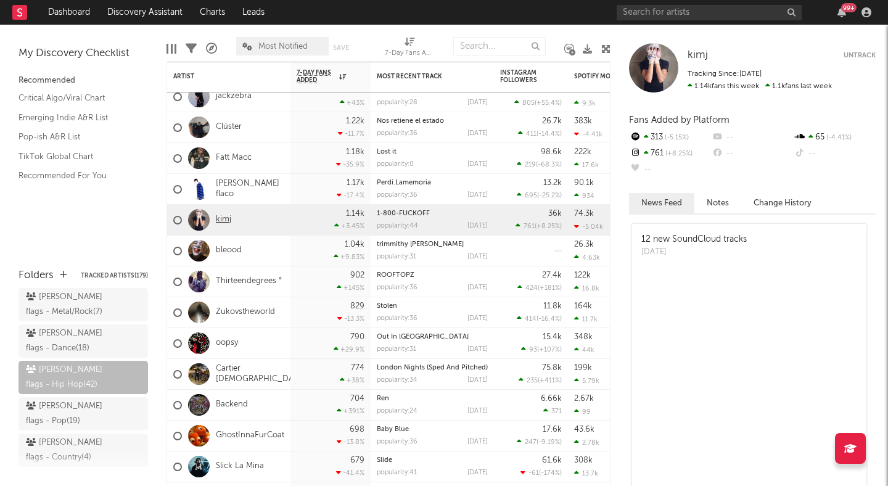
click at [224, 218] on link "kimj" at bounding box center [223, 220] width 15 height 10
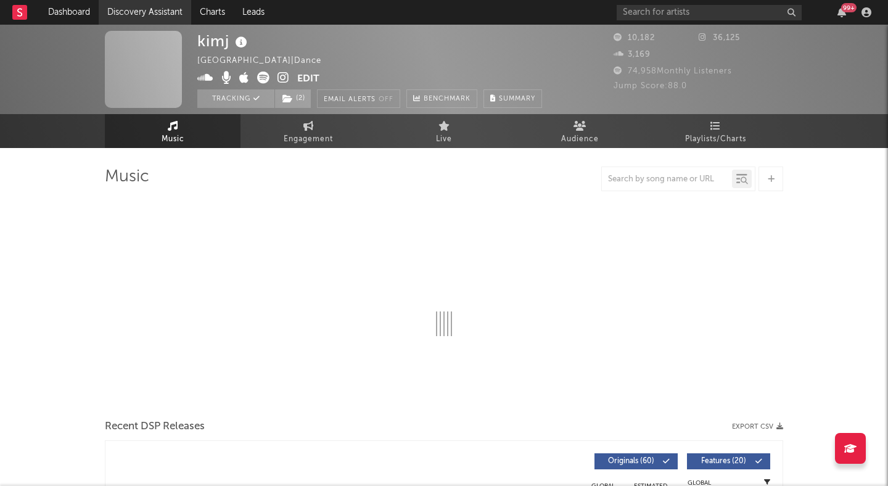
select select "1w"
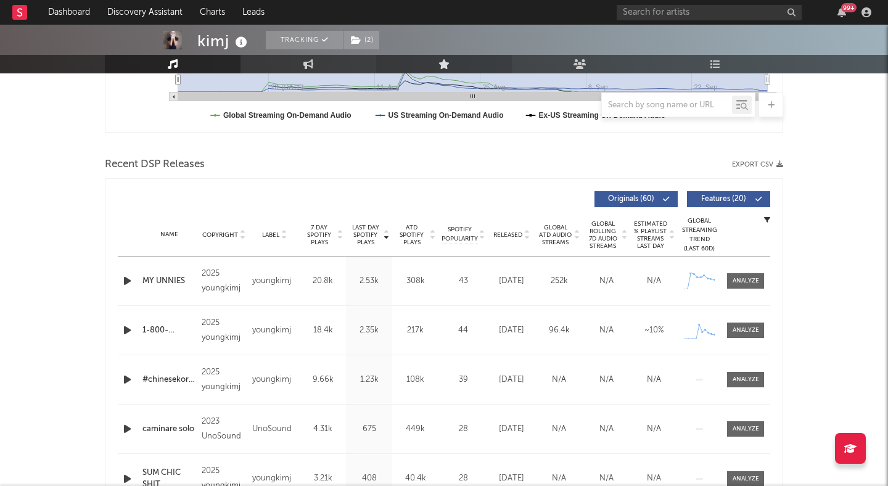
scroll to position [359, 0]
click at [713, 201] on span "Features ( 20 )" at bounding box center [723, 199] width 57 height 7
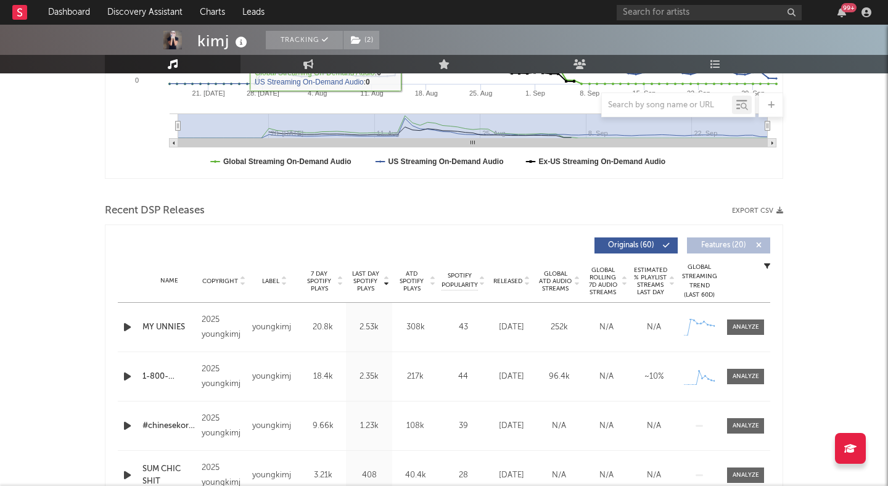
scroll to position [338, 0]
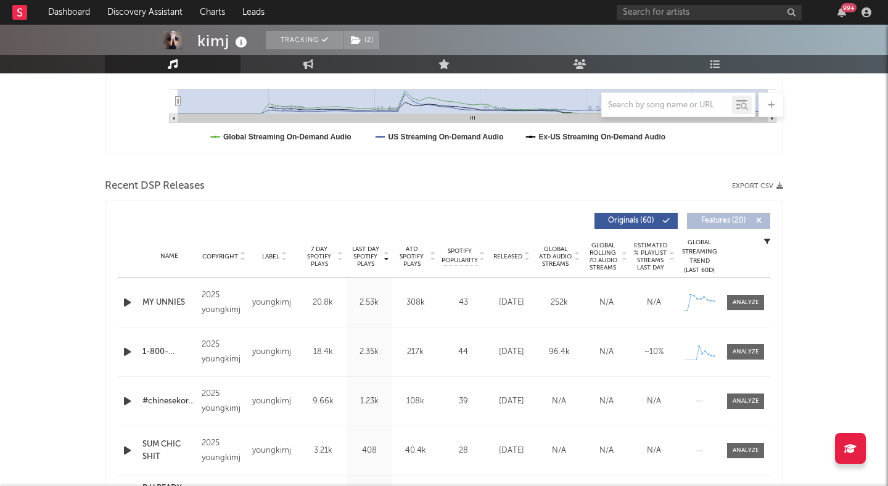
click at [525, 257] on icon at bounding box center [527, 259] width 6 height 5
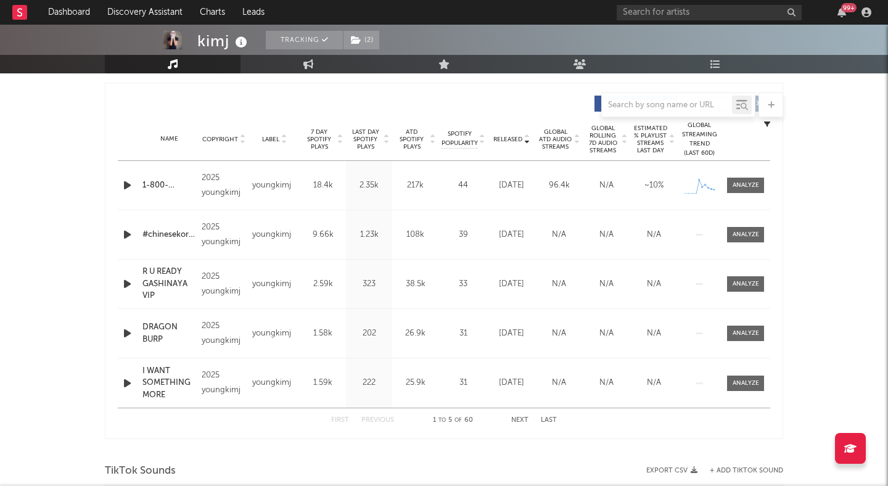
scroll to position [456, 0]
click at [518, 418] on button "Next" at bounding box center [519, 419] width 17 height 7
click at [307, 67] on icon at bounding box center [309, 64] width 10 height 10
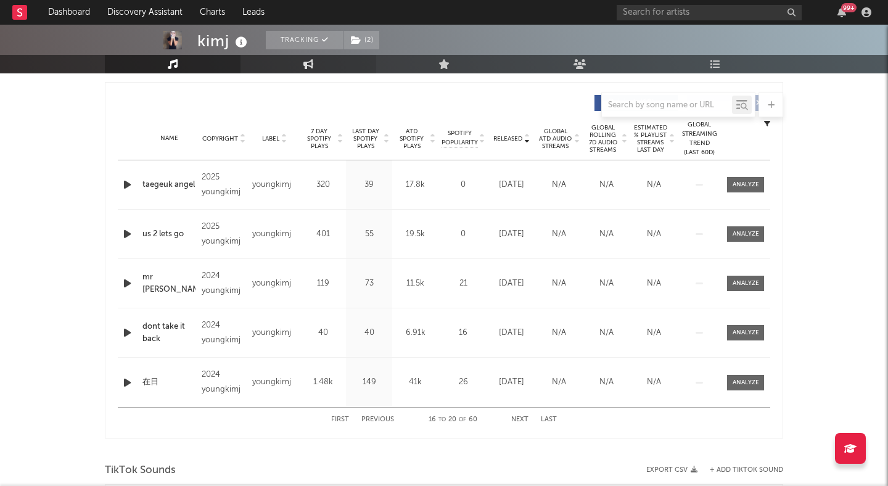
select select "1w"
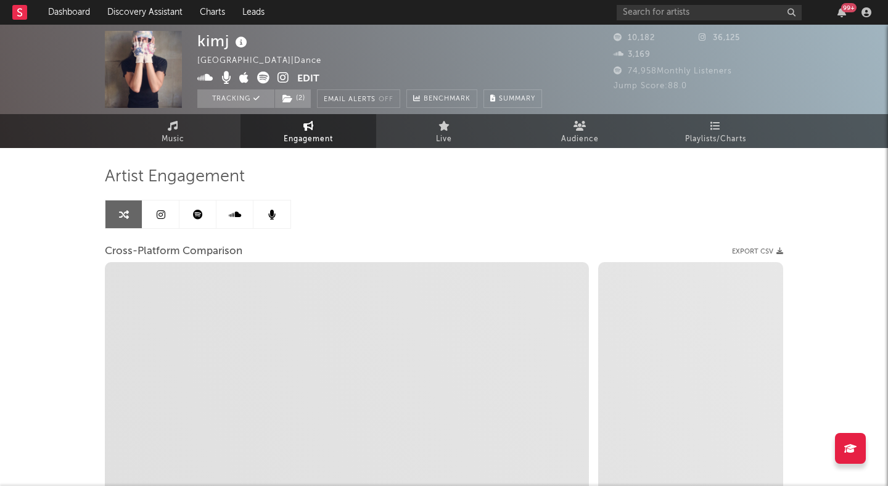
select select "1m"
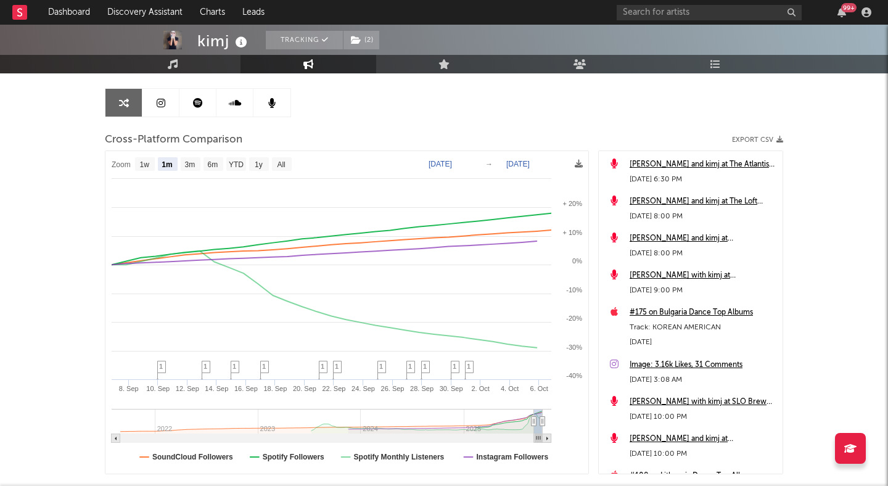
scroll to position [114, 0]
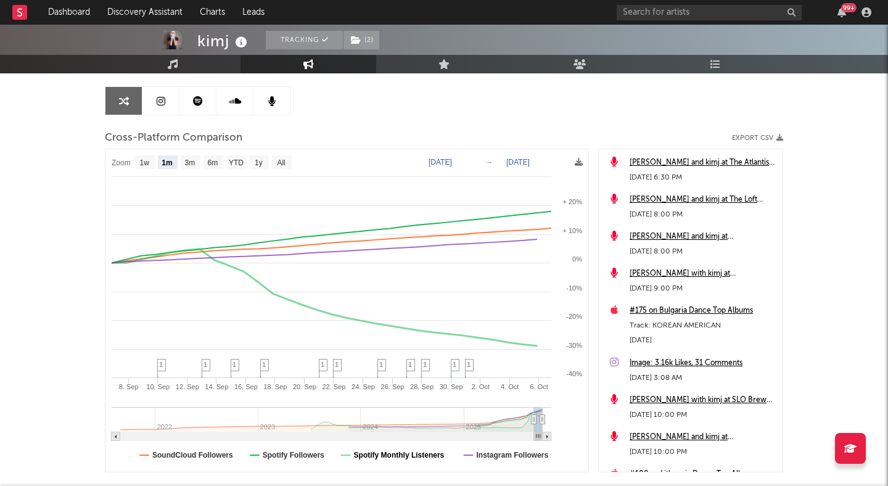
click at [402, 453] on text "Spotify Monthly Listeners" at bounding box center [399, 455] width 91 height 9
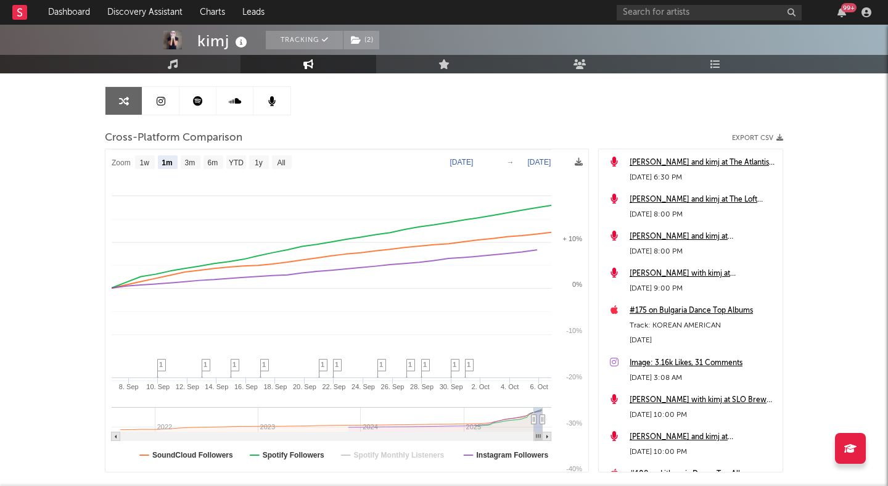
select select "1m"
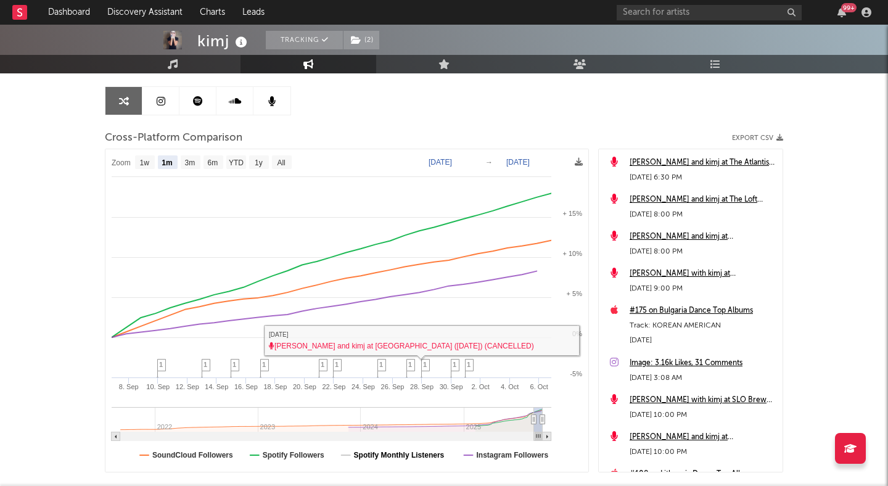
click at [382, 458] on text "Spotify Monthly Listeners" at bounding box center [399, 455] width 91 height 9
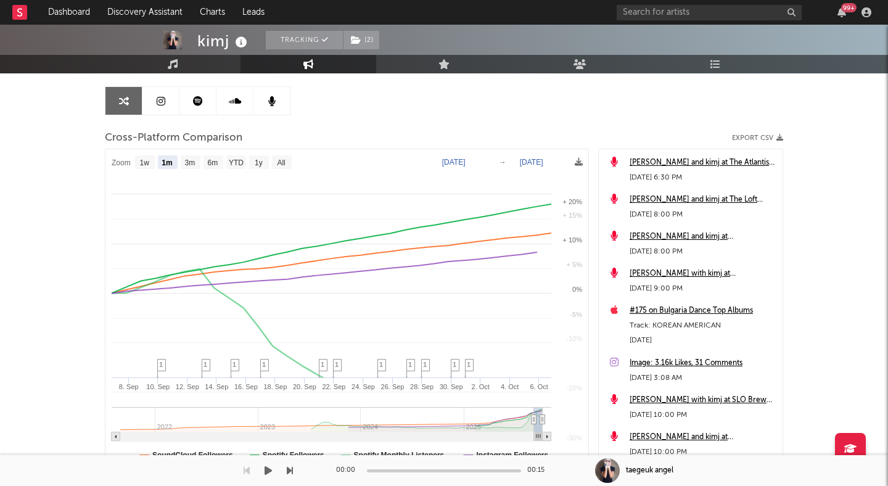
select select "1m"
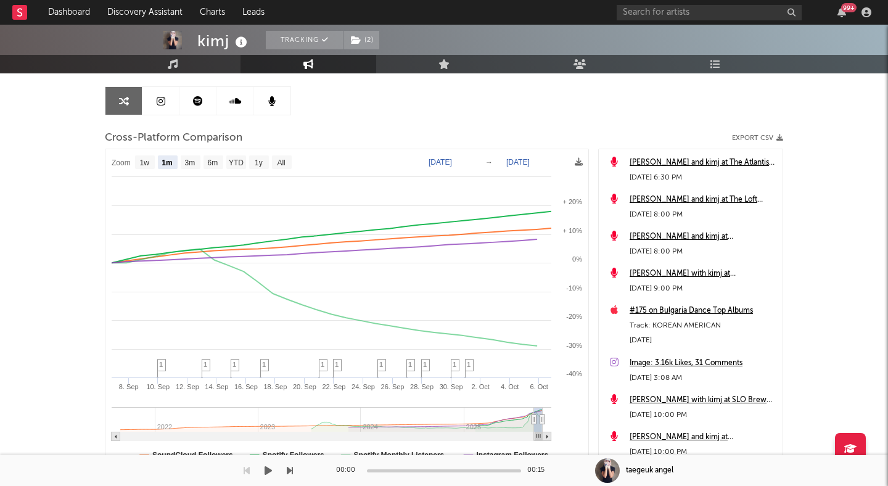
click at [382, 457] on div "00:00 00:15" at bounding box center [444, 470] width 216 height 31
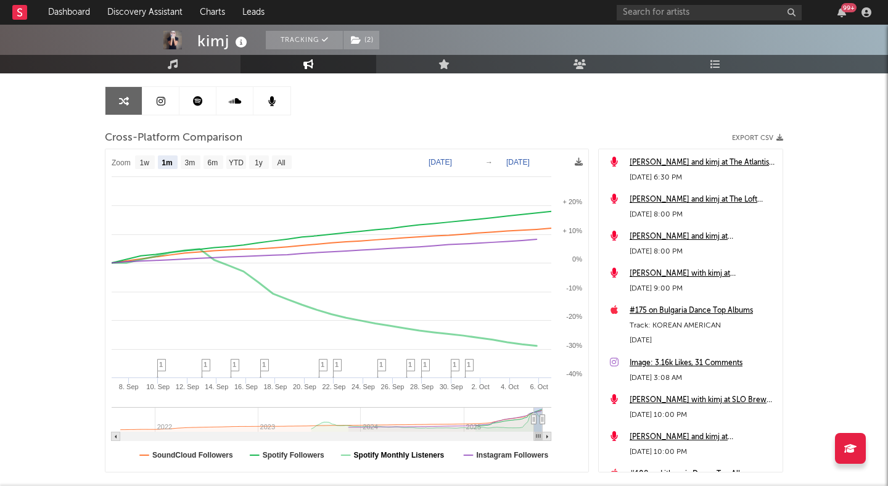
click at [384, 453] on text "Spotify Monthly Listeners" at bounding box center [399, 455] width 91 height 9
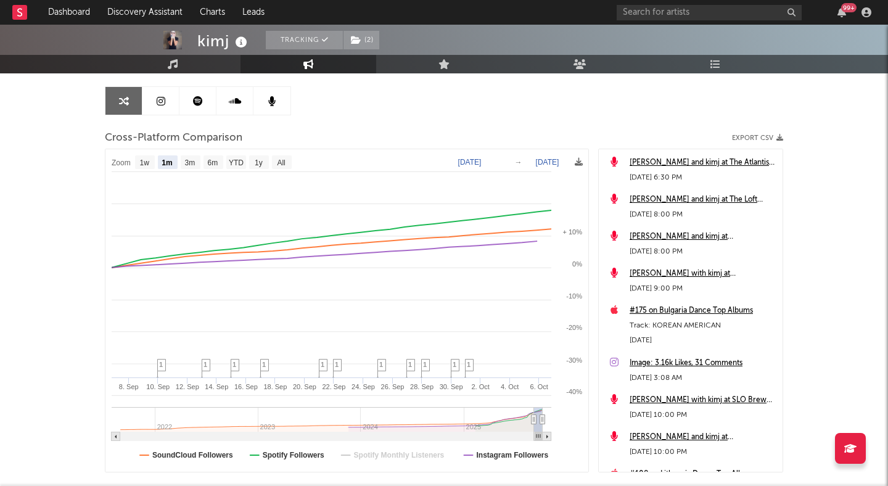
select select "1m"
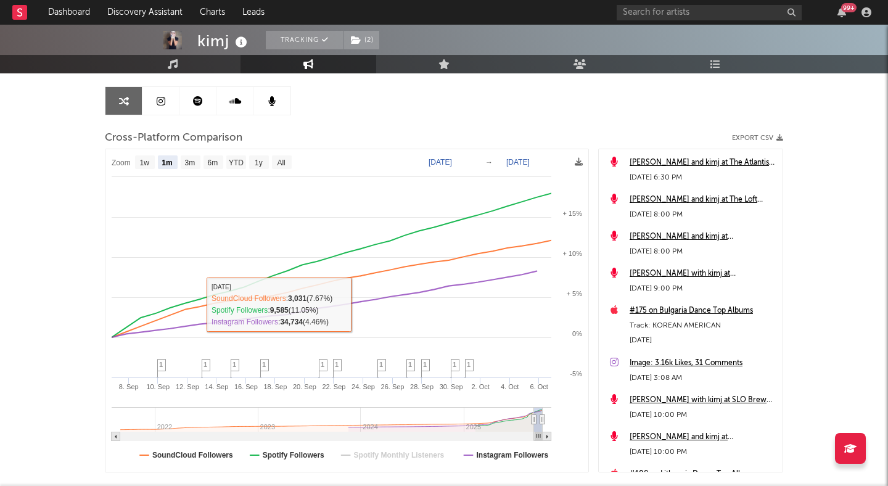
click at [362, 451] on text "Spotify Monthly Listeners" at bounding box center [399, 455] width 91 height 9
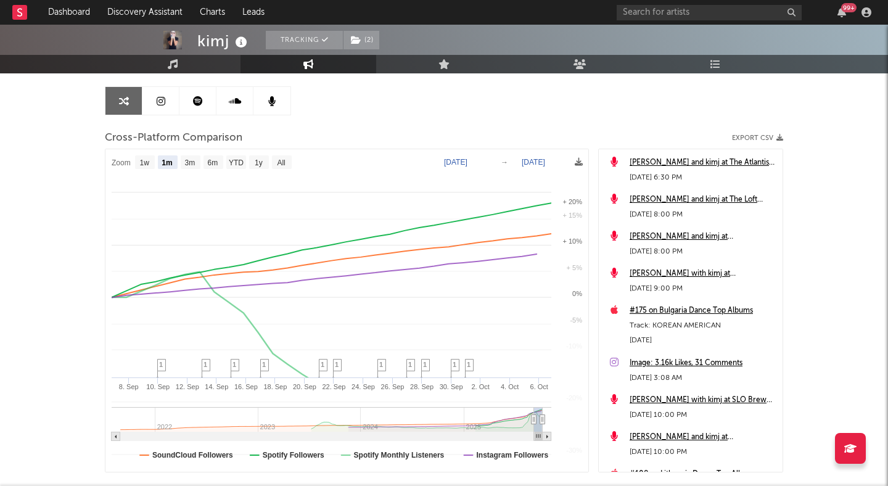
select select "1m"
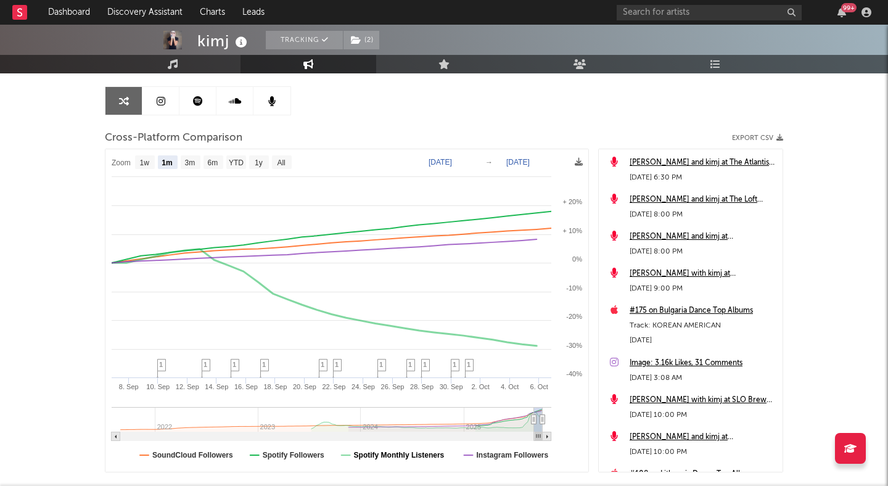
click at [362, 452] on text "Spotify Monthly Listeners" at bounding box center [399, 455] width 91 height 9
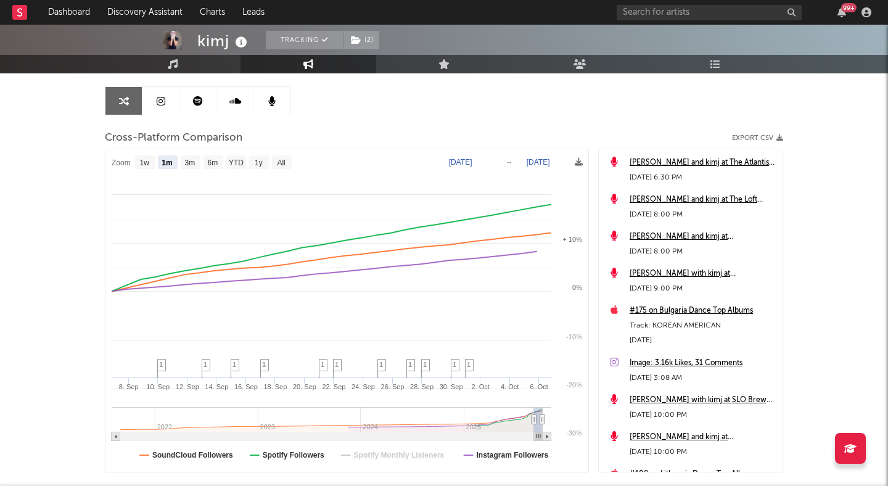
select select "1m"
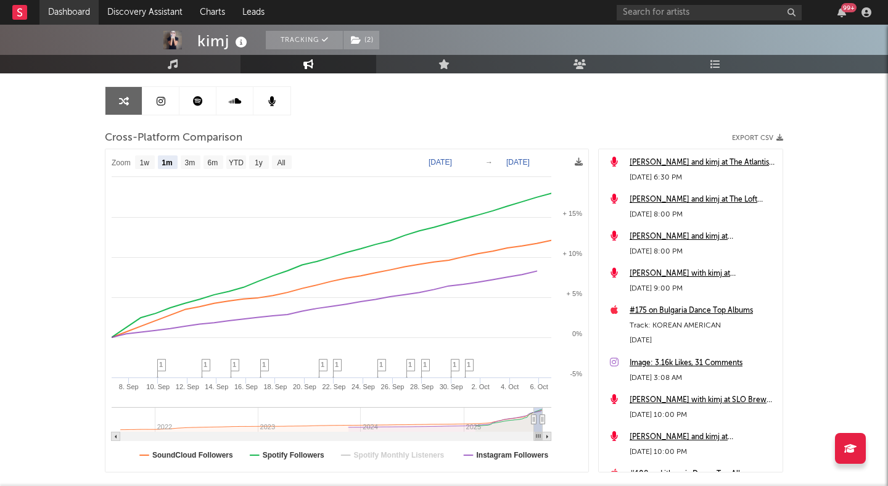
click at [68, 14] on link "Dashboard" at bounding box center [68, 12] width 59 height 25
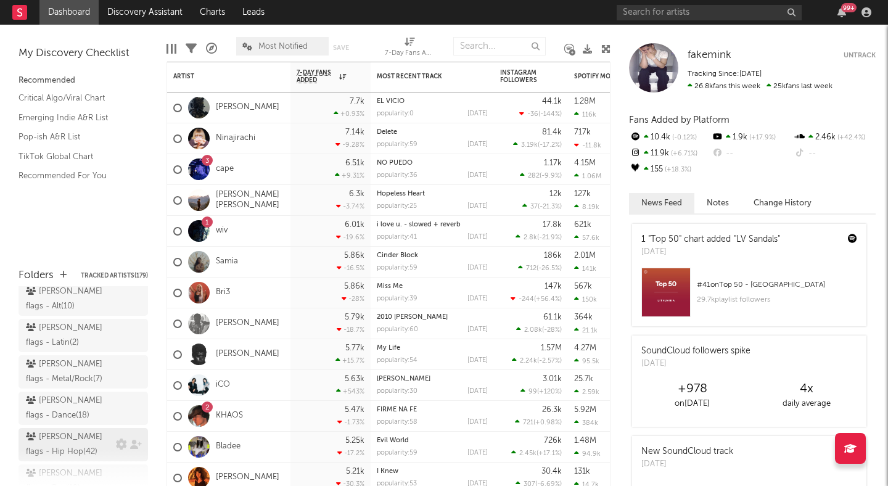
scroll to position [165, 0]
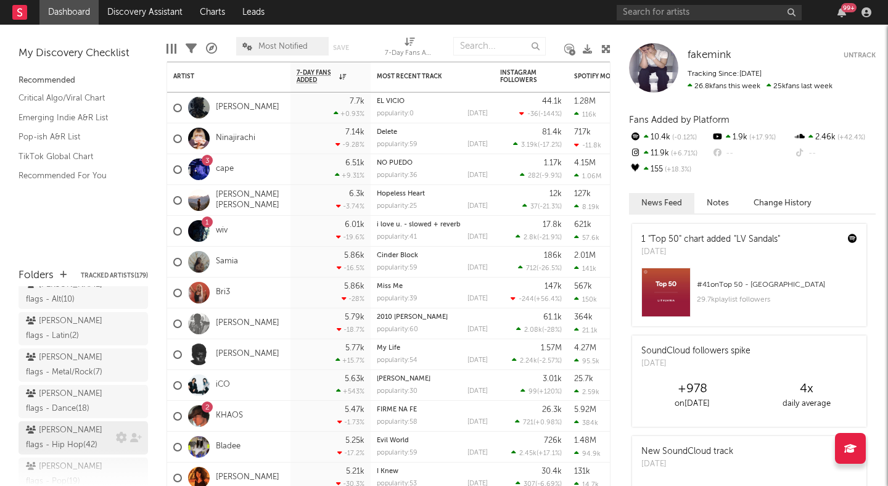
click at [83, 423] on div "peter flags - Hip Hop ( 42 )" at bounding box center [69, 438] width 87 height 30
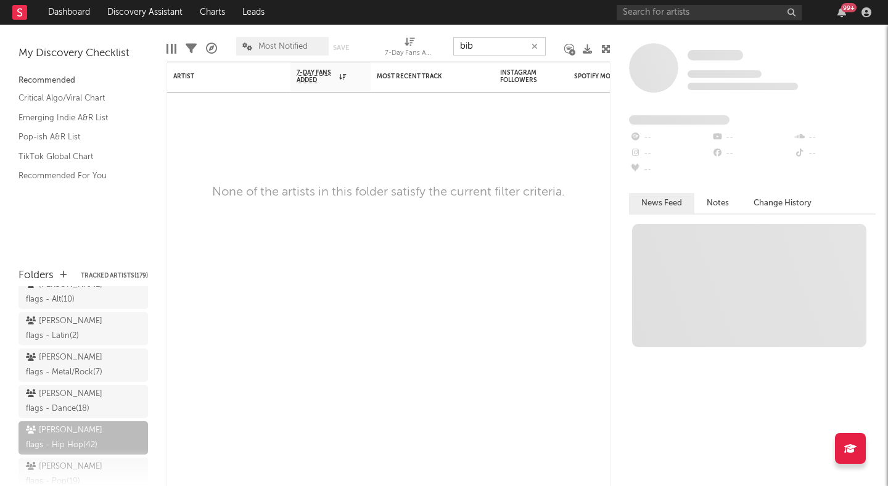
type input "bib"
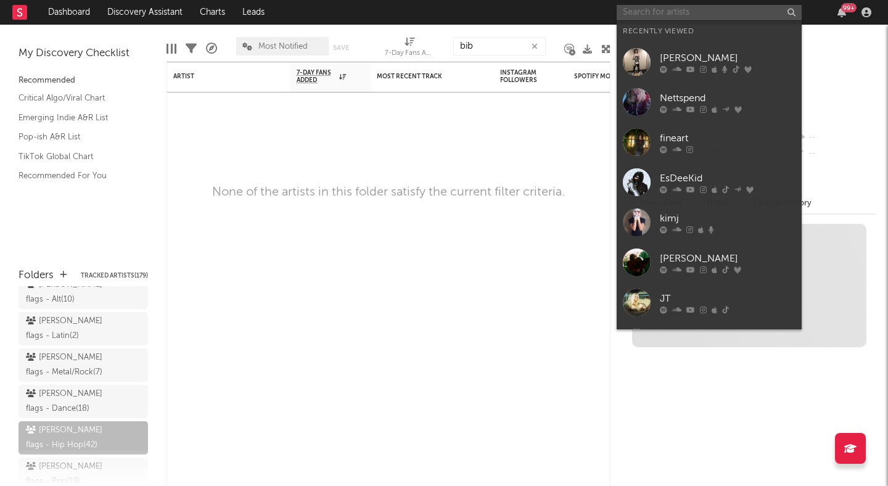
click at [686, 11] on input "text" at bounding box center [709, 12] width 185 height 15
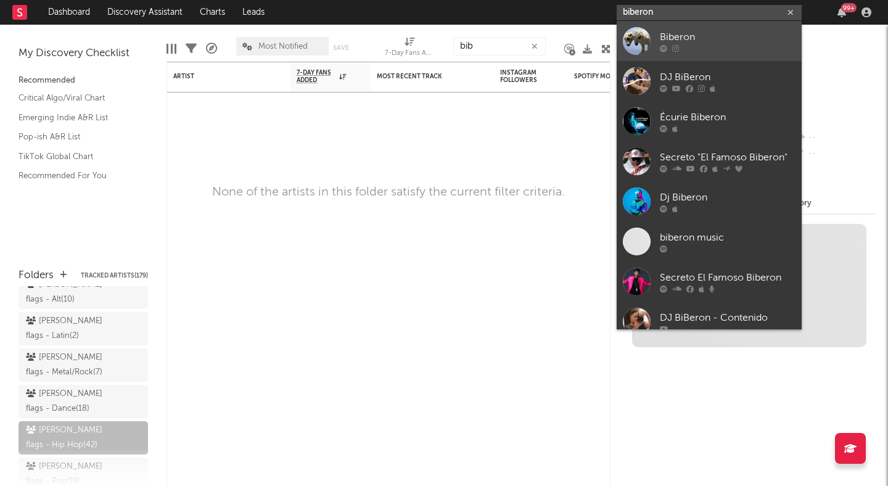
type input "biberon"
click at [690, 31] on div "Biberon" at bounding box center [728, 37] width 136 height 15
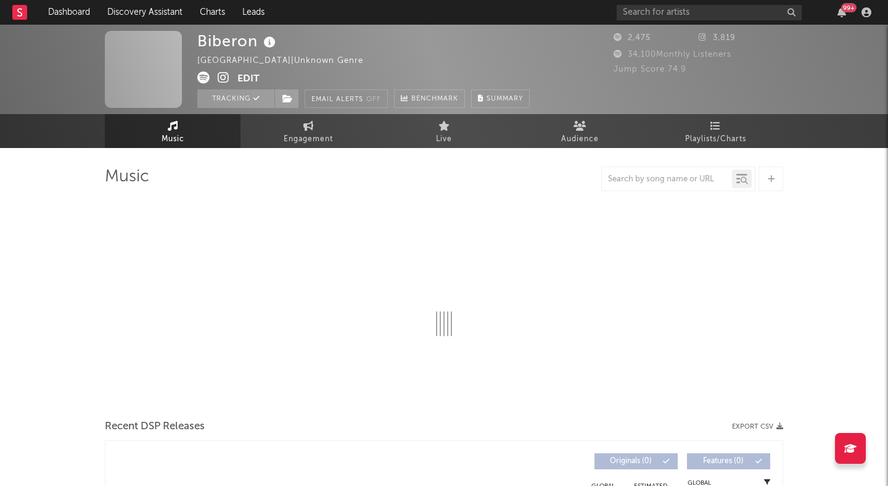
select select "6m"
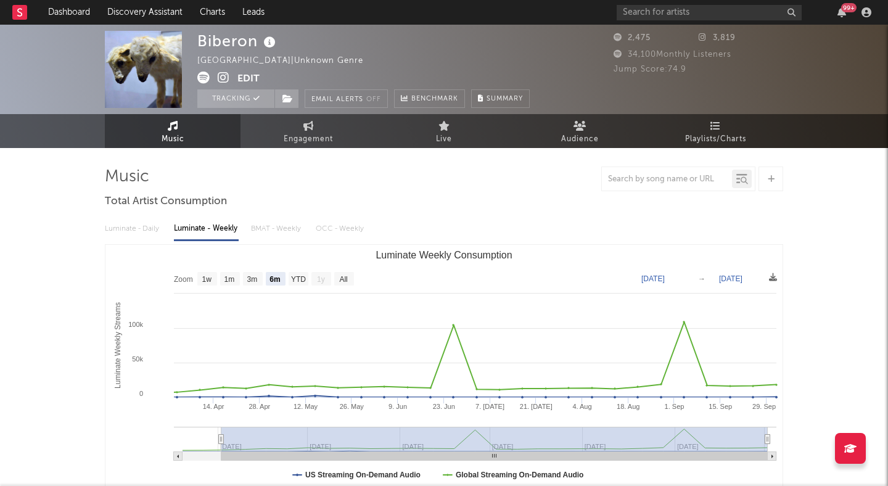
click at [220, 78] on icon at bounding box center [224, 78] width 12 height 12
click at [201, 78] on icon at bounding box center [203, 78] width 12 height 12
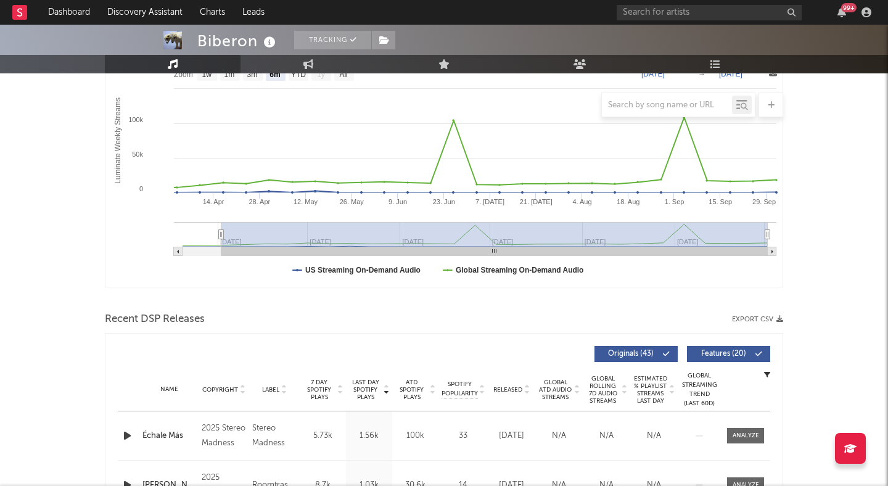
scroll to position [213, 0]
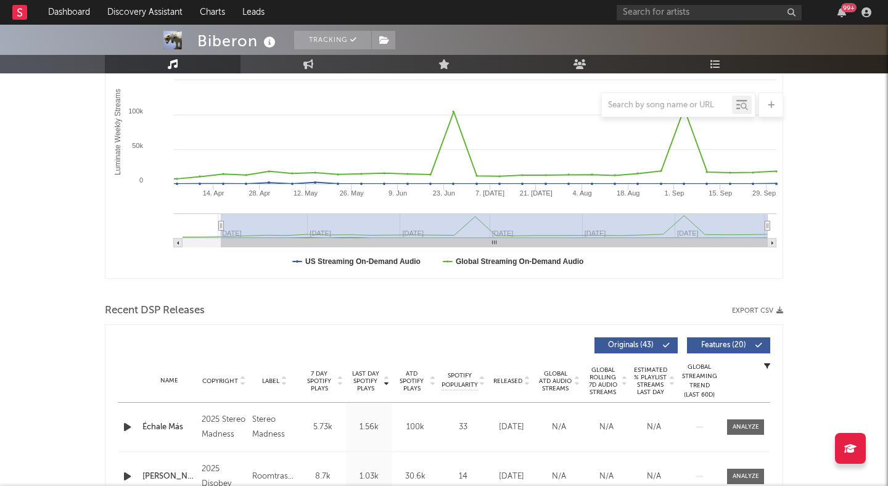
click at [722, 348] on span "Features ( 20 )" at bounding box center [723, 345] width 57 height 7
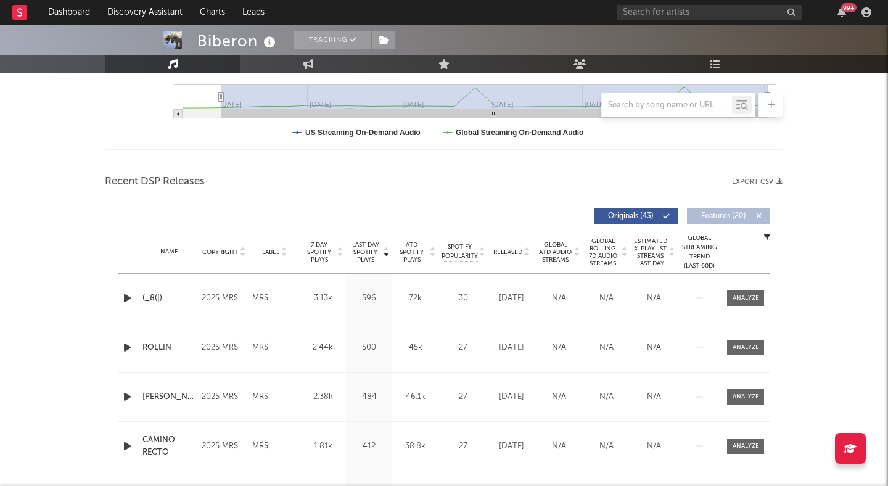
scroll to position [375, 0]
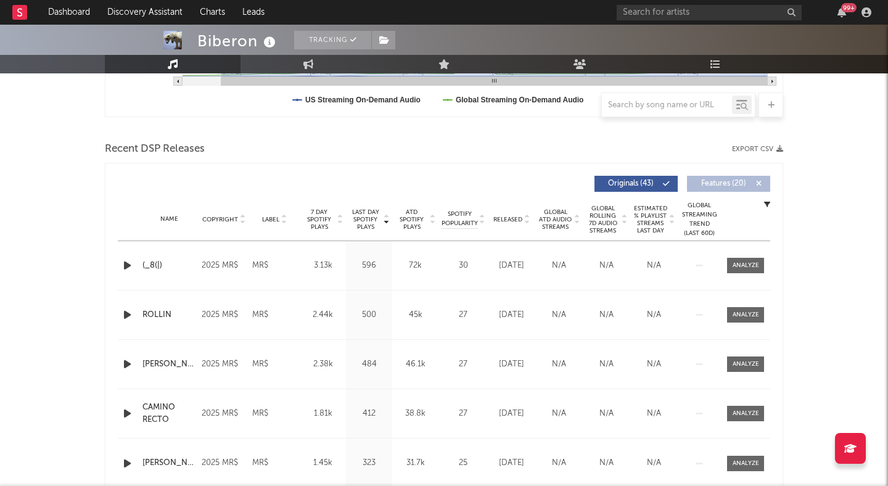
click at [126, 260] on icon "button" at bounding box center [127, 265] width 13 height 15
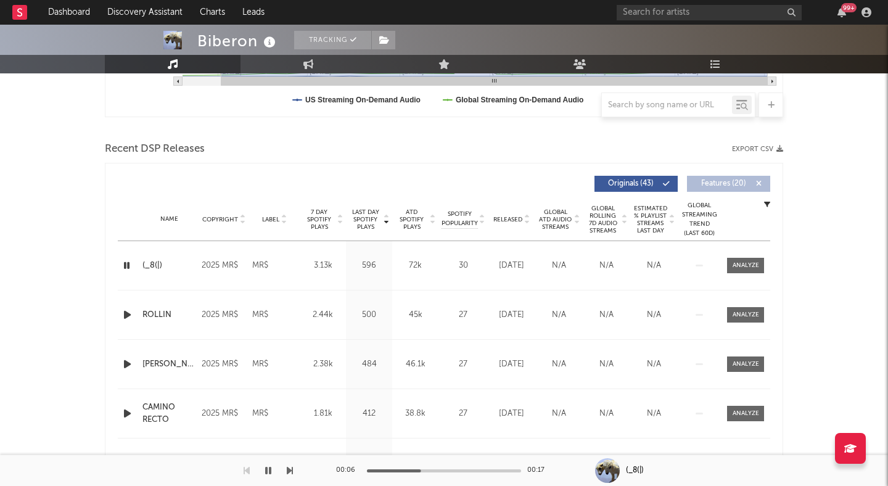
scroll to position [547, 0]
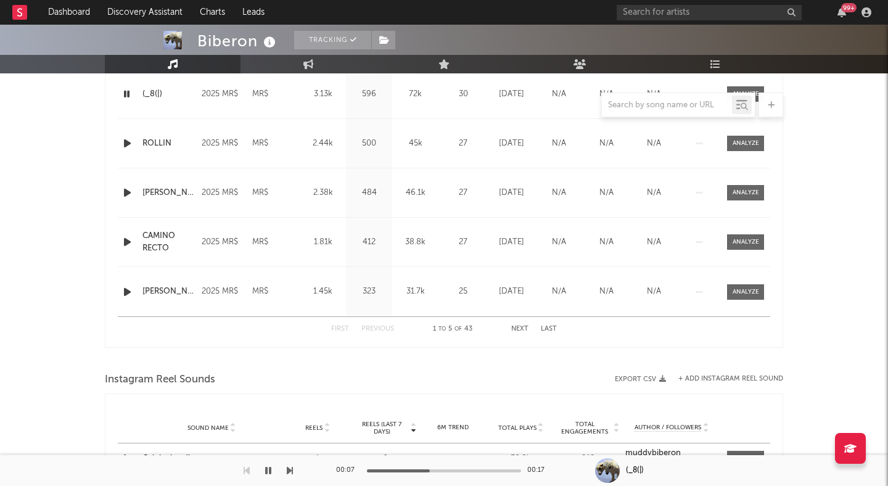
click at [128, 195] on icon "button" at bounding box center [127, 192] width 13 height 15
click at [272, 472] on button "button" at bounding box center [268, 470] width 12 height 31
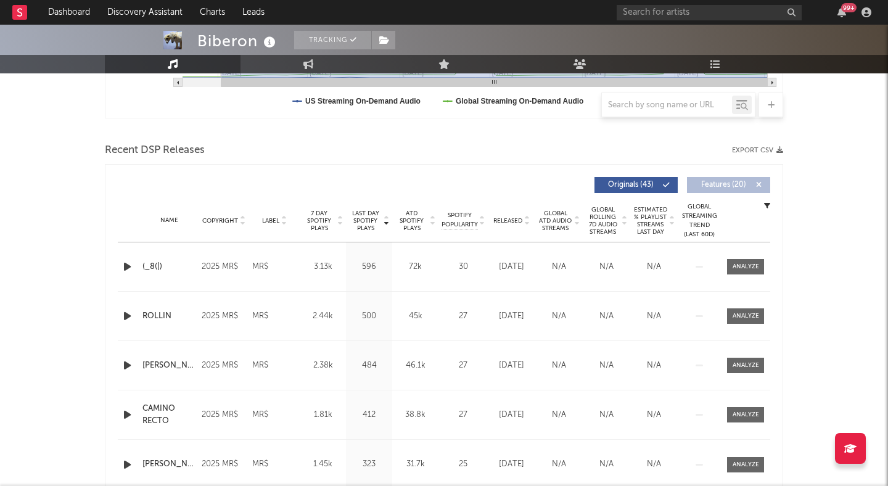
scroll to position [0, 0]
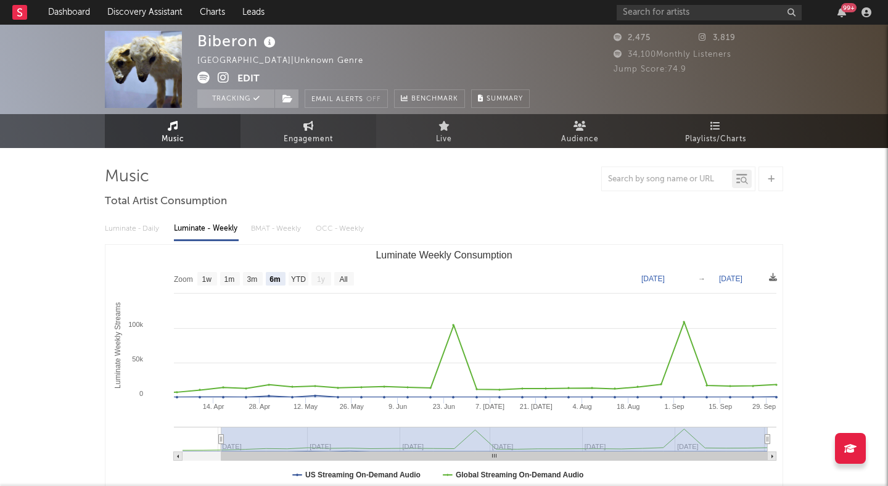
click at [325, 136] on span "Engagement" at bounding box center [308, 139] width 49 height 15
select select "1w"
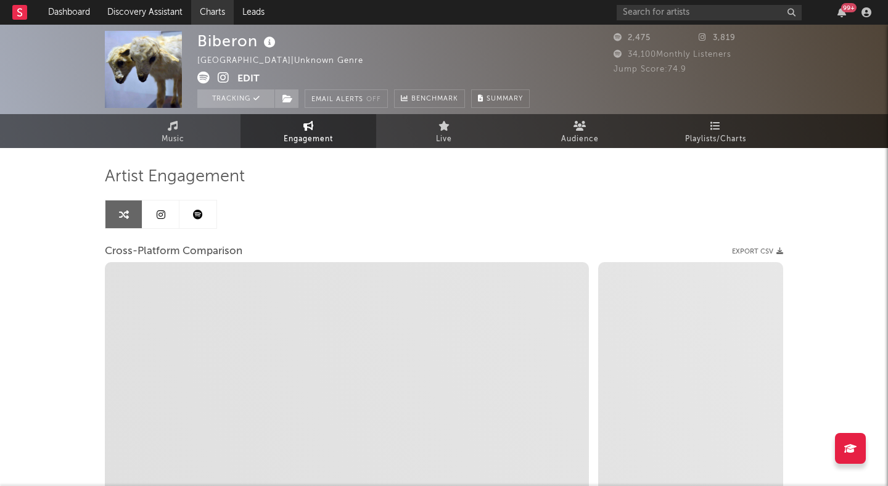
select select "1m"
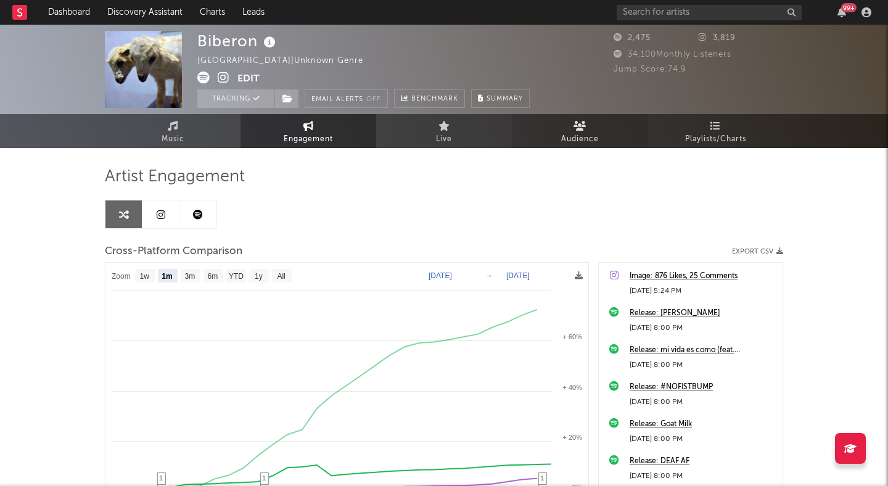
click at [549, 128] on link "Audience" at bounding box center [580, 131] width 136 height 34
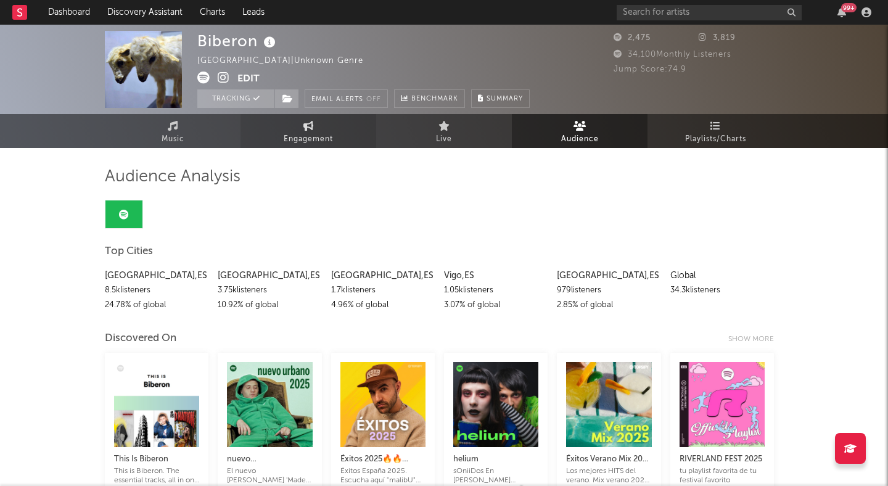
click at [336, 134] on link "Engagement" at bounding box center [309, 131] width 136 height 34
select select "1w"
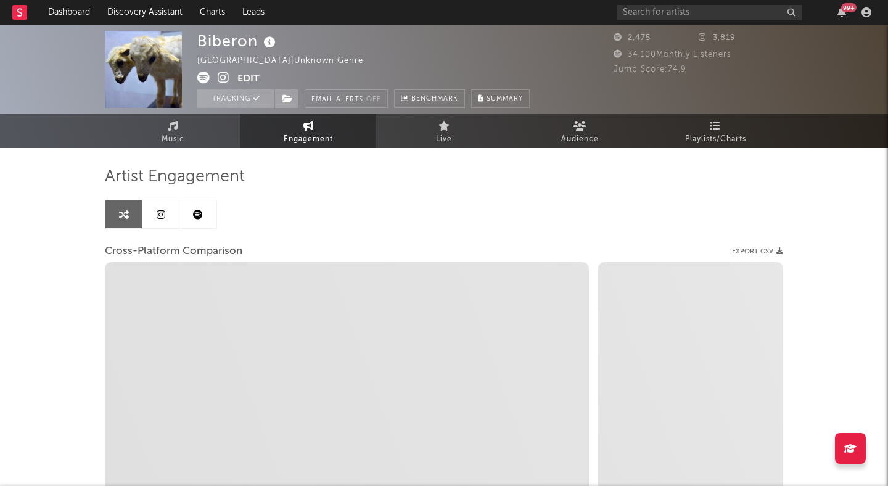
select select "1m"
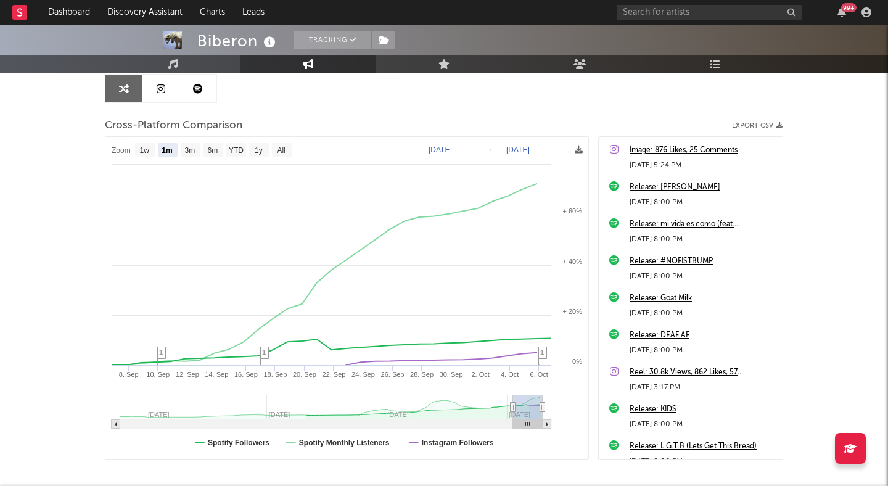
scroll to position [156, 0]
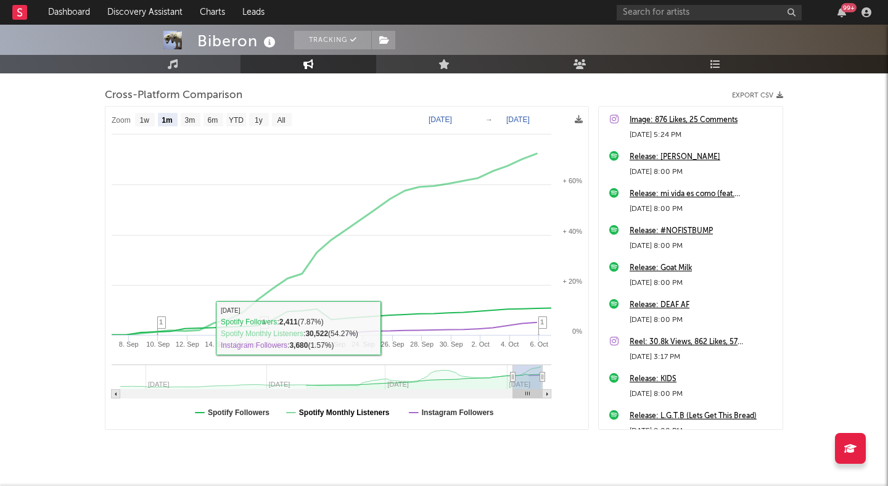
click at [352, 410] on text "Spotify Monthly Listeners" at bounding box center [344, 412] width 91 height 9
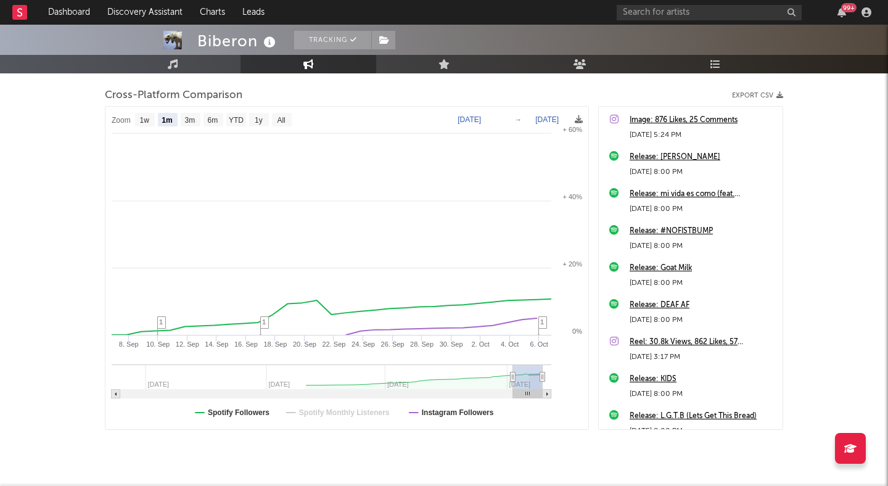
select select "1m"
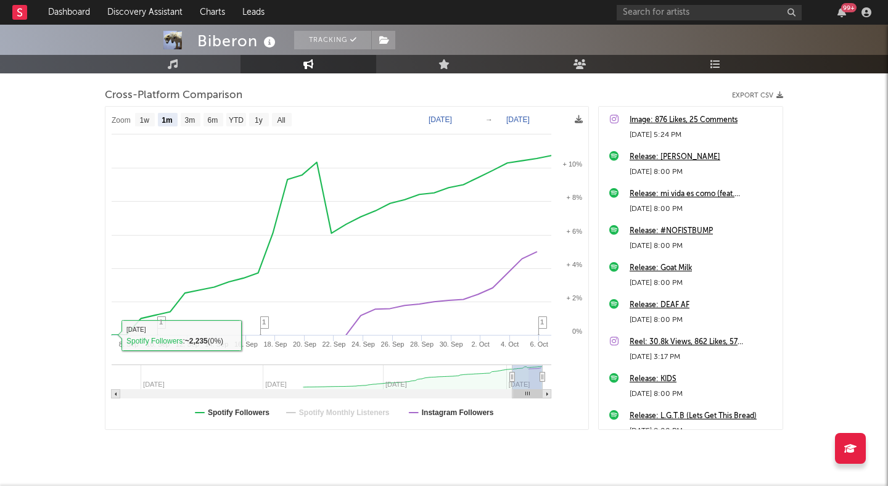
scroll to position [0, 0]
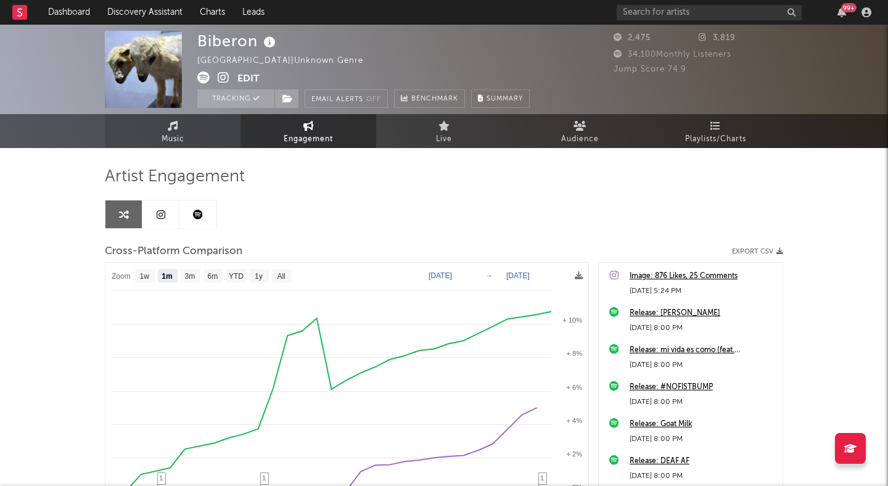
click at [142, 130] on link "Music" at bounding box center [173, 131] width 136 height 34
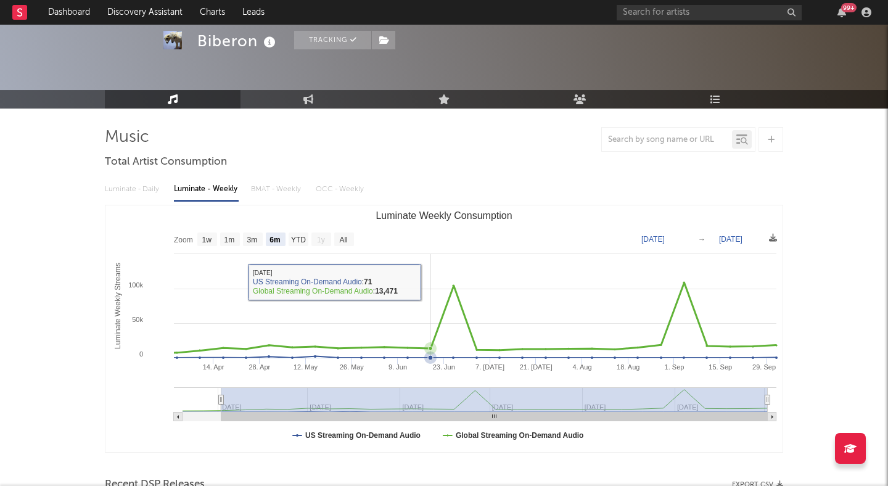
scroll to position [49, 0]
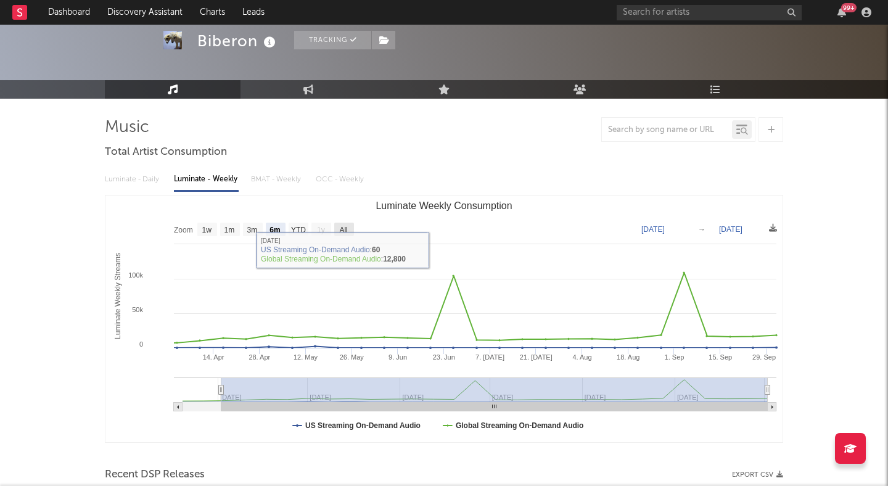
click at [342, 227] on text "All" at bounding box center [343, 230] width 8 height 9
select select "All"
type input "2025-03-20"
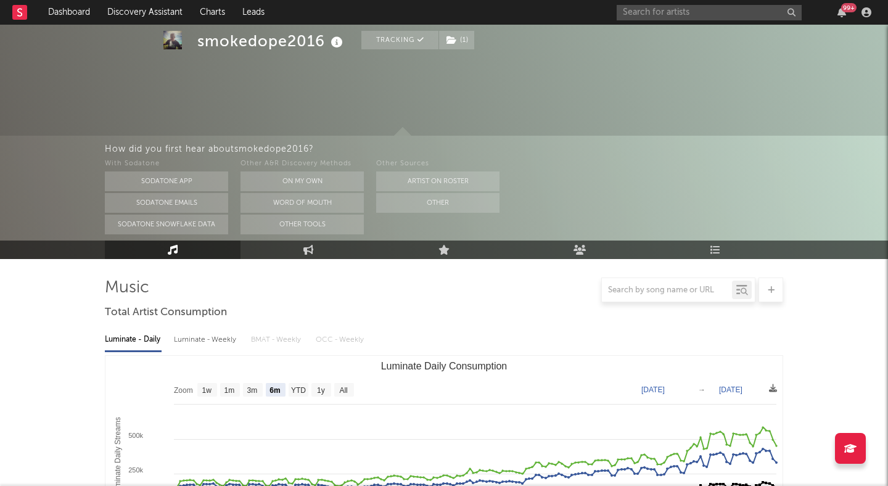
select select "6m"
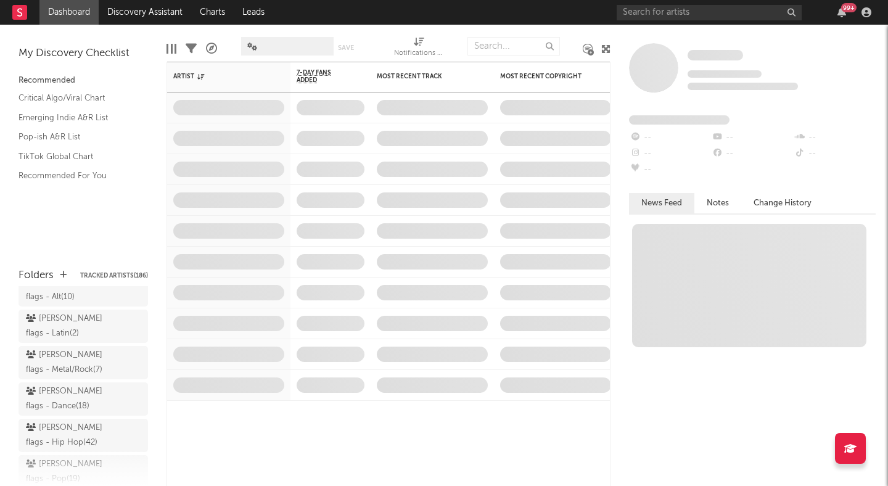
scroll to position [168, 0]
click at [81, 420] on div "peter flags - Hip Hop ( 42 )" at bounding box center [69, 435] width 87 height 30
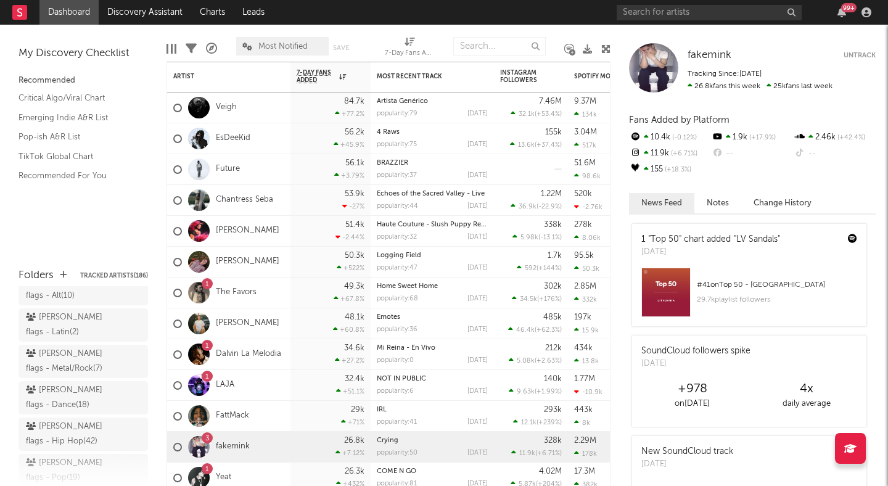
click at [602, 48] on icon at bounding box center [606, 48] width 9 height 9
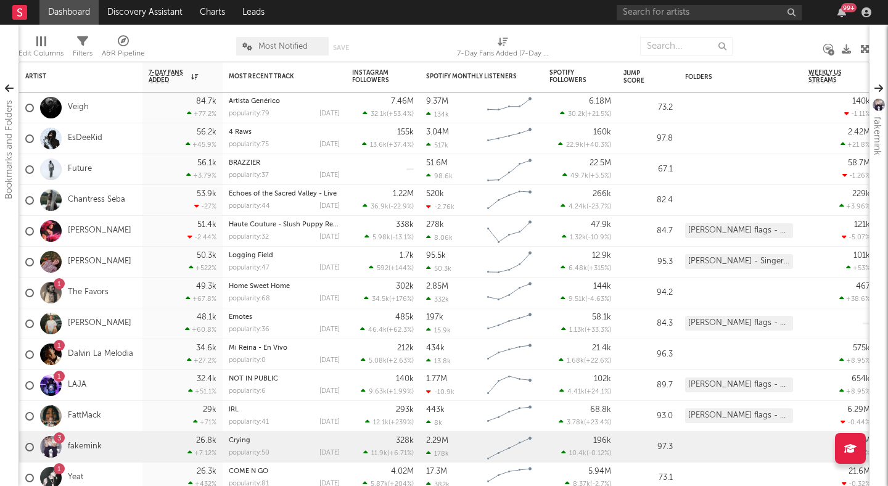
click at [866, 45] on icon at bounding box center [865, 48] width 9 height 9
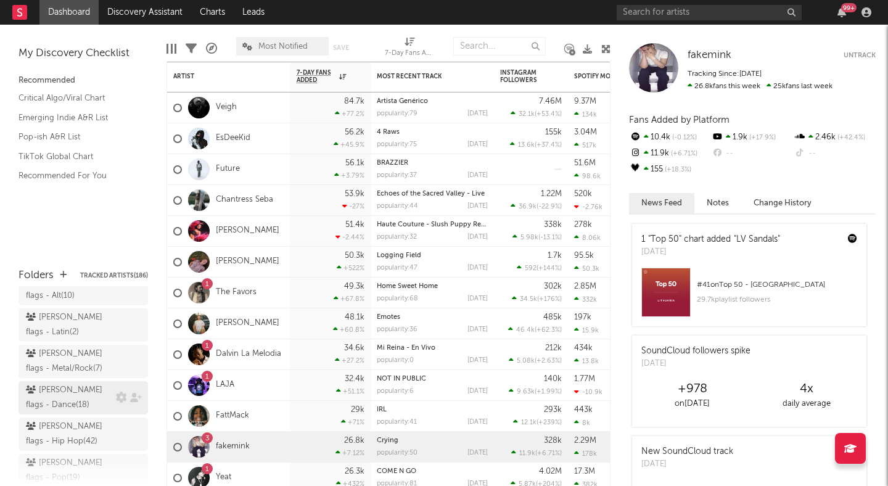
drag, startPoint x: 70, startPoint y: 399, endPoint x: 85, endPoint y: 384, distance: 21.8
click at [70, 420] on div "peter flags - Hip Hop ( 42 )" at bounding box center [69, 435] width 87 height 30
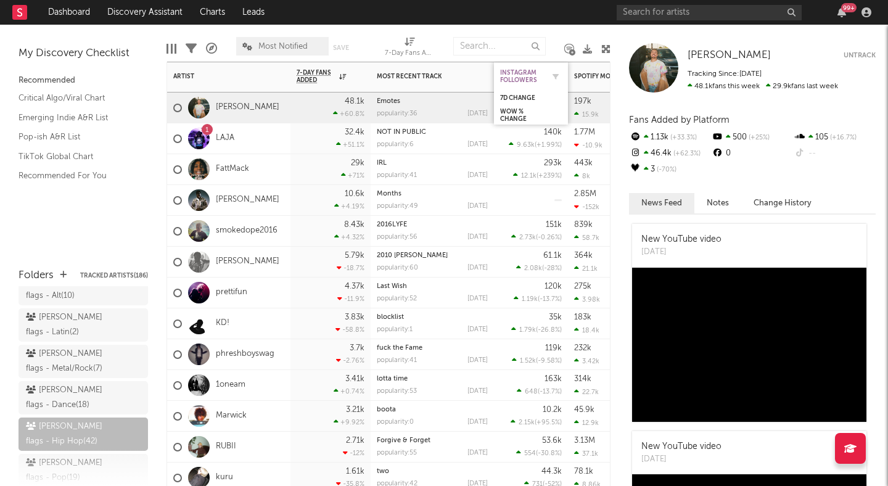
click at [535, 73] on div "Instagram Followers" at bounding box center [521, 76] width 43 height 15
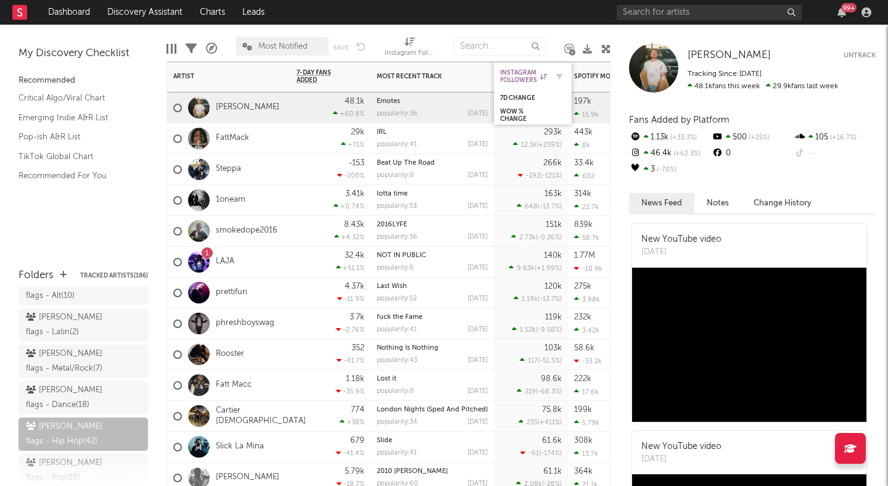
click at [539, 74] on div "Instagram Followers" at bounding box center [523, 76] width 47 height 15
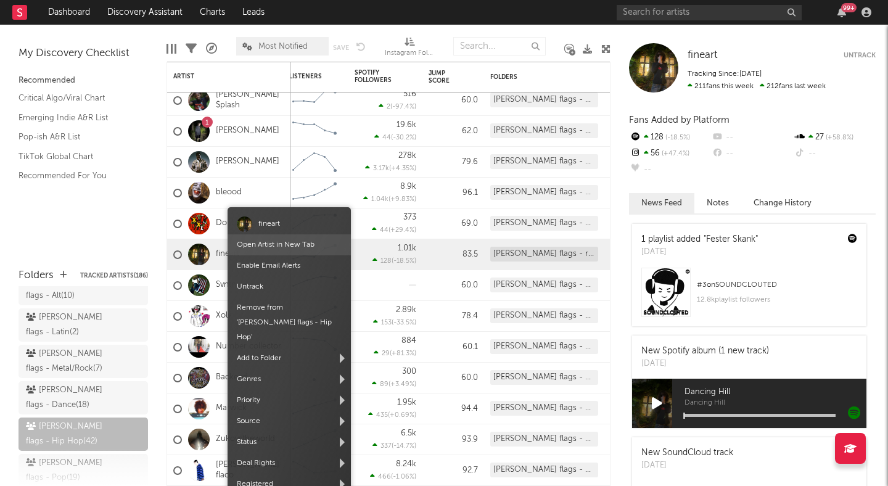
click at [260, 250] on span "Open Artist in New Tab" at bounding box center [289, 244] width 123 height 21
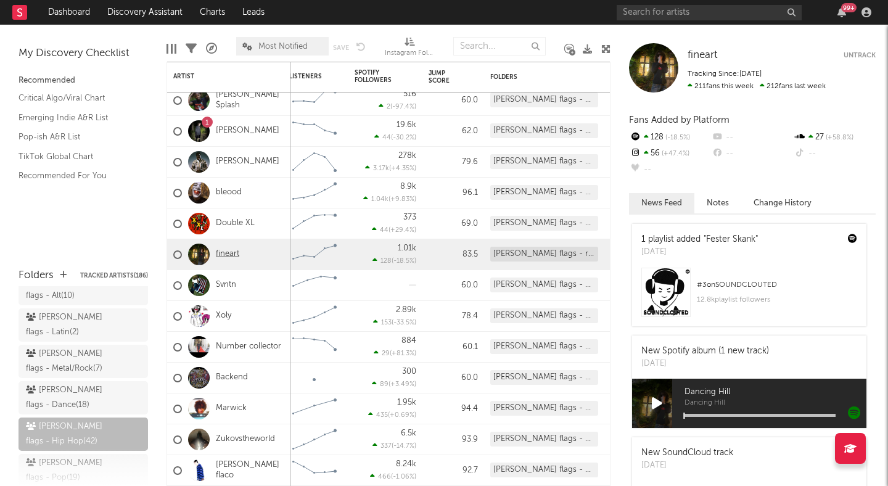
click at [229, 253] on link "fineart" at bounding box center [227, 254] width 23 height 10
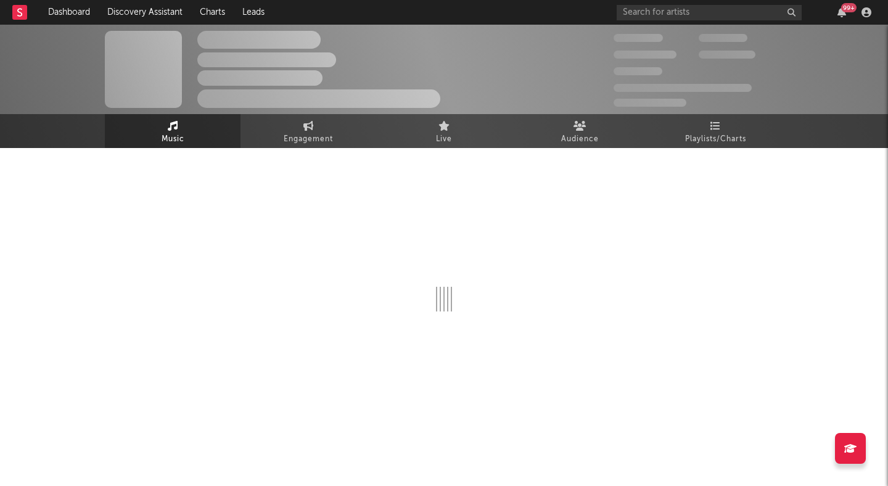
select select "1w"
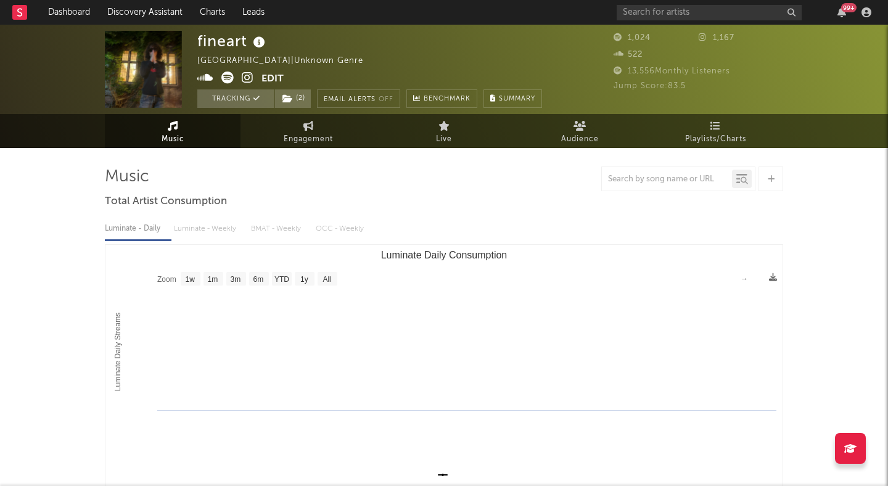
click at [226, 76] on icon at bounding box center [227, 78] width 12 height 12
click at [244, 80] on icon at bounding box center [248, 78] width 12 height 12
click at [227, 77] on icon at bounding box center [227, 78] width 12 height 12
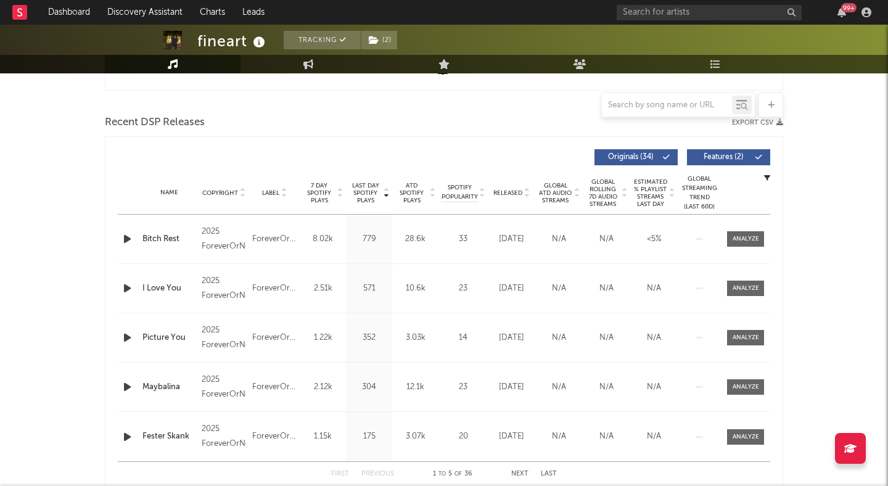
scroll to position [415, 0]
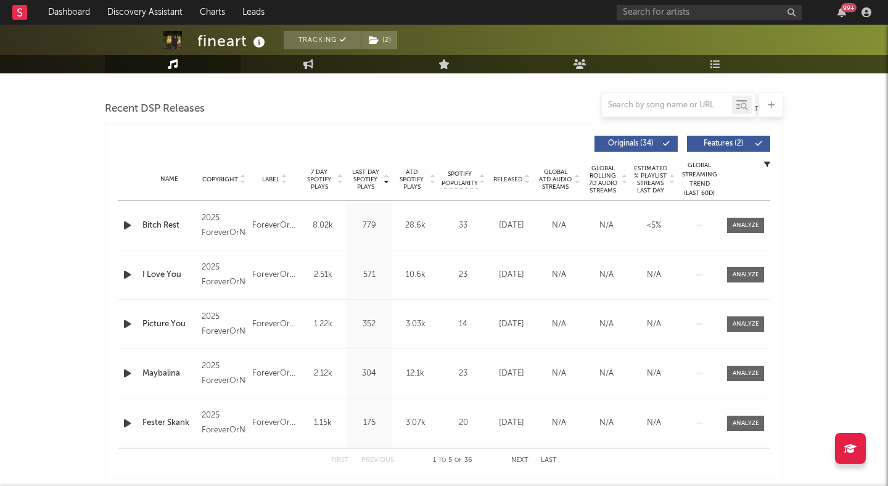
click at [742, 233] on div "Name Bitch Rest Copyright 2025 ForeverOrNever Label ForeverOrNever Album Names …" at bounding box center [444, 225] width 653 height 49
click at [672, 143] on button "Originals ( 34 )" at bounding box center [636, 144] width 83 height 16
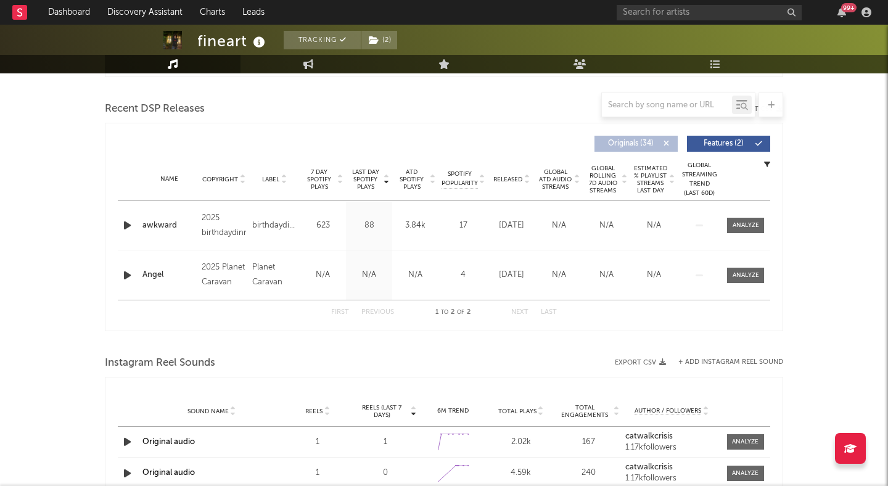
click at [709, 144] on span "Features ( 2 )" at bounding box center [723, 143] width 57 height 7
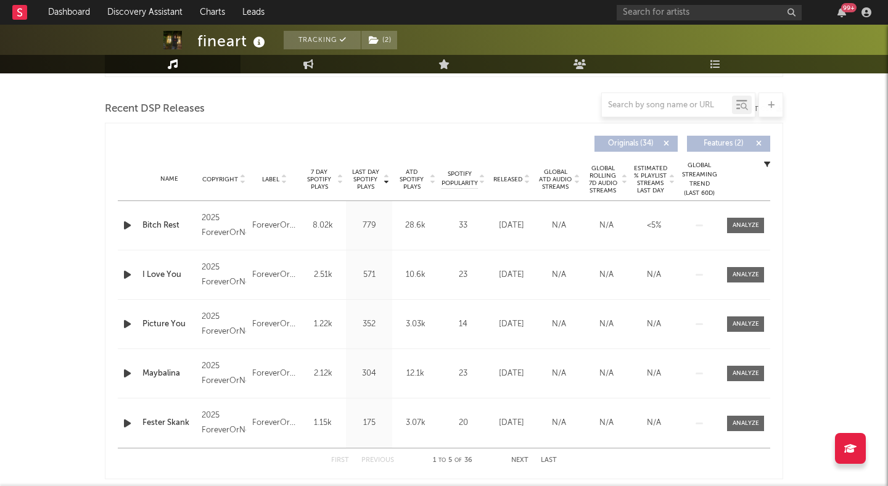
click at [629, 141] on span "Originals ( 34 )" at bounding box center [631, 143] width 57 height 7
click at [738, 228] on div at bounding box center [746, 225] width 27 height 9
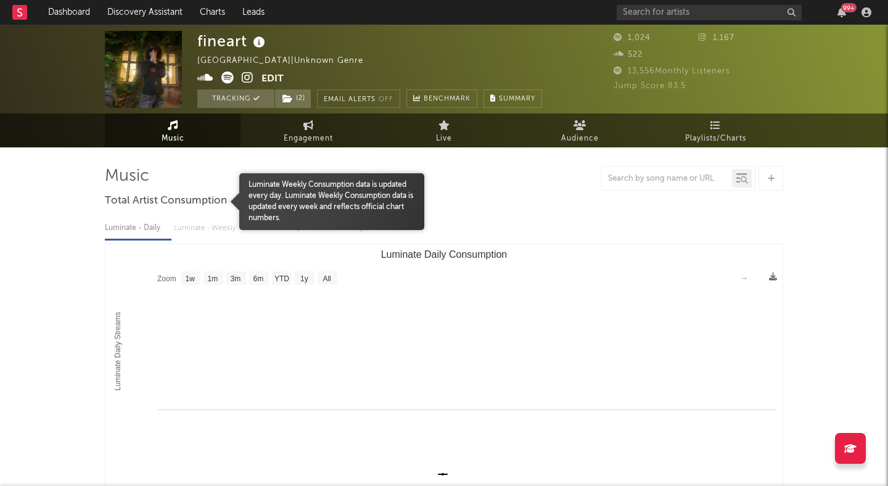
scroll to position [0, 0]
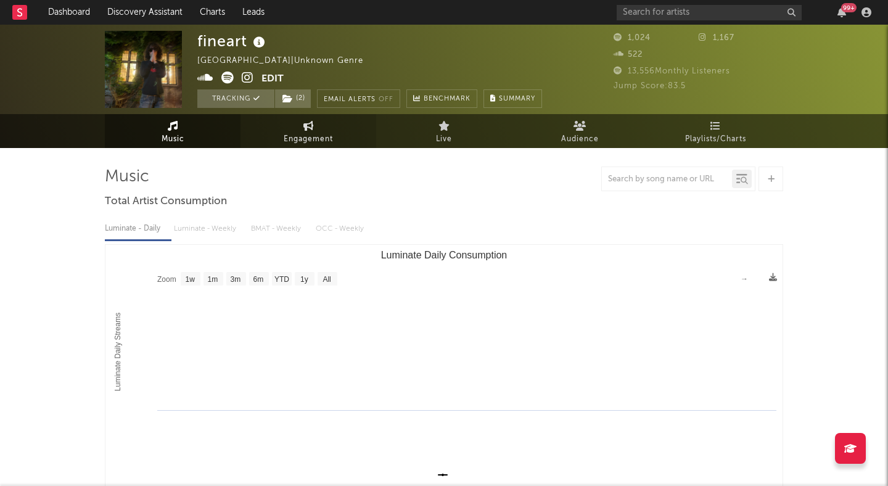
click at [290, 120] on link "Engagement" at bounding box center [309, 131] width 136 height 34
select select "1w"
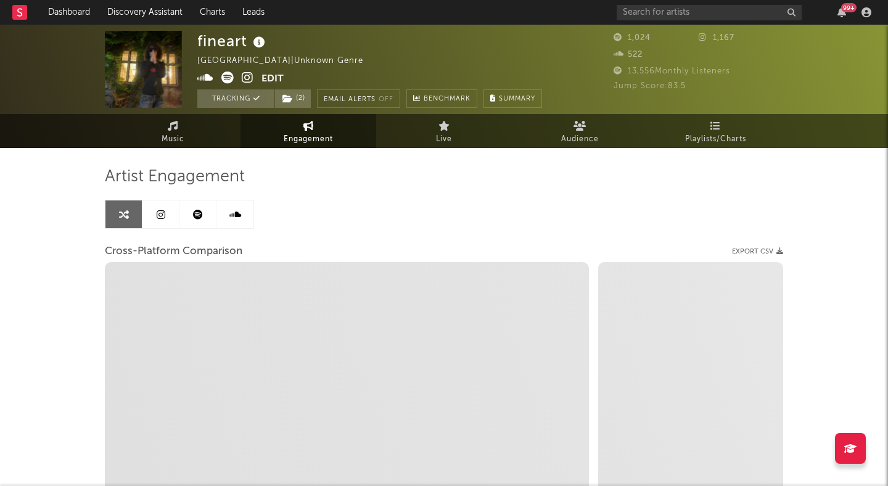
select select "1m"
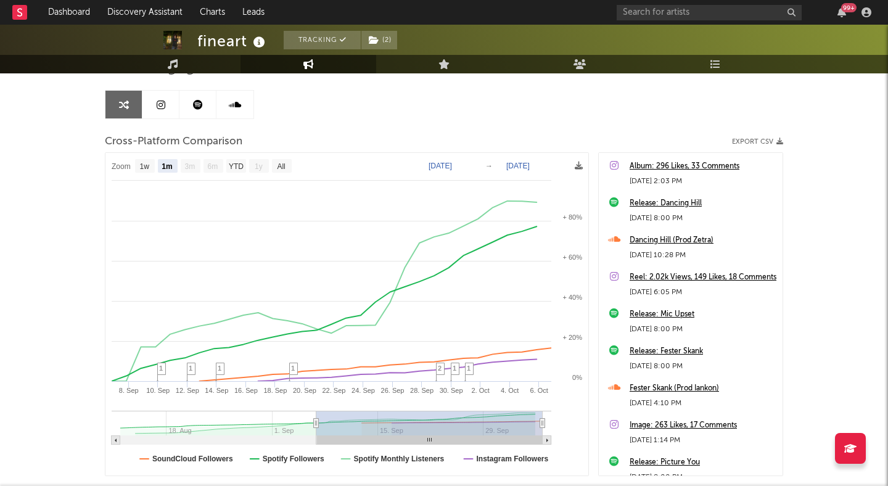
scroll to position [175, 0]
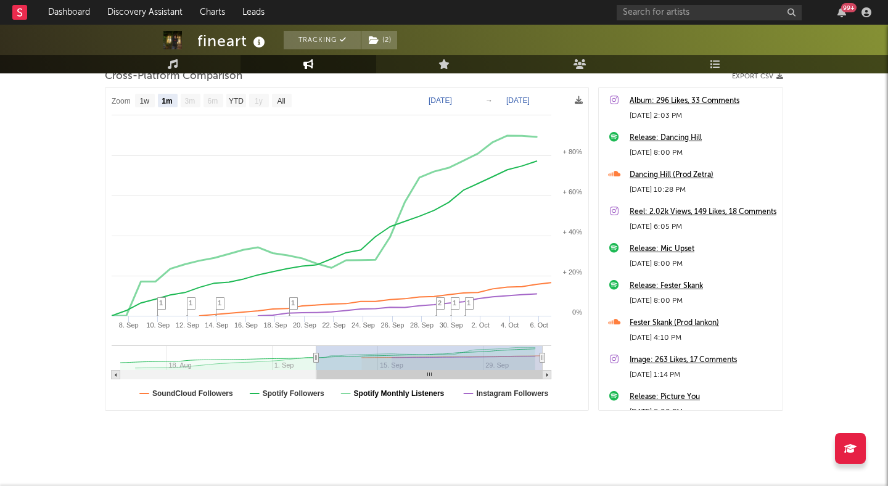
click at [397, 395] on text "Spotify Monthly Listeners" at bounding box center [399, 393] width 91 height 9
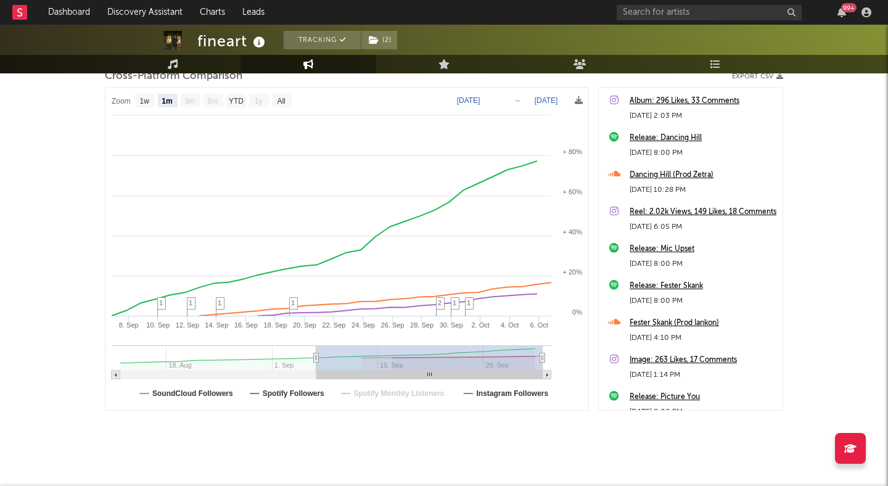
select select "1m"
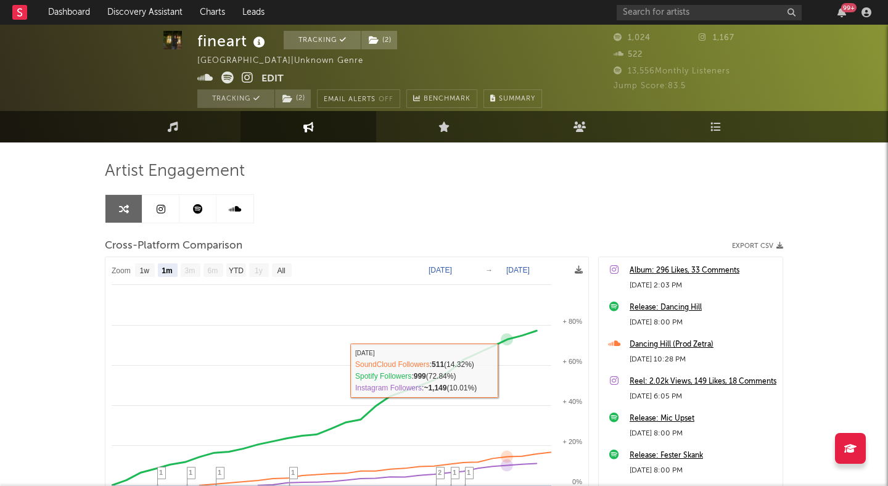
scroll to position [0, 0]
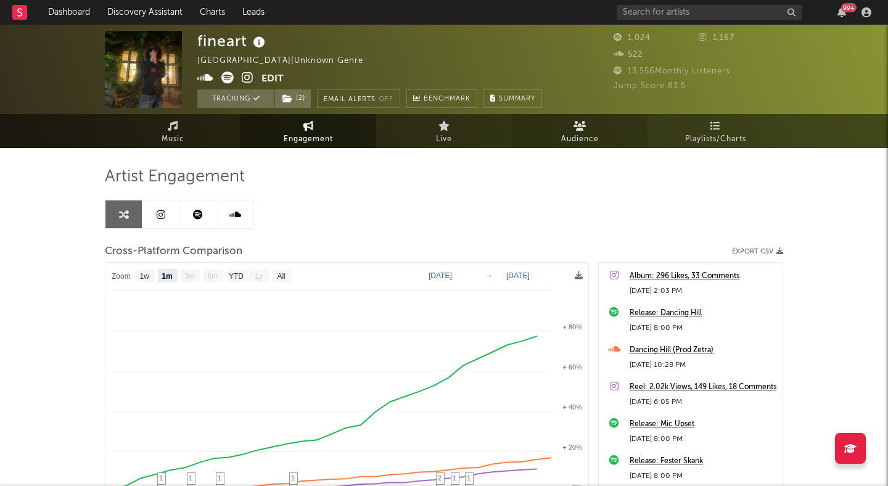
click at [591, 134] on span "Audience" at bounding box center [580, 139] width 38 height 15
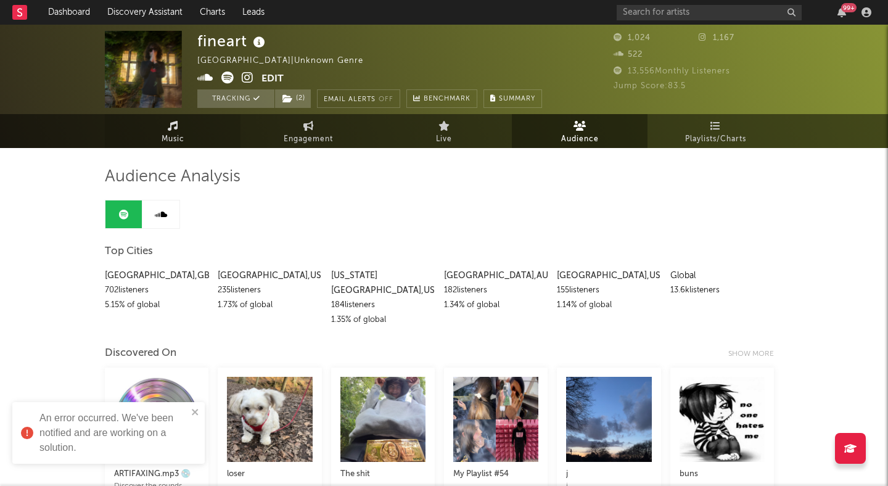
click at [187, 129] on link "Music" at bounding box center [173, 131] width 136 height 34
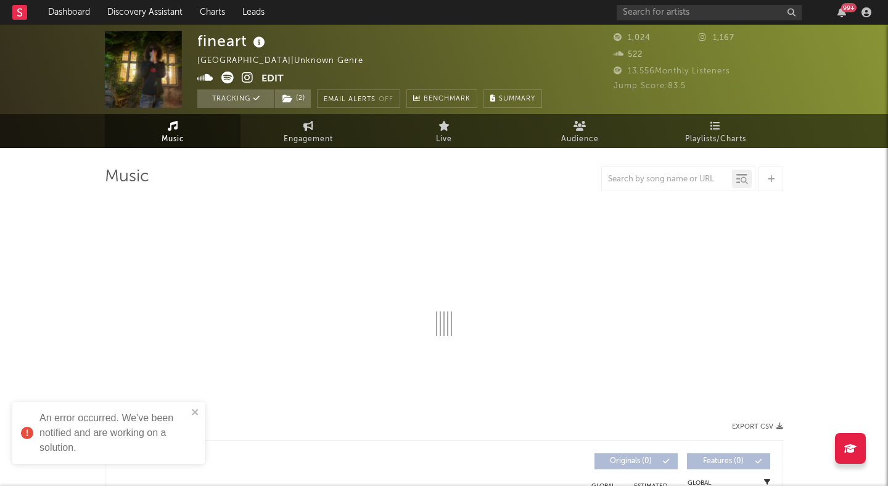
select select "1w"
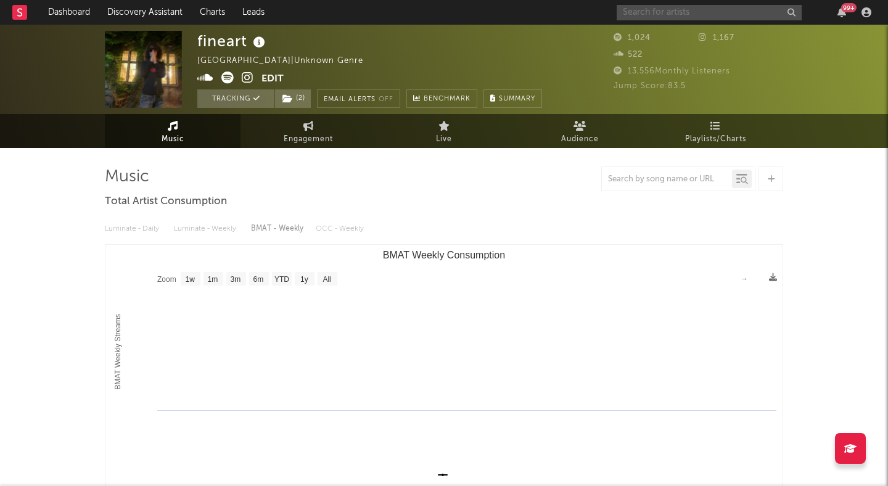
click at [679, 10] on input "text" at bounding box center [709, 12] width 185 height 15
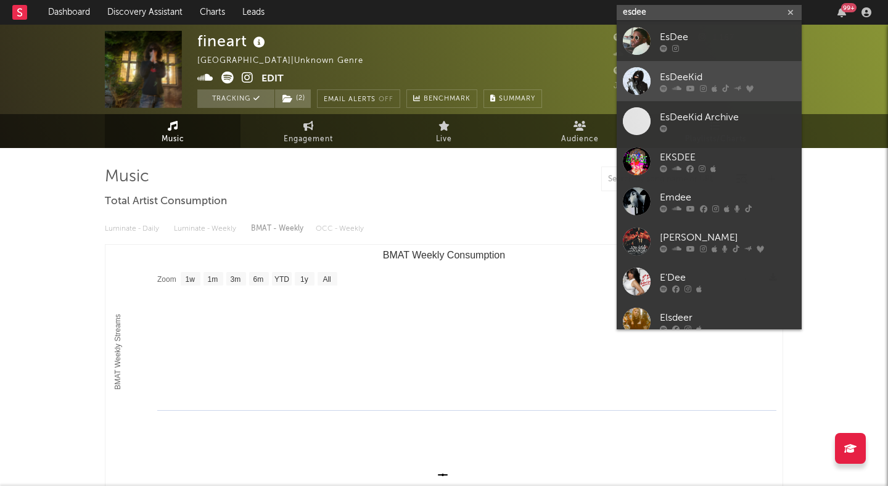
type input "esdee"
click at [699, 70] on div "EsDeeKid" at bounding box center [728, 77] width 136 height 15
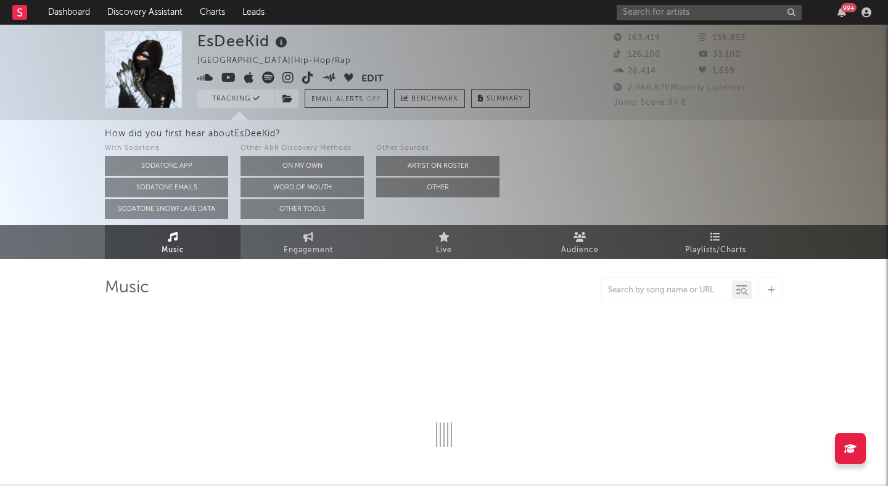
select select "6m"
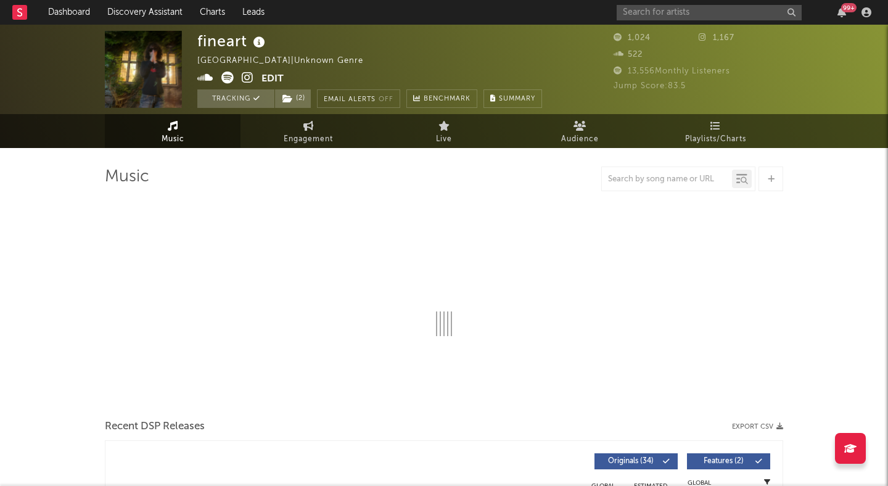
select select "1w"
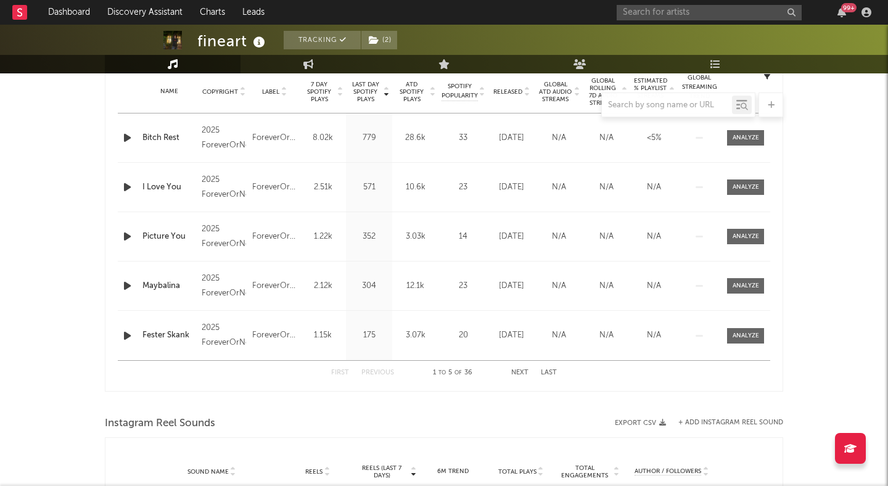
scroll to position [468, 0]
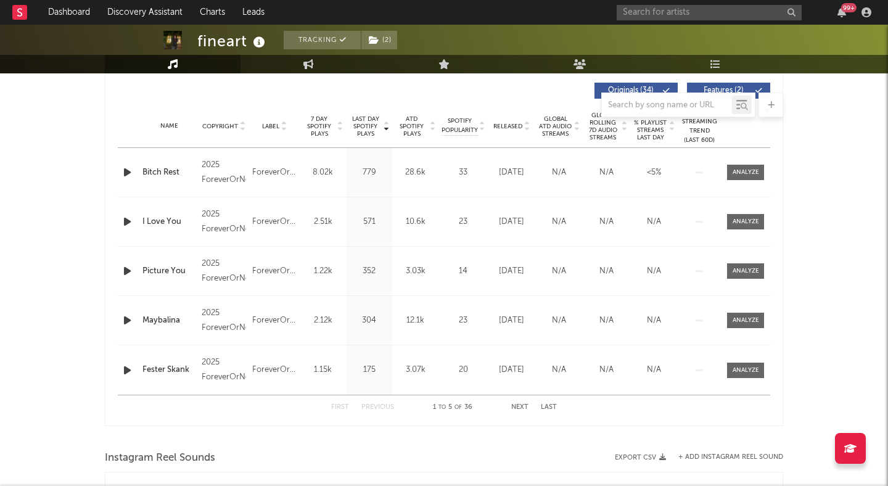
click at [603, 89] on span "Originals ( 34 )" at bounding box center [631, 90] width 57 height 7
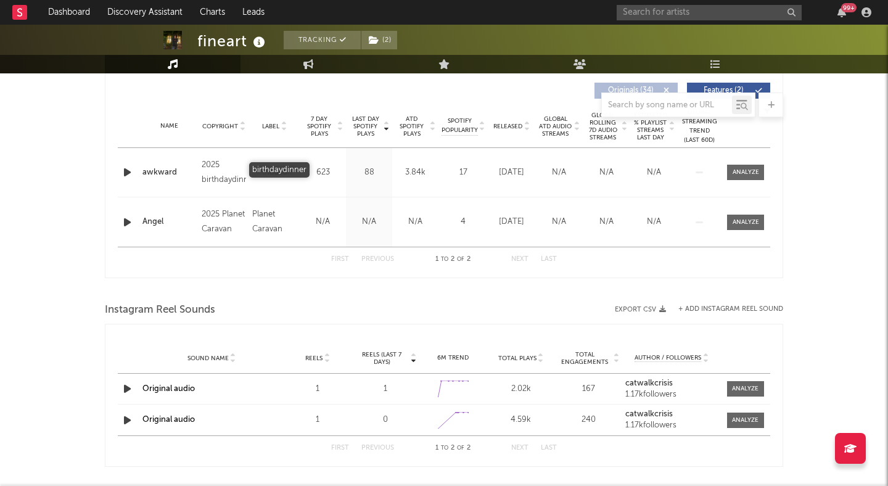
click at [265, 169] on div "birthdaydinner" at bounding box center [274, 172] width 44 height 15
click at [157, 168] on div "awkward" at bounding box center [169, 173] width 53 height 12
click at [263, 227] on div "Planet Caravan" at bounding box center [274, 222] width 44 height 30
click at [154, 222] on div "Angel" at bounding box center [169, 222] width 53 height 12
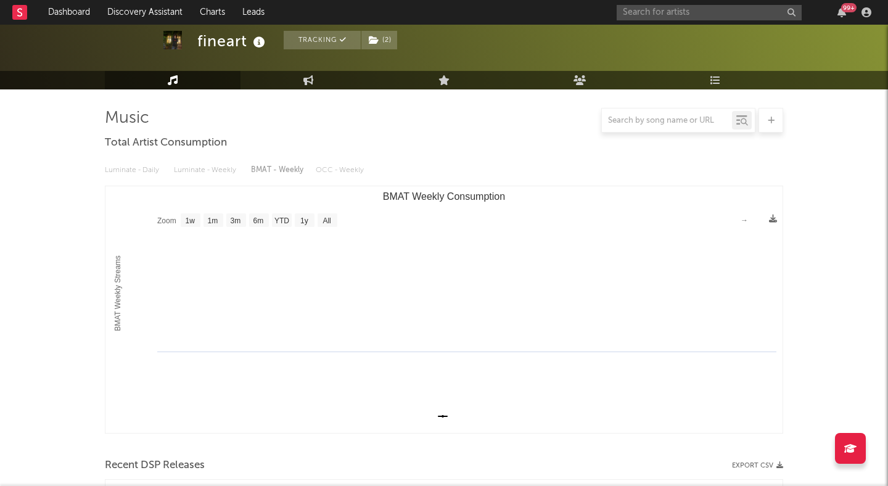
scroll to position [0, 0]
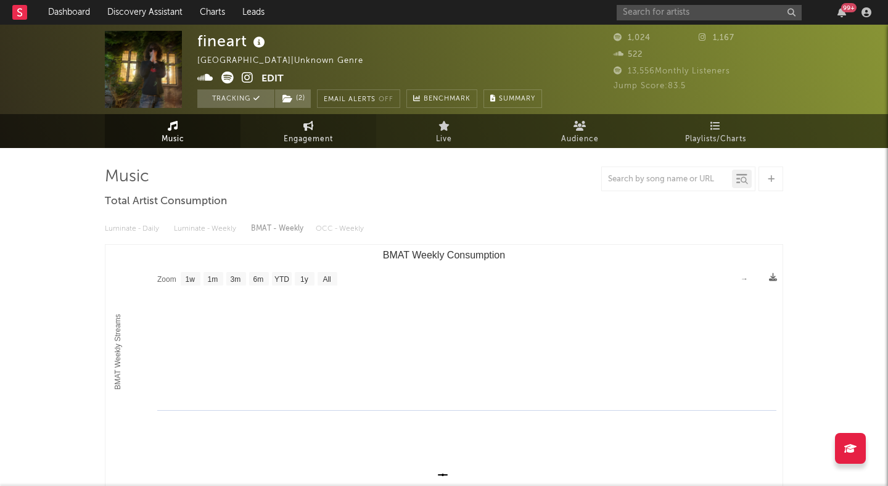
click at [314, 136] on span "Engagement" at bounding box center [308, 139] width 49 height 15
select select "1w"
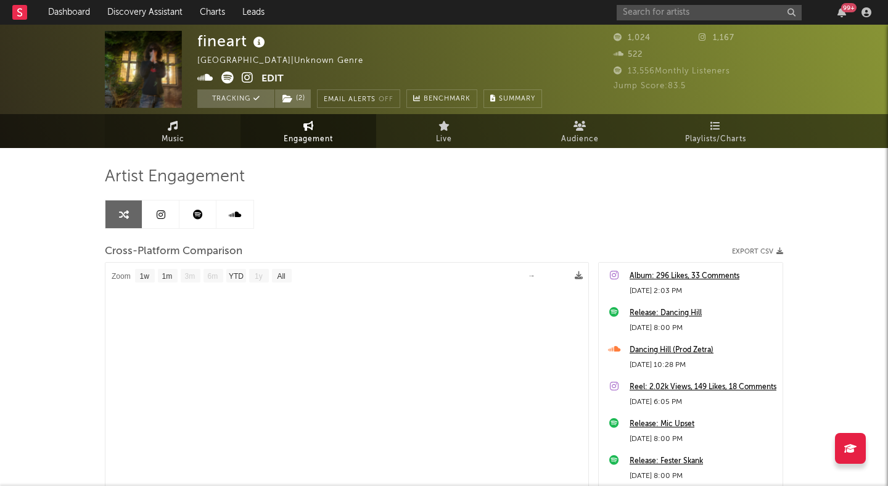
select select "1m"
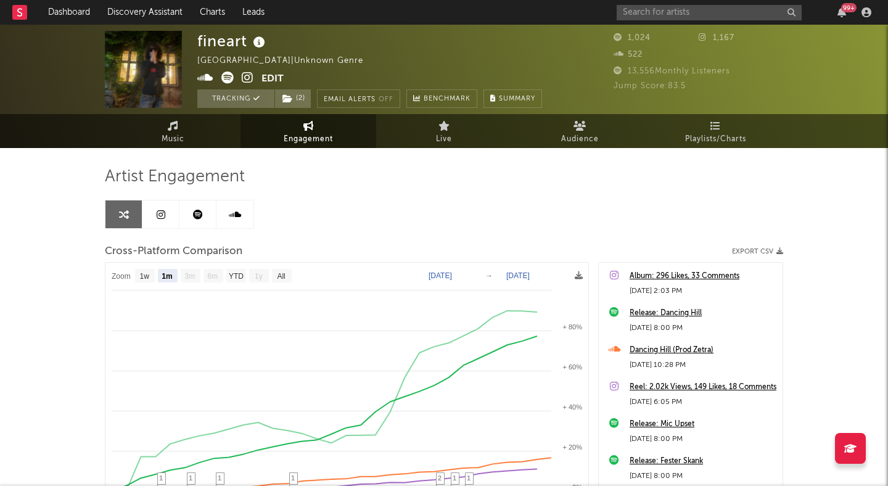
click at [228, 80] on icon at bounding box center [227, 78] width 12 height 12
click at [225, 74] on icon at bounding box center [227, 78] width 12 height 12
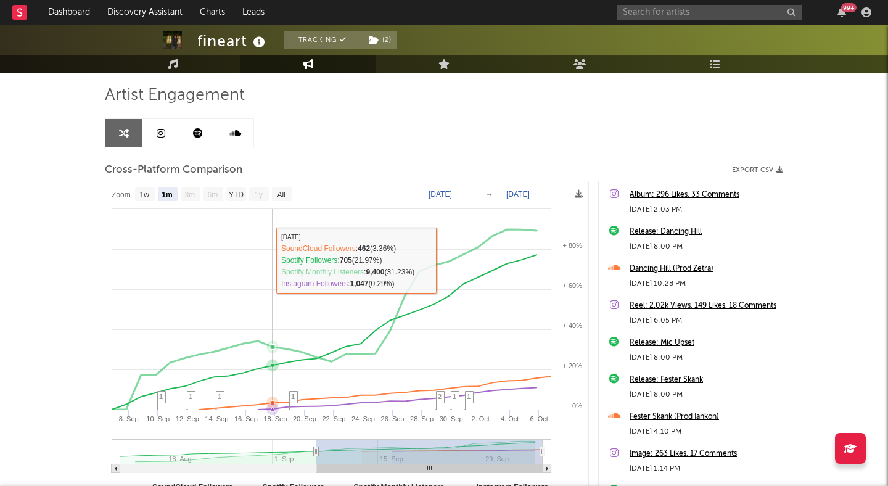
scroll to position [186, 0]
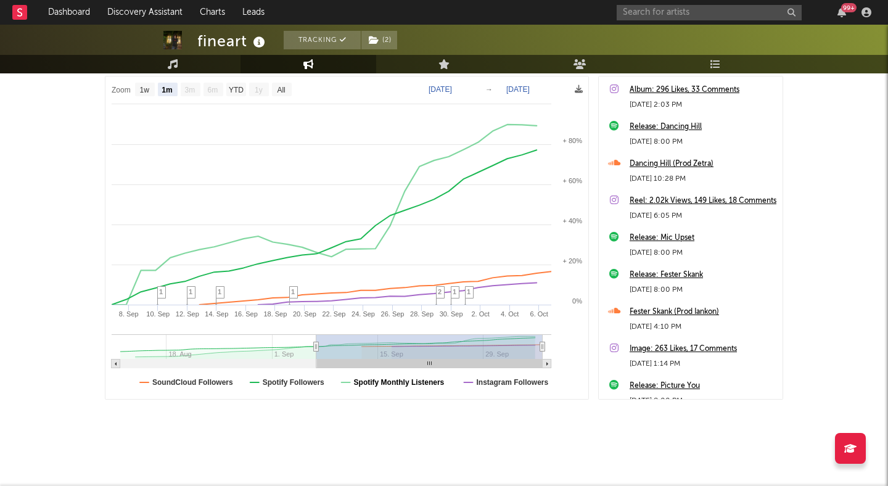
click at [358, 378] on text "Spotify Monthly Listeners" at bounding box center [399, 382] width 91 height 9
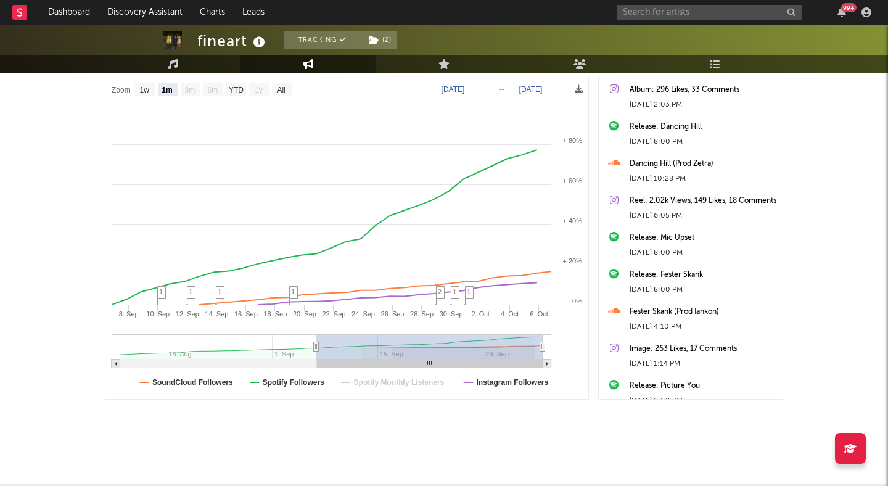
select select "1m"
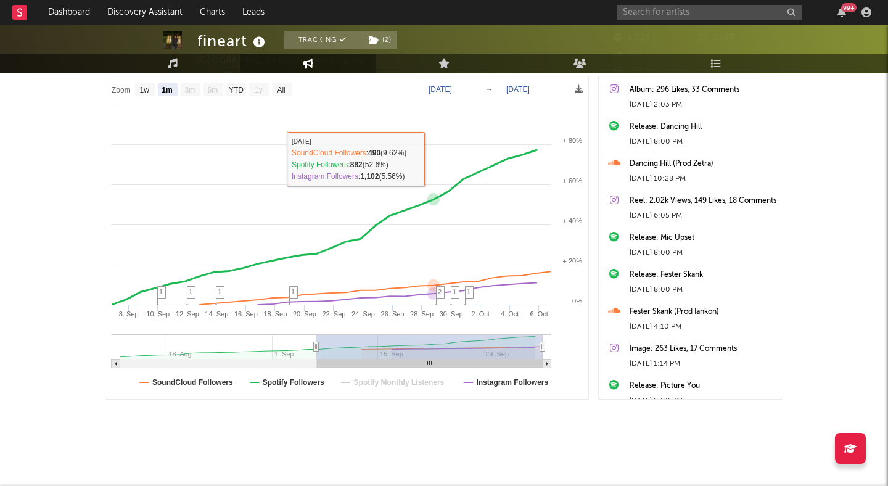
scroll to position [0, 0]
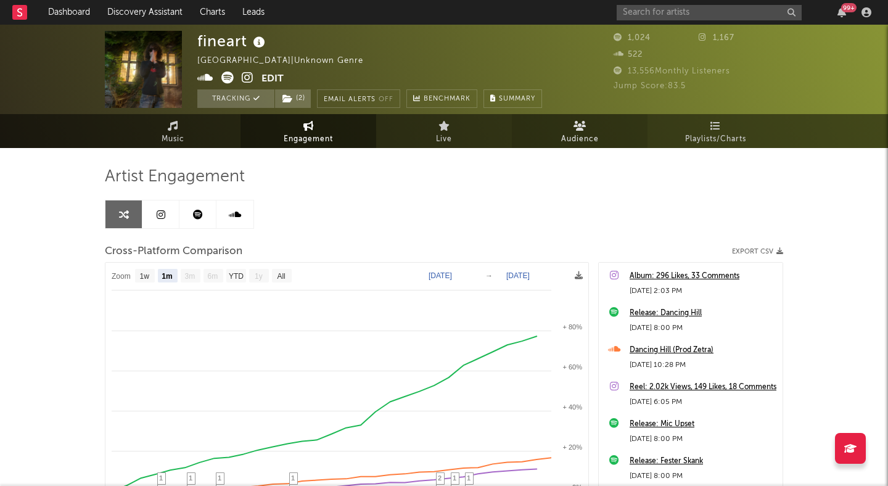
click at [550, 124] on link "Audience" at bounding box center [580, 131] width 136 height 34
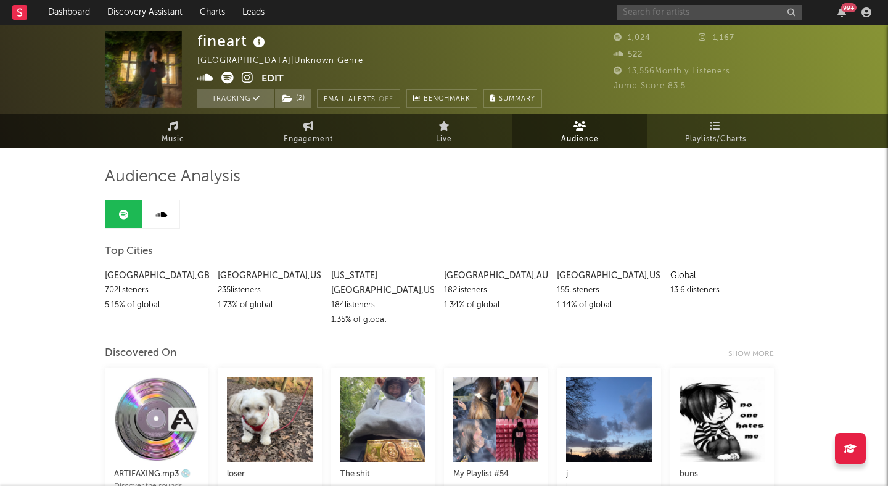
click at [700, 12] on input "text" at bounding box center [709, 12] width 185 height 15
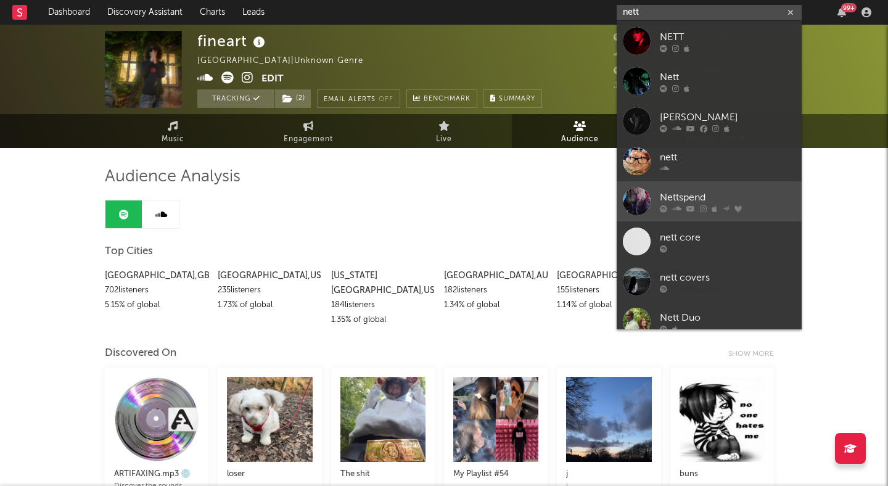
type input "nett"
click at [700, 194] on div "Nettspend" at bounding box center [728, 197] width 136 height 15
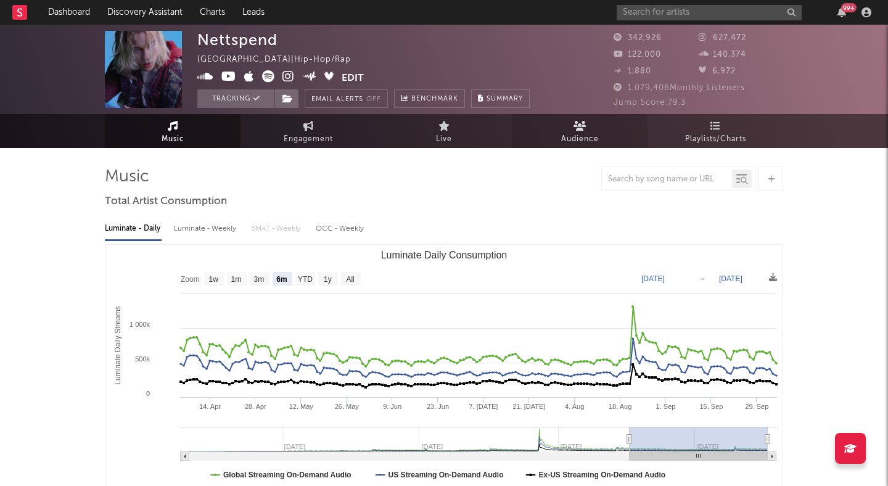
click at [552, 129] on link "Audience" at bounding box center [580, 131] width 136 height 34
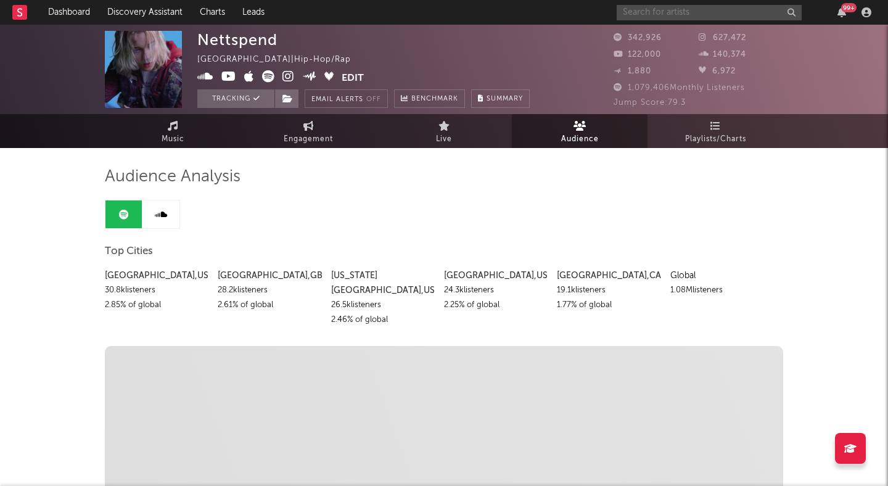
click at [666, 14] on input "text" at bounding box center [709, 12] width 185 height 15
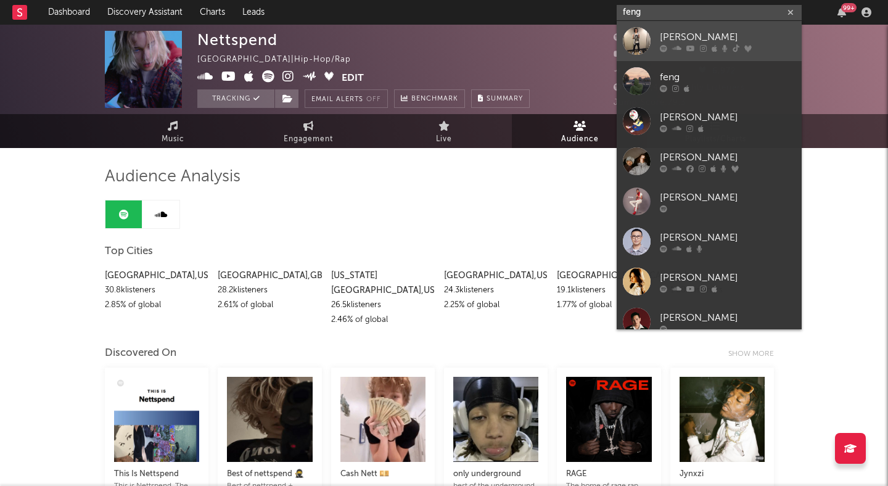
type input "feng"
click at [669, 28] on link "Feng" at bounding box center [709, 41] width 185 height 40
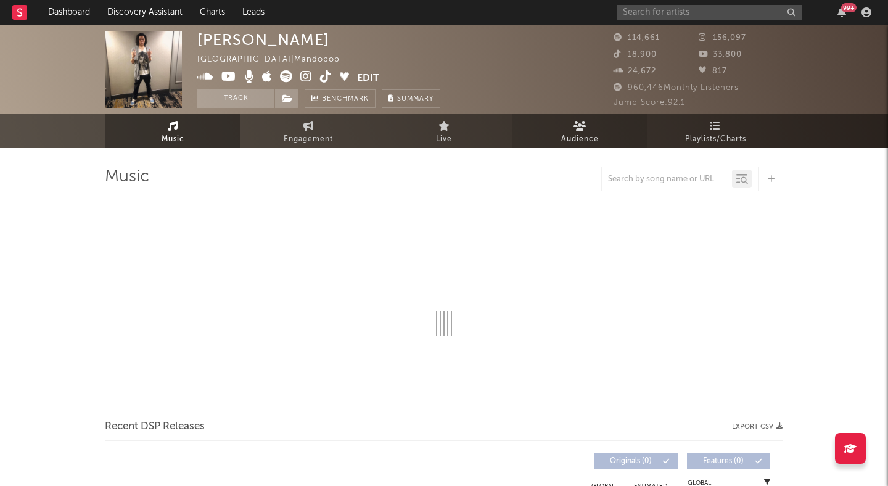
select select "6m"
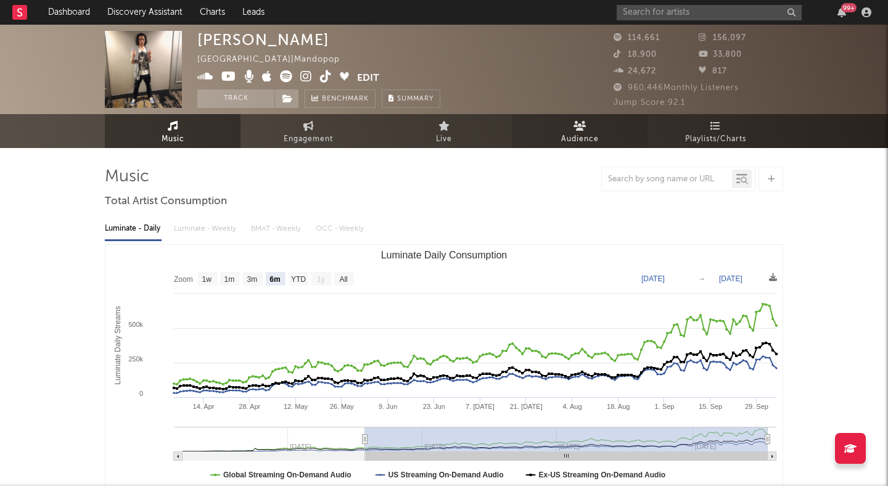
click at [584, 132] on span "Audience" at bounding box center [580, 139] width 38 height 15
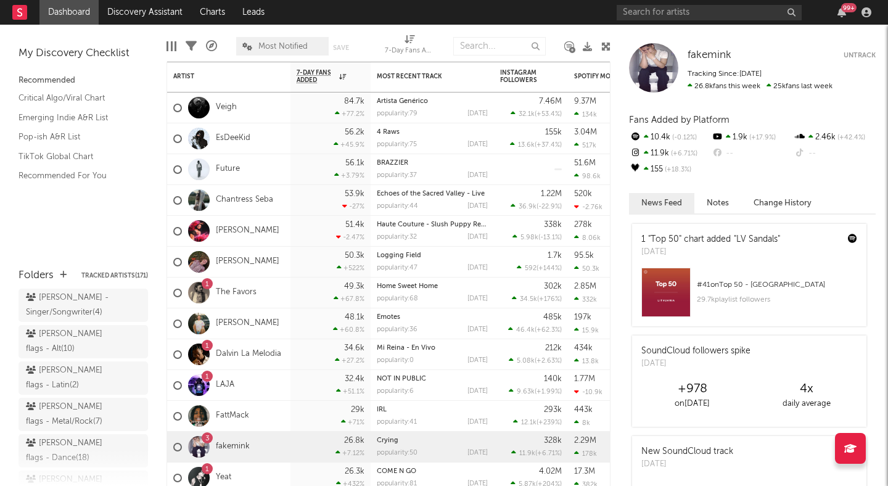
scroll to position [118, 0]
click at [63, 397] on div "[PERSON_NAME] flags - Metal/Rock ( 7 )" at bounding box center [69, 412] width 87 height 30
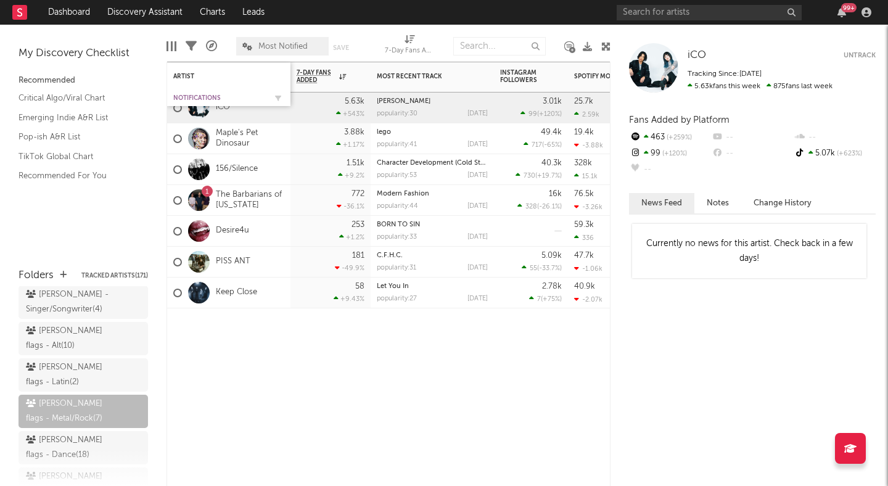
click at [217, 100] on div "Notifications" at bounding box center [219, 97] width 93 height 7
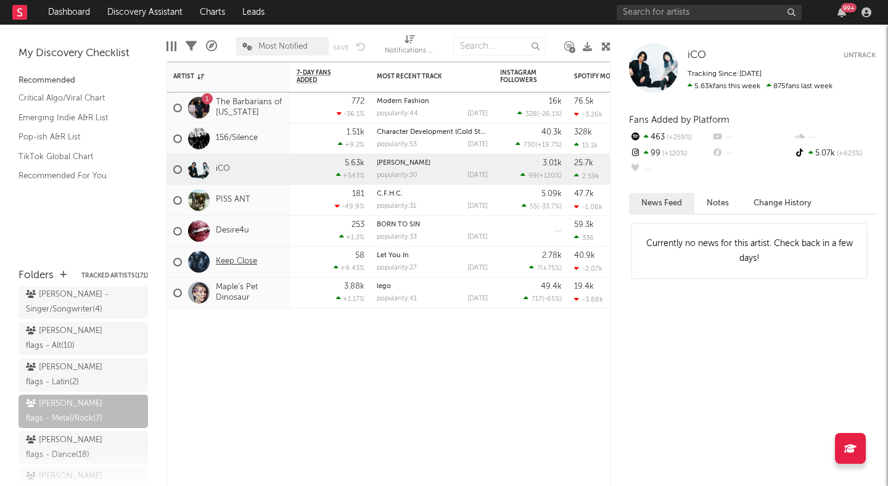
click at [239, 258] on link "Keep Close" at bounding box center [236, 262] width 41 height 10
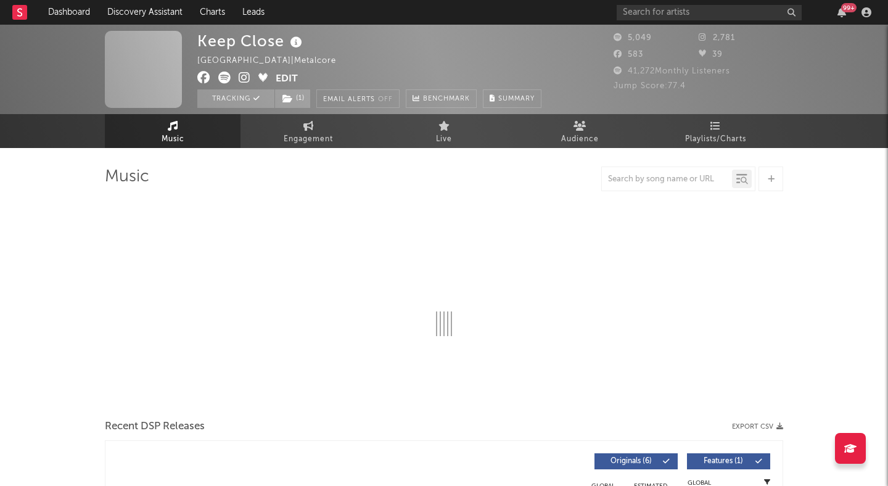
select select "6m"
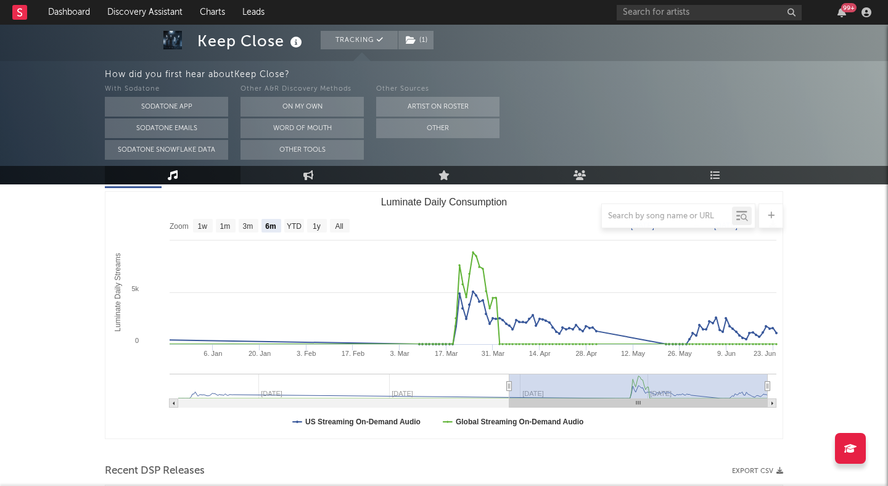
scroll to position [163, 0]
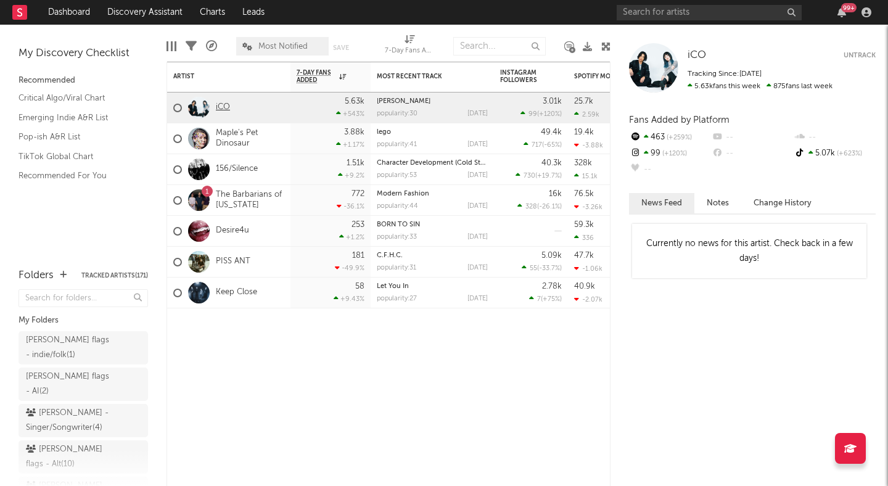
click at [217, 107] on link "iCO" at bounding box center [223, 107] width 14 height 10
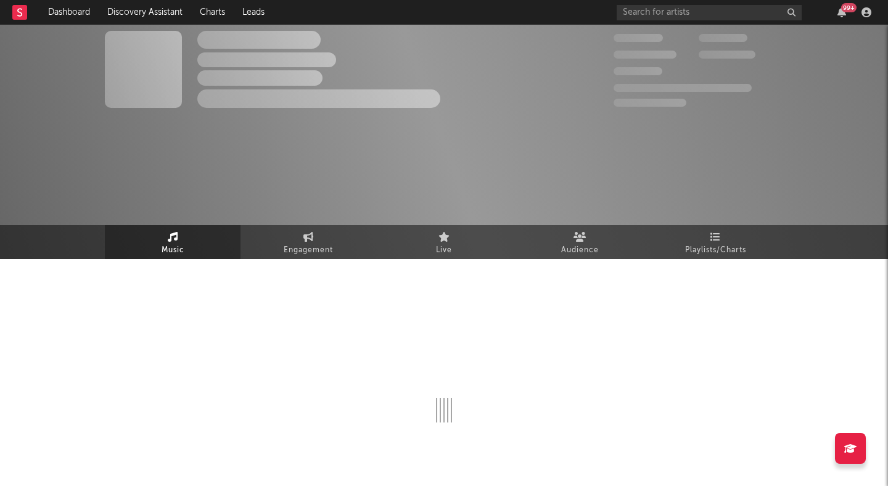
select select "6m"
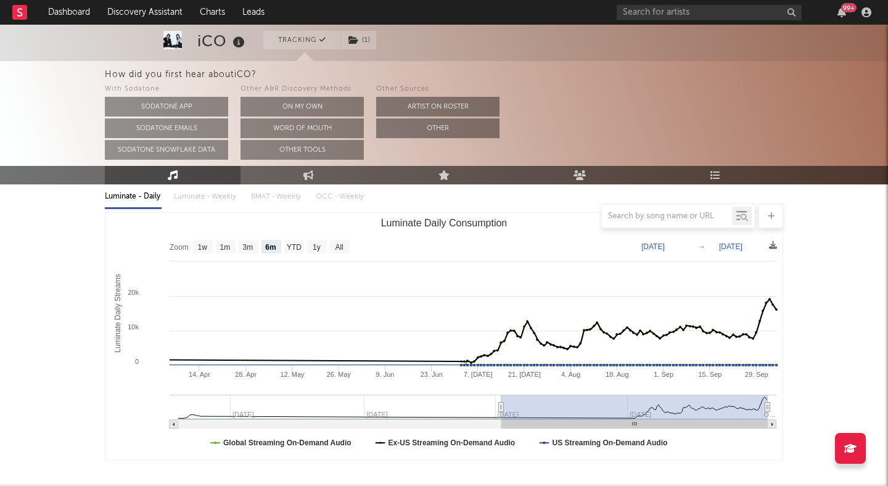
scroll to position [157, 0]
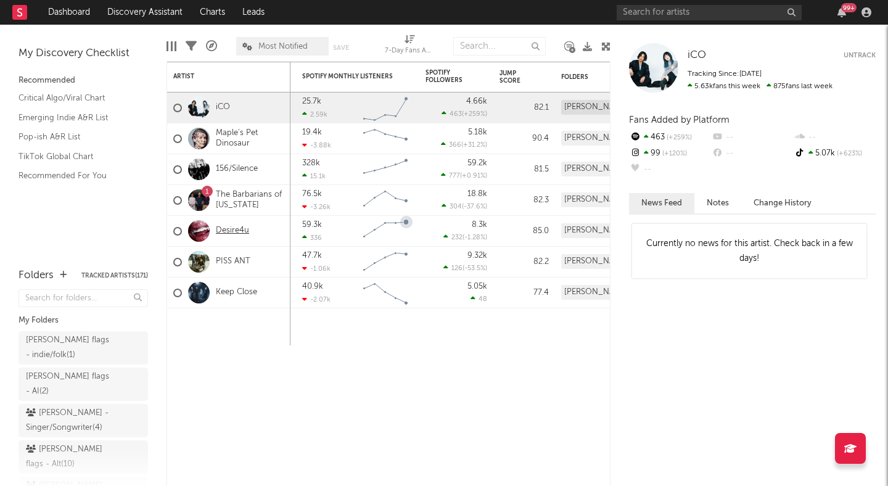
click at [234, 228] on link "Desire4u" at bounding box center [232, 231] width 33 height 10
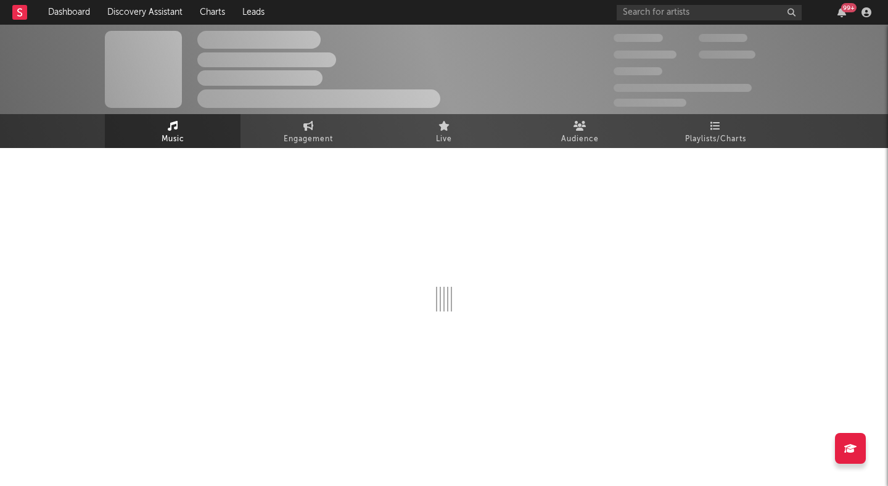
select select "6m"
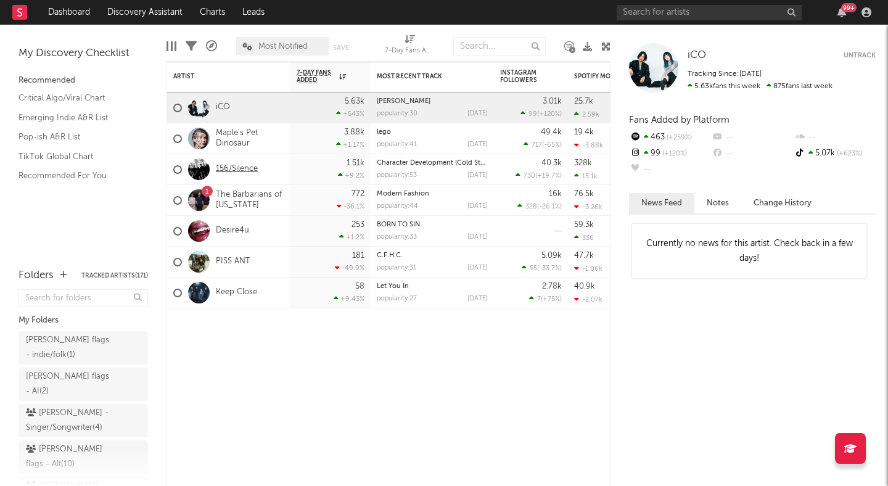
click at [244, 168] on link "156/Silence" at bounding box center [237, 169] width 42 height 10
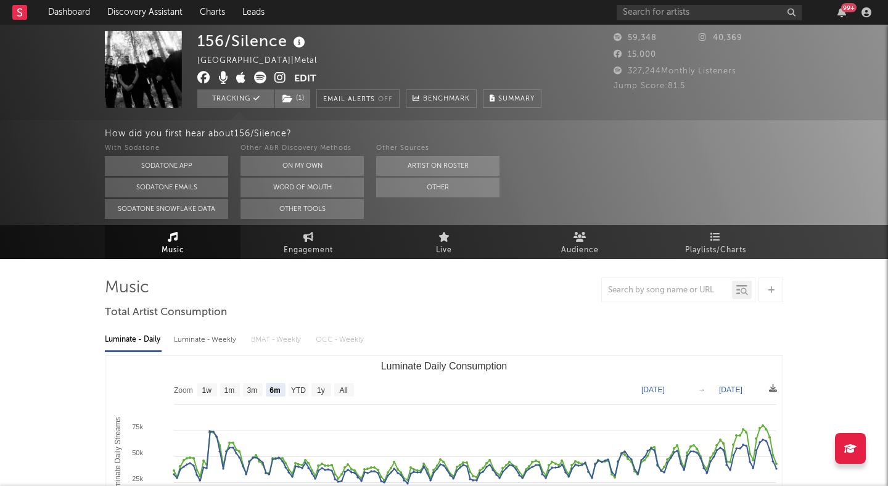
select select "6m"
click at [55, 151] on div "How did you first hear about 156/Silence ? With Sodatone Sodatone App Sodatone …" at bounding box center [444, 172] width 888 height 105
